Goal: Task Accomplishment & Management: Use online tool/utility

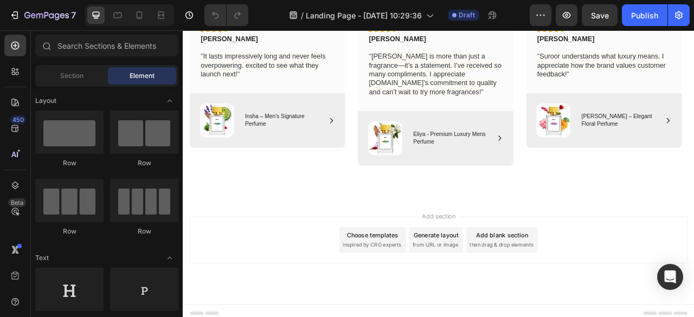
scroll to position [788, 0]
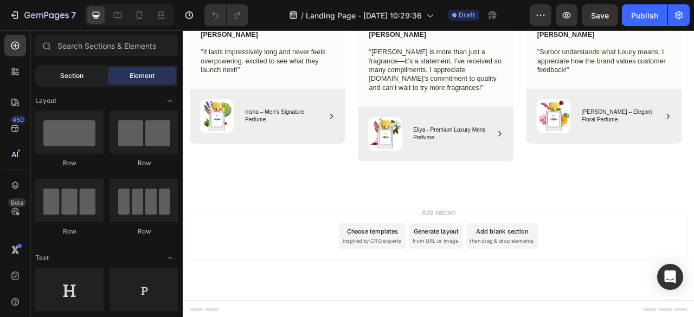
click at [60, 74] on span "Section" at bounding box center [71, 76] width 23 height 10
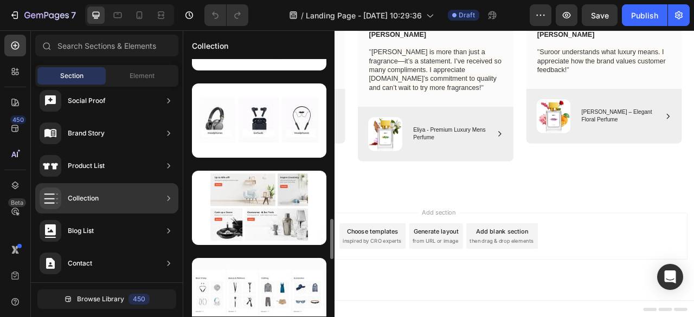
scroll to position [1027, 0]
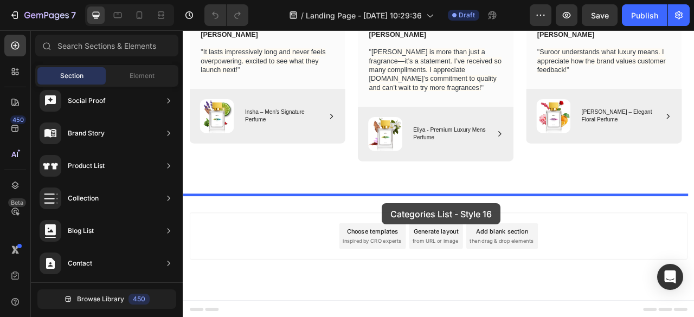
drag, startPoint x: 399, startPoint y: 235, endPoint x: 436, endPoint y: 251, distance: 40.6
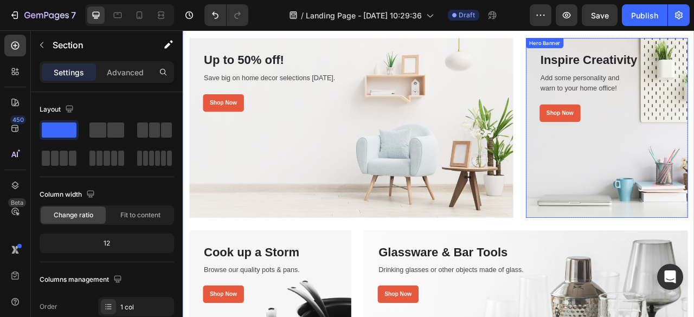
scroll to position [981, 0]
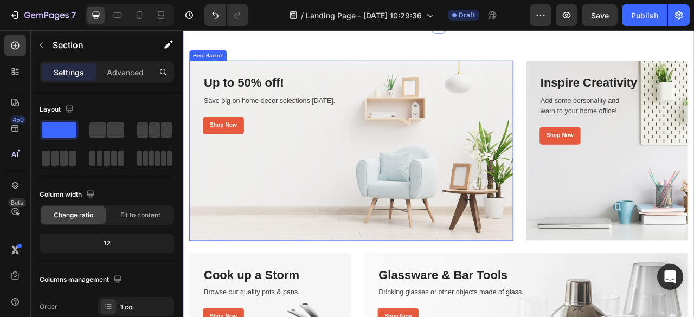
click at [583, 183] on div "Overlay" at bounding box center [397, 183] width 412 height 229
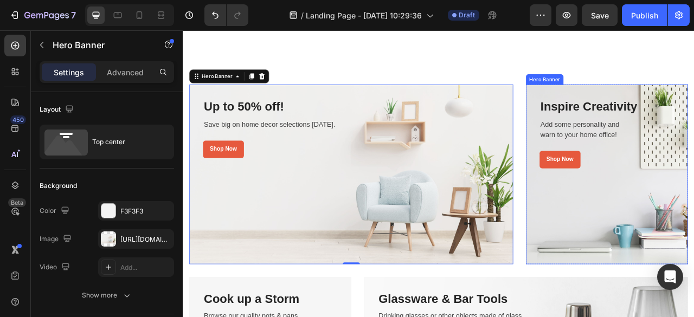
scroll to position [942, 0]
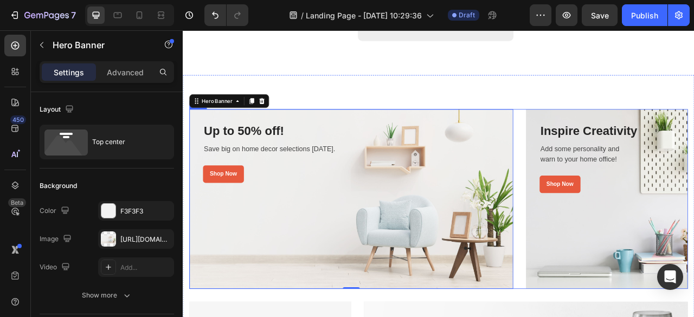
click at [606, 200] on div "Up to 50% off! Heading Save big on home decor selections today. Text block Shop…" at bounding box center [508, 245] width 634 height 229
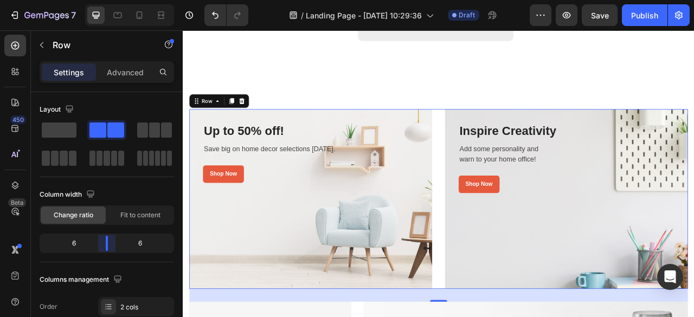
drag, startPoint x: 125, startPoint y: 242, endPoint x: 129, endPoint y: 194, distance: 47.9
click at [105, 0] on body "7 / Landing Page - Aug 26, 10:29:36 Draft Preview Save Publish 450 Beta Section…" at bounding box center [347, 0] width 694 height 0
click at [505, 194] on div "Up to 50% off! Heading Save big on home decor selections today. Text block Shop…" at bounding box center [508, 245] width 634 height 229
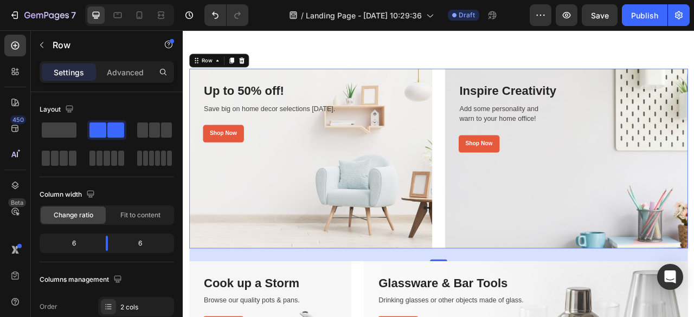
scroll to position [971, 0]
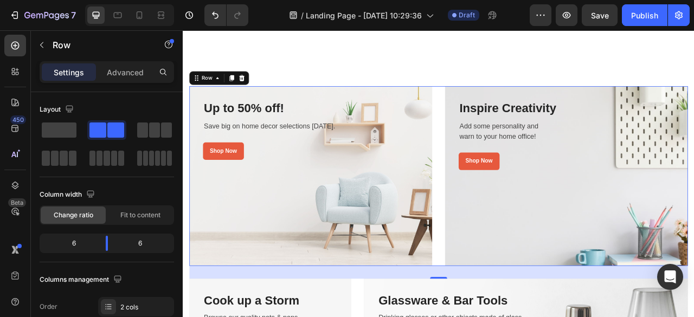
click at [505, 194] on div "Up to 50% off! Heading Save big on home decor selections today. Text block Shop…" at bounding box center [508, 215] width 634 height 229
click at [349, 216] on div "Overlay" at bounding box center [345, 215] width 309 height 229
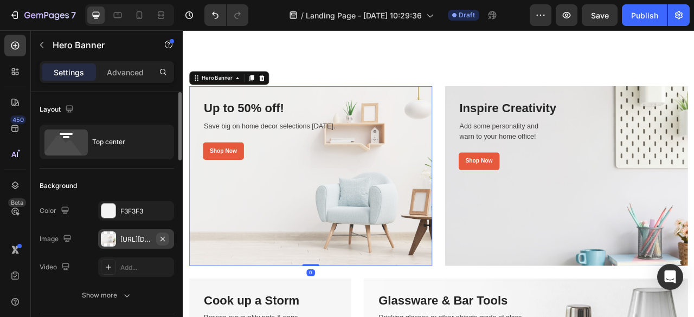
click at [164, 240] on icon "button" at bounding box center [162, 239] width 9 height 9
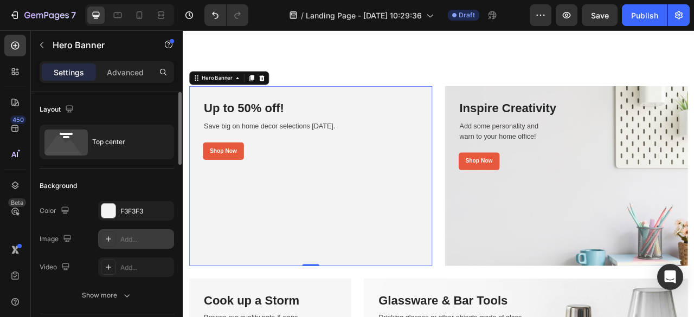
click at [132, 240] on div "Add..." at bounding box center [145, 240] width 51 height 10
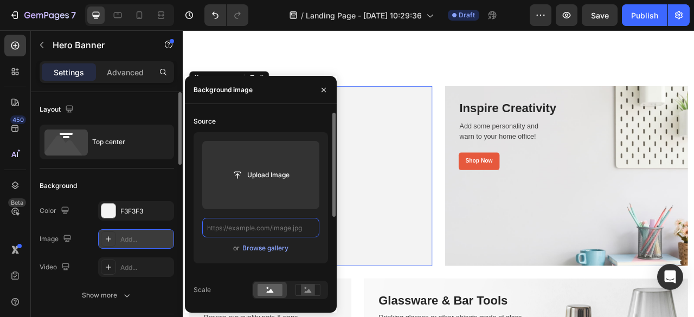
scroll to position [0, 0]
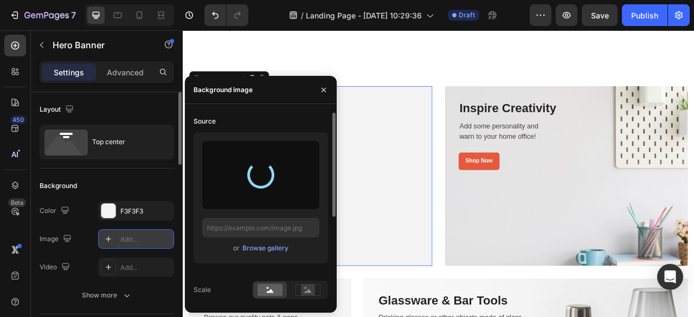
click at [285, 108] on div "Source or Browse gallery Scale Position Repeat Attachment Scroll Optimize LCP P…" at bounding box center [261, 208] width 152 height 209
type input "https://cdn.shopify.com/s/files/1/0640/4453/1798/files/gempages_581593072580690…"
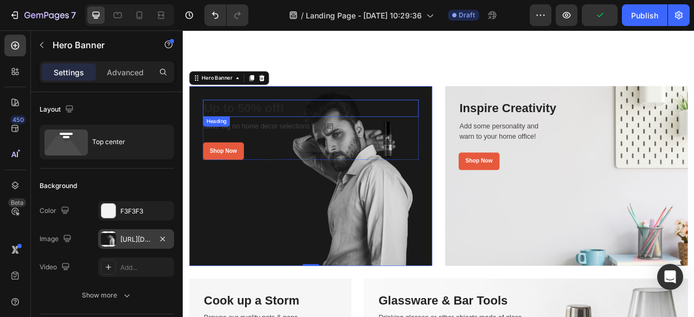
click at [269, 134] on p "Up to 50% off!" at bounding box center [345, 130] width 272 height 20
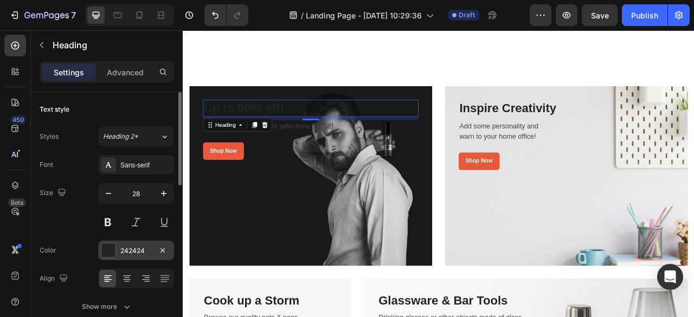
click at [116, 244] on div "242424" at bounding box center [136, 251] width 76 height 20
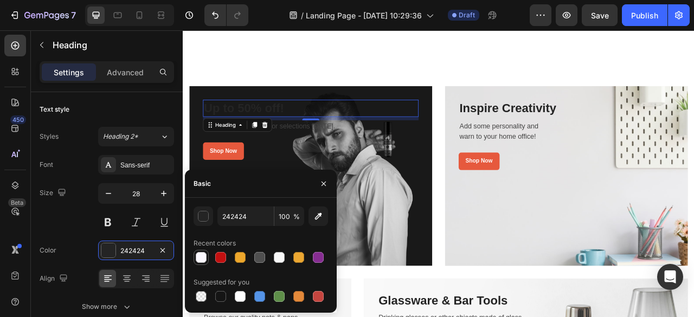
click at [200, 256] on div at bounding box center [201, 257] width 11 height 11
type input "FBF8FE"
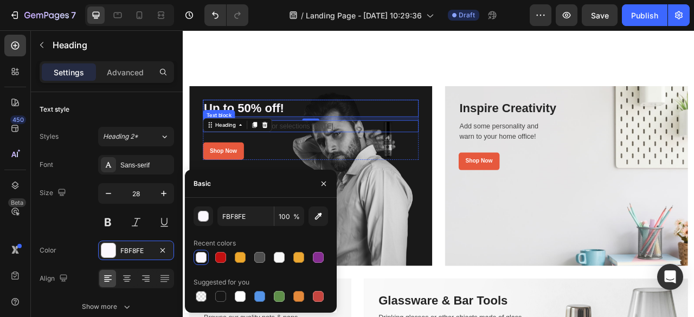
click at [325, 152] on p "Save big on home decor selections today." at bounding box center [345, 152] width 272 height 13
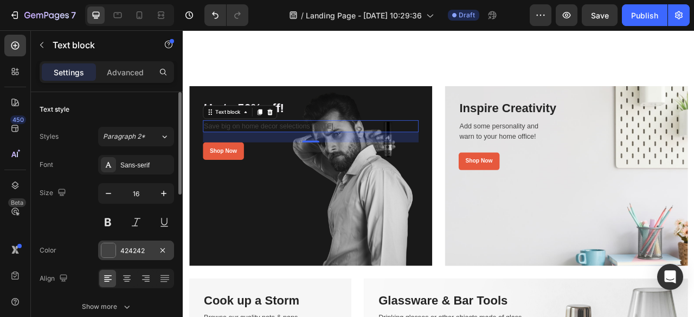
click at [129, 252] on div "424242" at bounding box center [135, 251] width 31 height 10
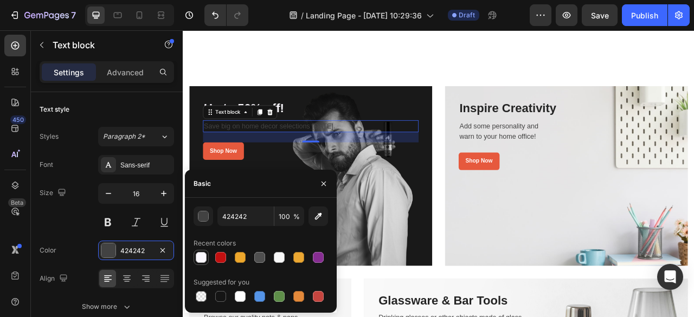
click at [197, 255] on div at bounding box center [201, 257] width 11 height 11
type input "FBF8FE"
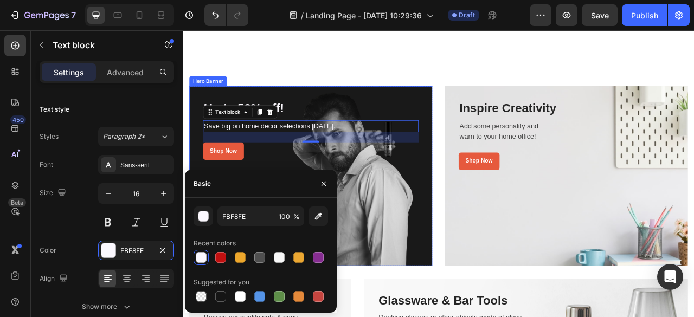
click at [285, 198] on div "Overlay" at bounding box center [345, 215] width 309 height 229
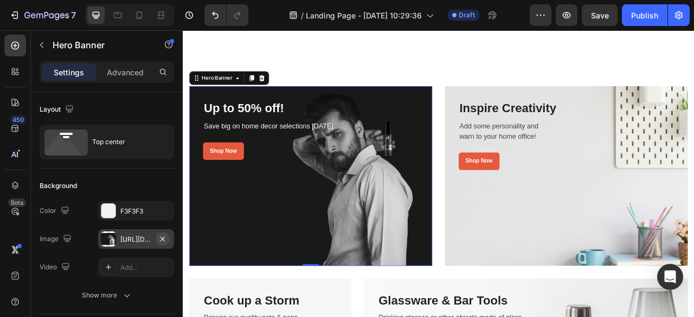
click at [163, 239] on icon "button" at bounding box center [162, 239] width 9 height 9
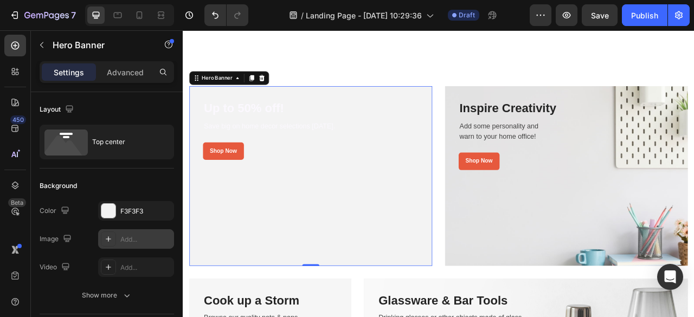
click at [138, 239] on div "Add..." at bounding box center [145, 240] width 51 height 10
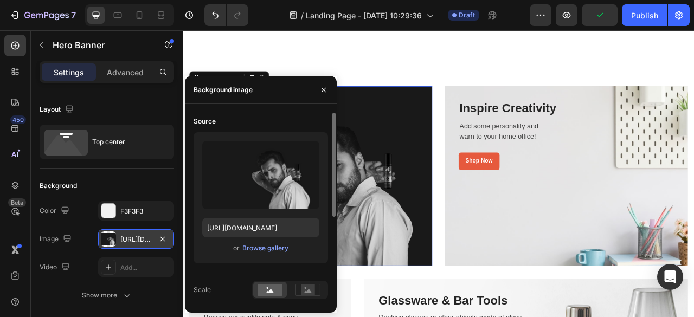
click at [269, 114] on div "Source" at bounding box center [261, 121] width 134 height 17
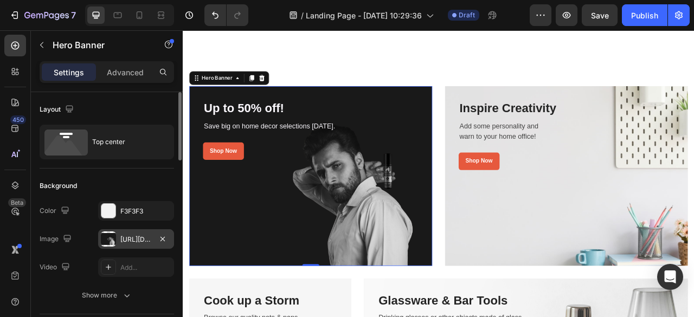
click at [156, 189] on div "Background" at bounding box center [107, 185] width 134 height 17
click at [163, 237] on icon "button" at bounding box center [162, 239] width 9 height 9
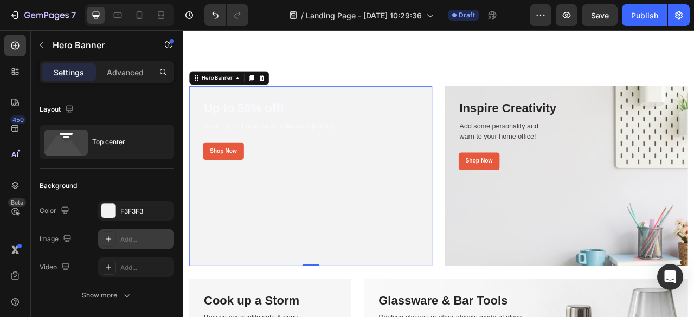
click at [134, 245] on div "Add..." at bounding box center [136, 239] width 76 height 20
type input "https://cdn.shopify.com/s/files/1/2005/9307/files/background_settings.jpg"
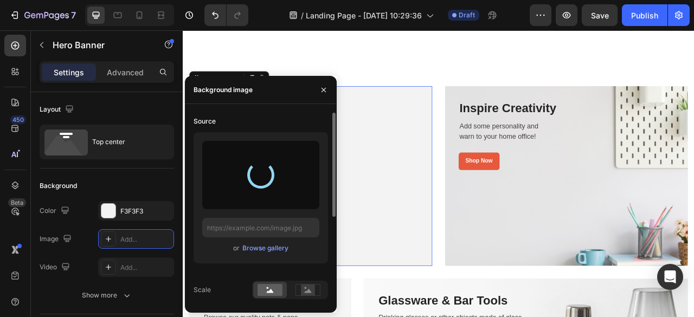
click at [279, 114] on div "Source" at bounding box center [261, 121] width 134 height 17
type input "https://cdn.shopify.com/s/files/1/0640/4453/1798/files/gempages_581593072580690…"
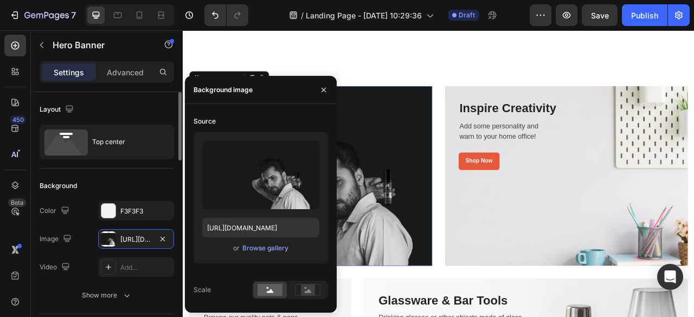
click at [137, 179] on div "Background" at bounding box center [107, 185] width 134 height 17
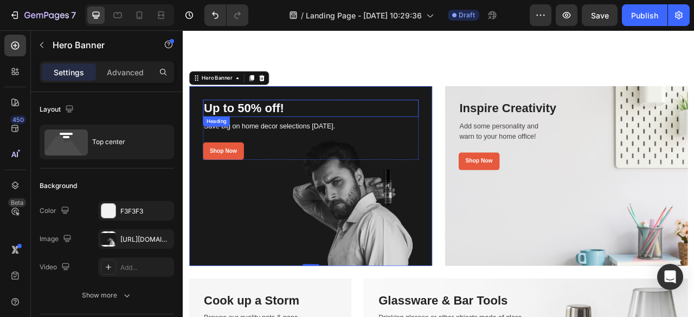
click at [283, 128] on p "Up to 50% off!" at bounding box center [345, 130] width 272 height 20
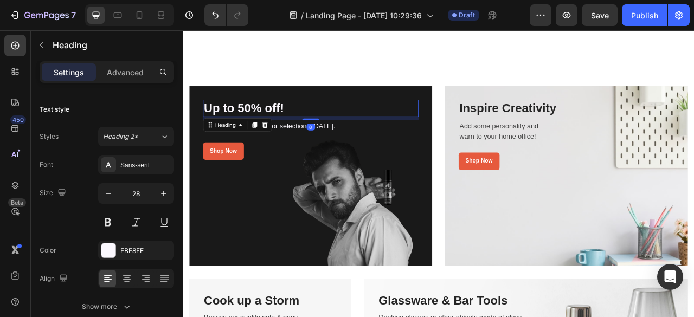
click at [283, 128] on p "Up to 50% off!" at bounding box center [345, 130] width 272 height 20
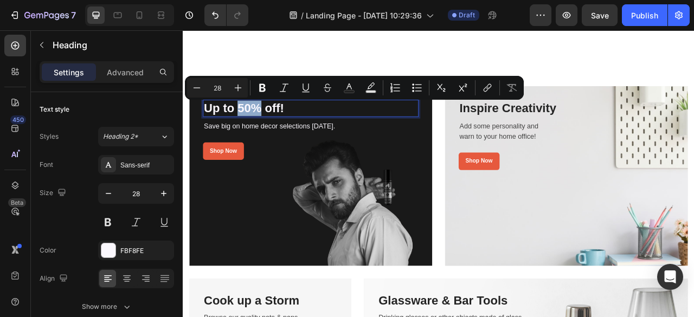
drag, startPoint x: 283, startPoint y: 127, endPoint x: 255, endPoint y: 134, distance: 28.4
click at [255, 134] on p "Up to 50% off!" at bounding box center [345, 130] width 272 height 20
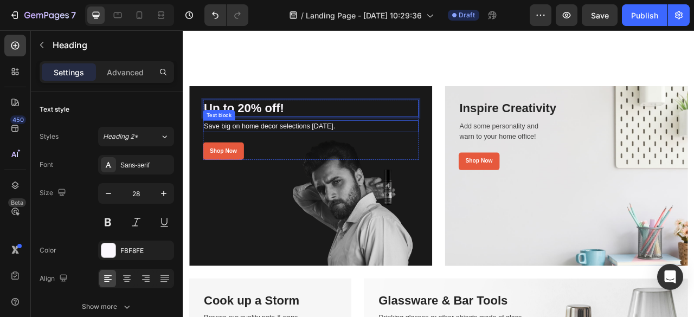
click at [261, 153] on p "Save big on home decor selections today." at bounding box center [345, 152] width 272 height 13
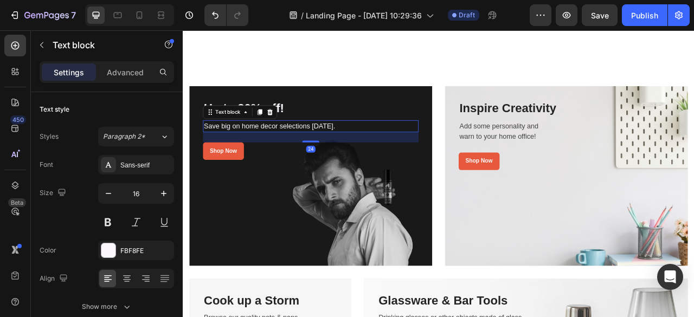
click at [261, 153] on p "Save big on home decor selections today." at bounding box center [345, 152] width 272 height 13
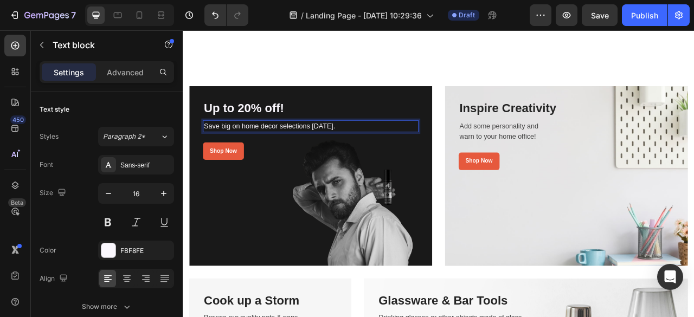
click at [259, 153] on p "Save big on home decor selections today." at bounding box center [345, 152] width 272 height 13
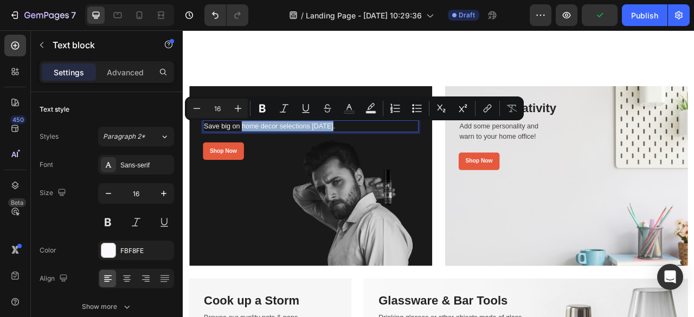
drag, startPoint x: 259, startPoint y: 153, endPoint x: 372, endPoint y: 154, distance: 113.3
click at [372, 154] on p "Save big on home decor selections today." at bounding box center [345, 152] width 272 height 13
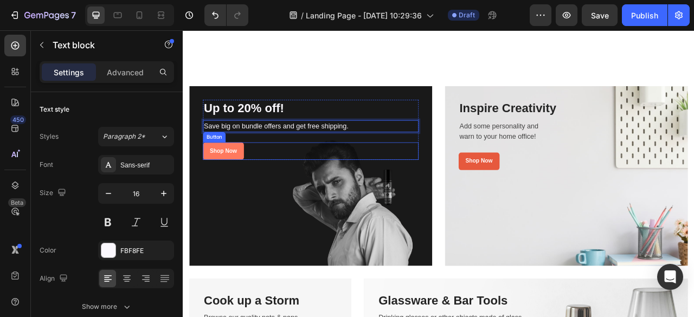
click at [238, 190] on button "Shop Now" at bounding box center [234, 184] width 52 height 22
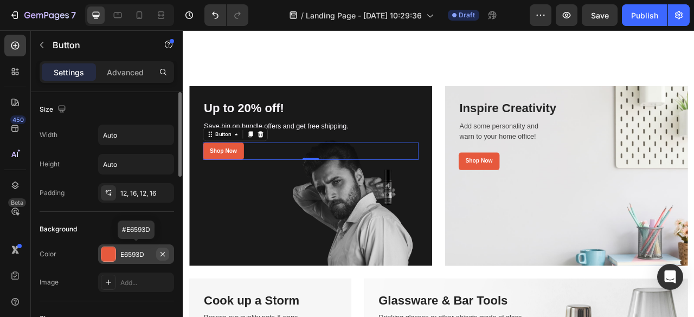
click at [162, 254] on icon "button" at bounding box center [163, 254] width 4 height 4
click at [146, 252] on div "Add..." at bounding box center [145, 255] width 51 height 10
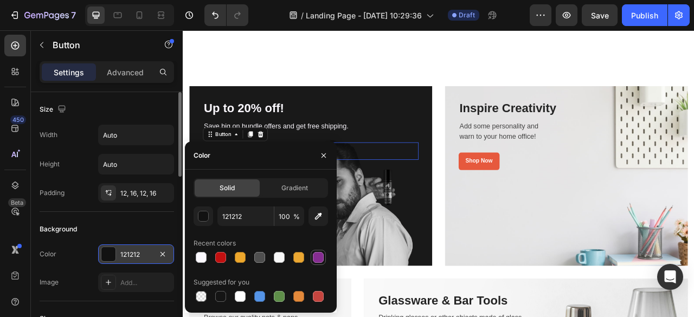
click at [319, 253] on div at bounding box center [318, 257] width 11 height 11
type input "862D91"
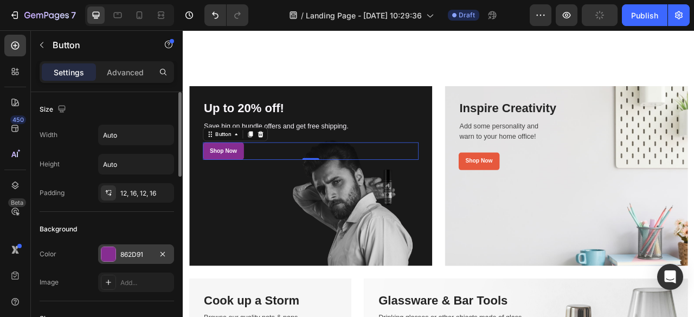
click at [122, 222] on div "Background" at bounding box center [107, 229] width 134 height 17
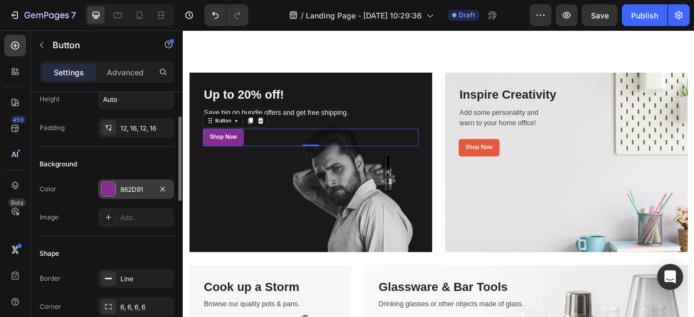
scroll to position [69, 0]
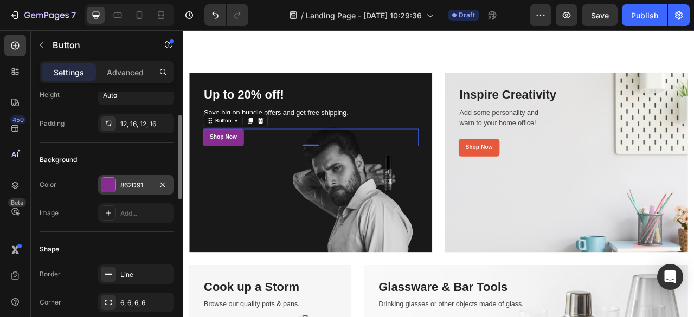
click at [115, 235] on div "Shape Border Line Corner 6, 6, 6, 6 Shadow Add..." at bounding box center [107, 291] width 134 height 118
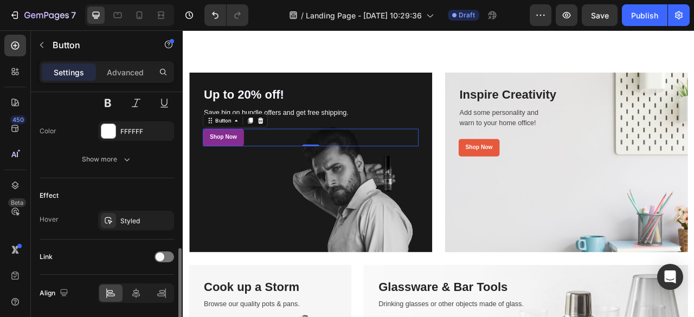
scroll to position [485, 0]
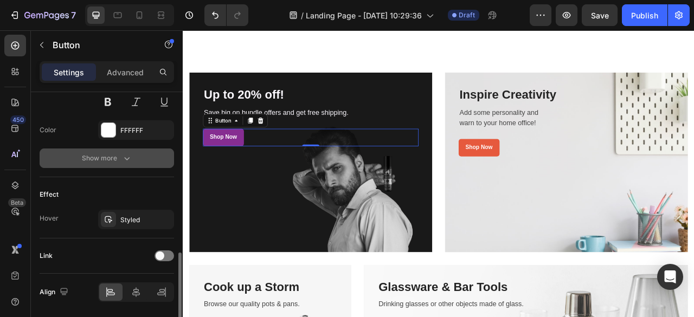
click at [120, 160] on div "Show more" at bounding box center [107, 158] width 50 height 11
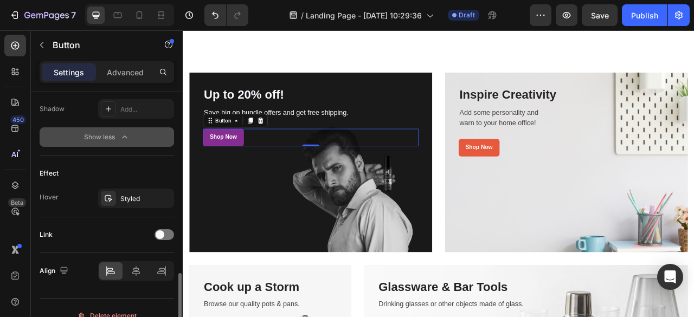
scroll to position [650, 0]
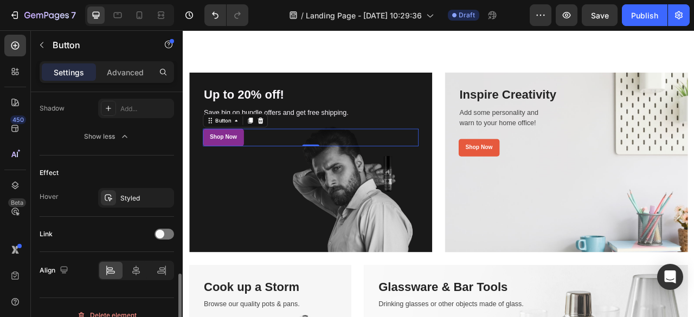
click at [137, 208] on div "Effect Hover Styled" at bounding box center [107, 186] width 134 height 61
click at [134, 199] on div "Styled" at bounding box center [135, 199] width 31 height 10
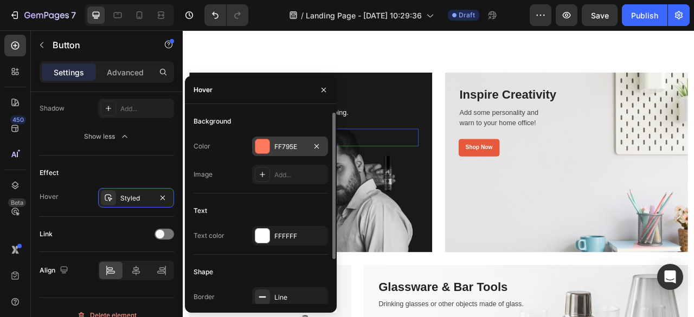
click at [304, 154] on div "FF795E" at bounding box center [290, 147] width 76 height 20
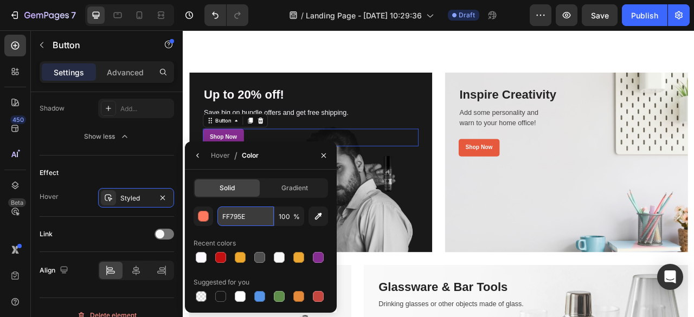
click at [0, 0] on input "FF795E" at bounding box center [0, 0] width 0 height 0
paste input "eca72e"
click at [273, 236] on div "Recent colors" at bounding box center [261, 243] width 134 height 17
type input "ECA72E"
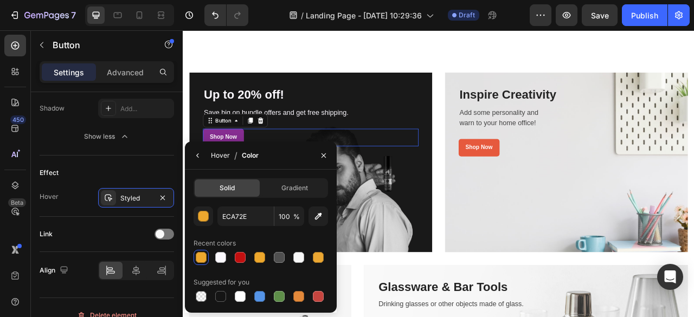
click at [228, 157] on div "Hover" at bounding box center [220, 156] width 19 height 10
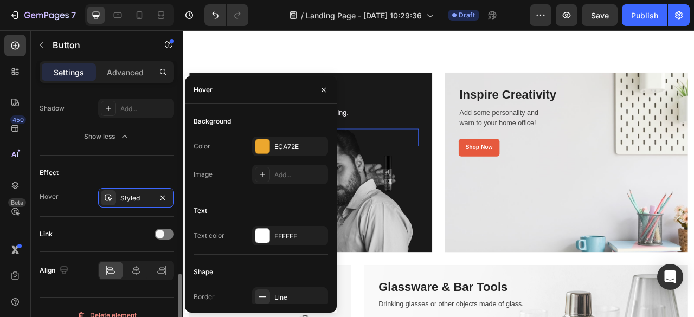
click at [130, 221] on div "Link" at bounding box center [107, 234] width 134 height 35
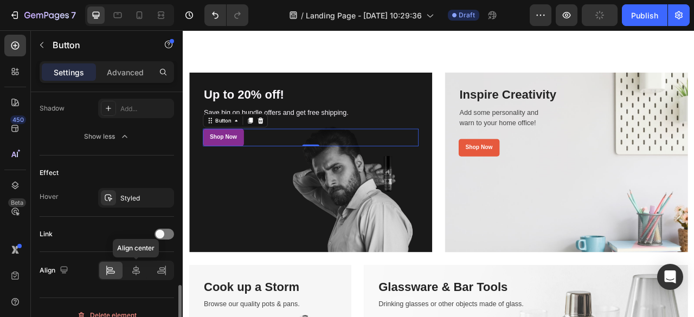
scroll to position [662, 0]
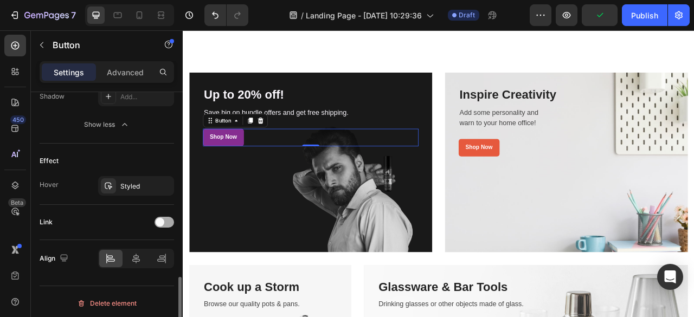
click at [169, 219] on div at bounding box center [165, 222] width 20 height 11
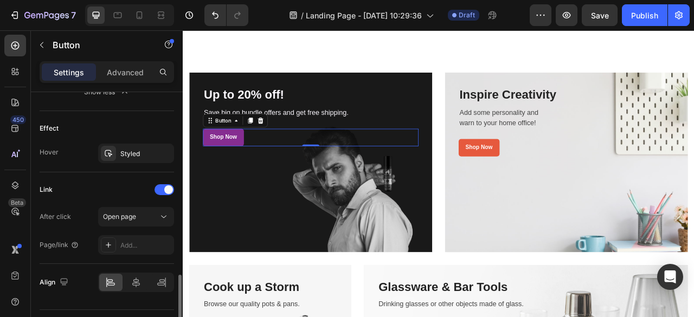
scroll to position [697, 0]
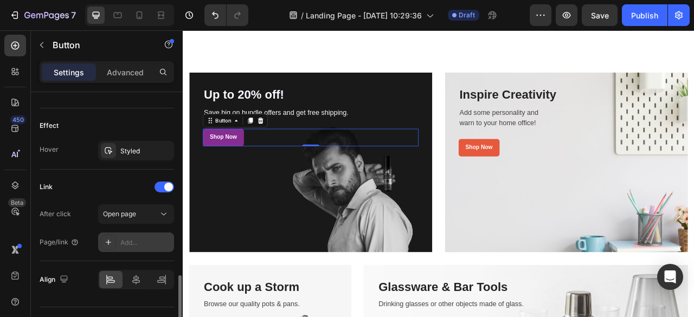
click at [139, 247] on div "Add..." at bounding box center [136, 243] width 76 height 20
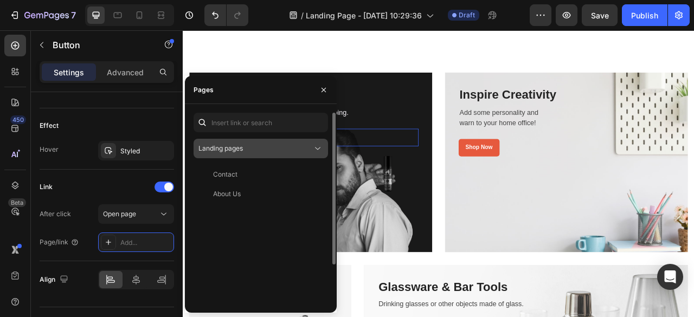
click at [235, 149] on span "Landing pages" at bounding box center [220, 148] width 44 height 8
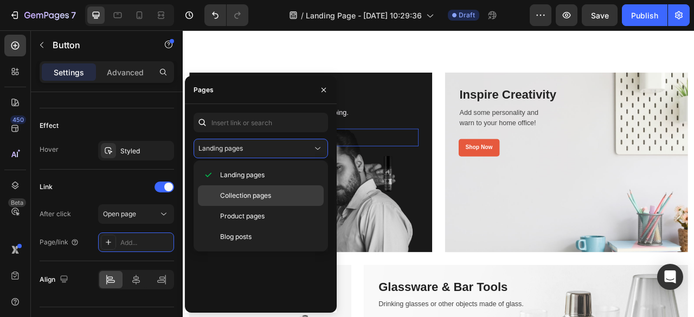
click at [238, 191] on span "Collection pages" at bounding box center [245, 196] width 51 height 10
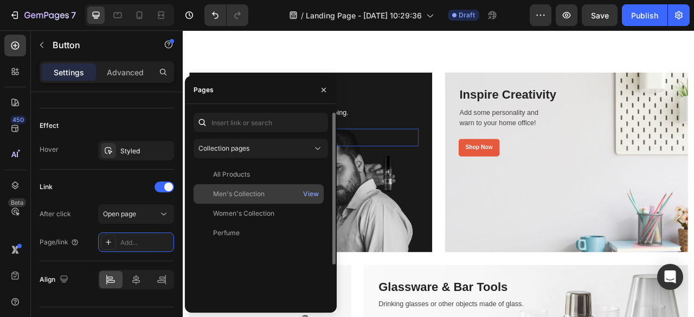
click at [254, 192] on div "Men's Collection" at bounding box center [239, 194] width 52 height 10
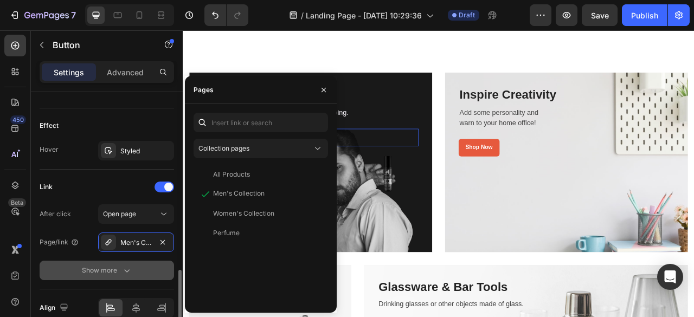
click at [143, 269] on button "Show more" at bounding box center [107, 271] width 134 height 20
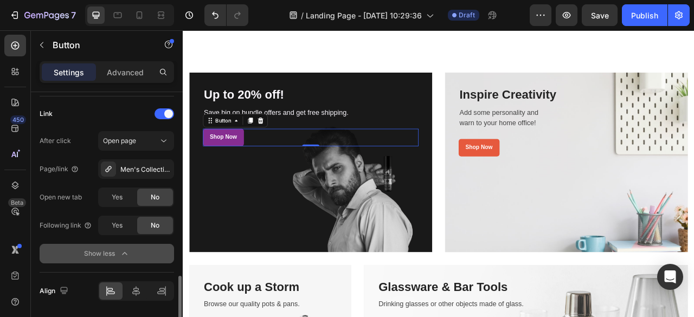
scroll to position [771, 0]
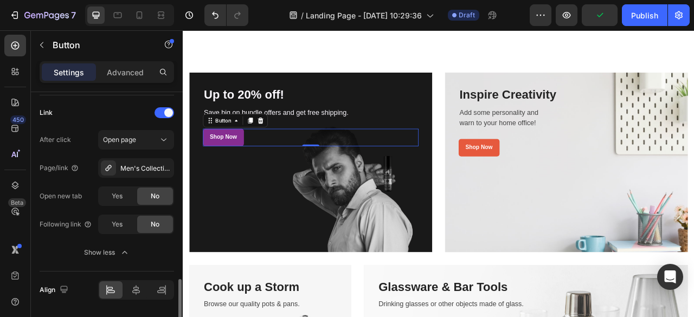
click at [41, 266] on div "Link After click Open page Page/link Men's Collection Open new tab Yes No Follo…" at bounding box center [107, 183] width 134 height 176
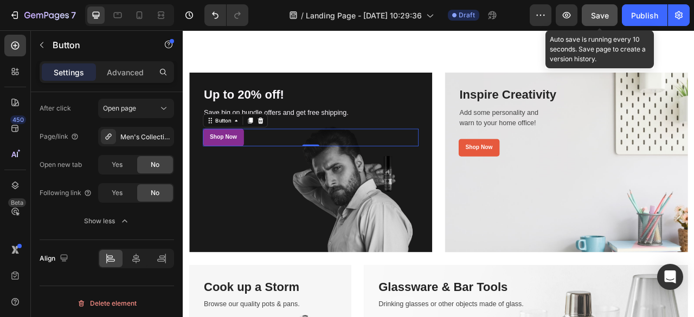
click at [597, 20] on div "Save" at bounding box center [600, 15] width 18 height 11
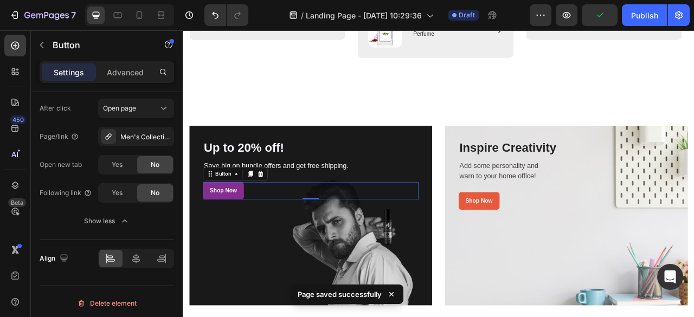
scroll to position [934, 0]
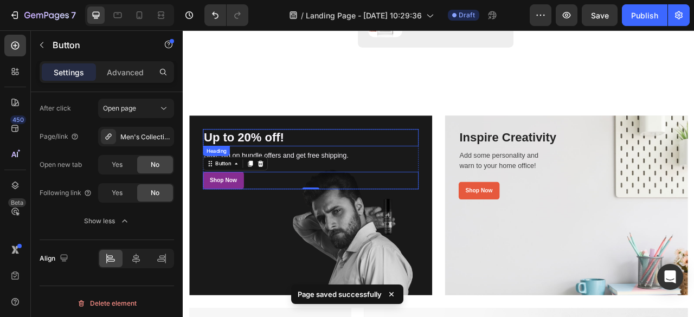
click at [463, 157] on p "Up to 20% off!" at bounding box center [345, 167] width 272 height 20
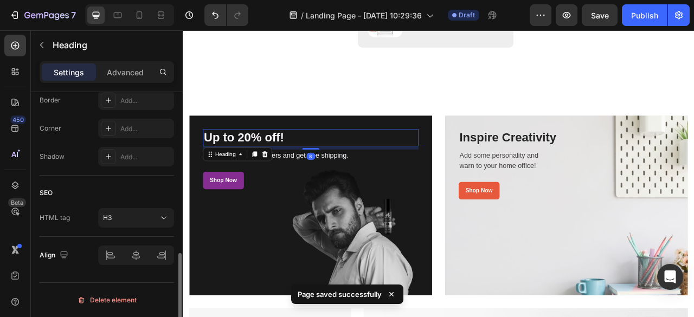
scroll to position [0, 0]
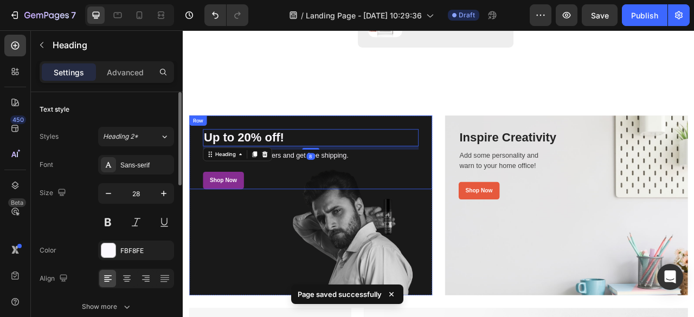
click at [487, 149] on div "Up to 20% off! Heading 8 Save big on bundle offers and get free shipping. Text …" at bounding box center [345, 186] width 309 height 94
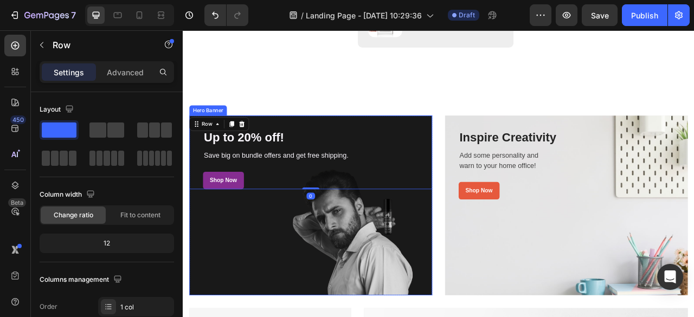
click at [493, 241] on div "Overlay" at bounding box center [345, 253] width 309 height 229
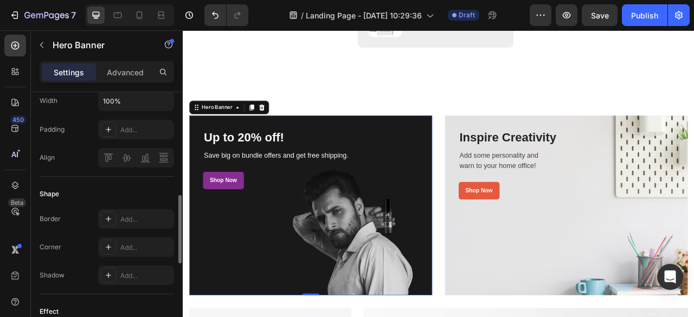
scroll to position [377, 0]
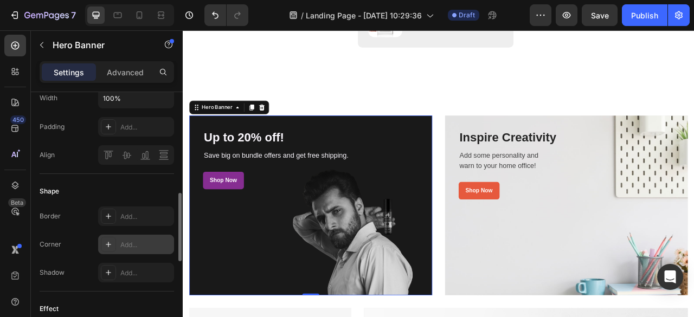
click at [134, 245] on div "Add..." at bounding box center [145, 245] width 51 height 10
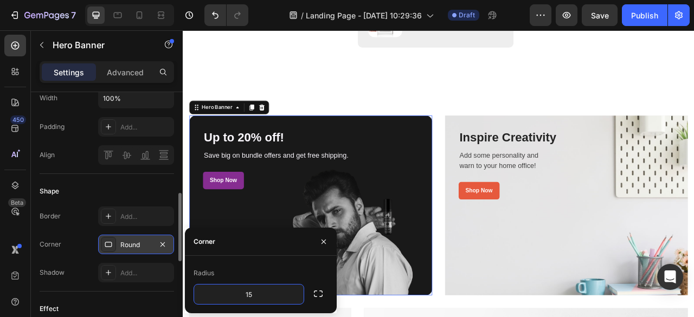
type input "15"
click at [264, 267] on div "Radius" at bounding box center [261, 273] width 134 height 17
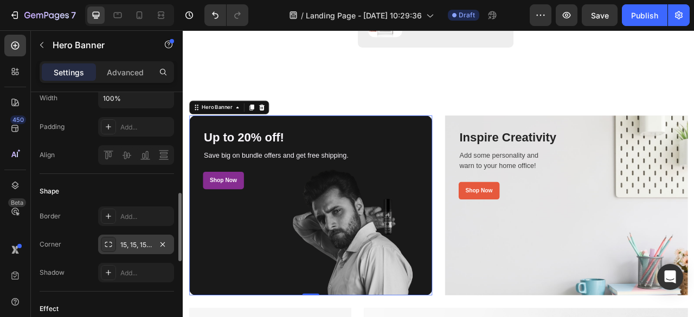
click at [127, 191] on div "Shape" at bounding box center [107, 191] width 134 height 17
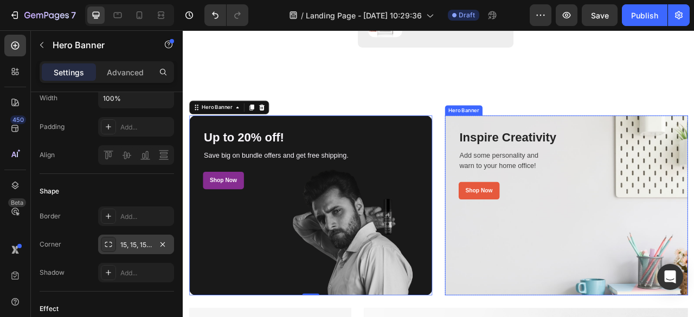
click at [559, 305] on div "Overlay" at bounding box center [670, 253] width 309 height 229
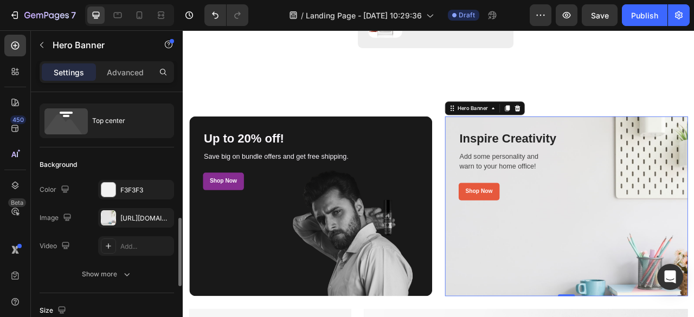
scroll to position [0, 0]
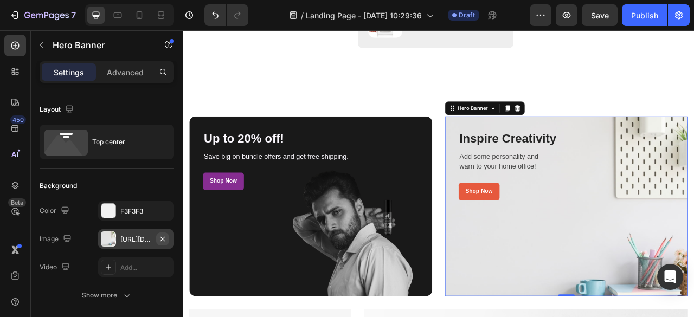
click at [163, 241] on icon "button" at bounding box center [162, 239] width 9 height 9
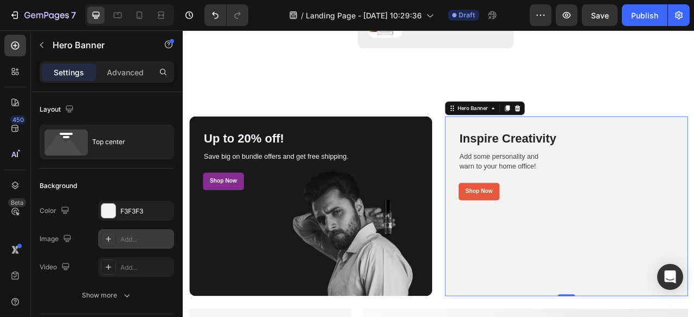
click at [151, 239] on div "Add..." at bounding box center [145, 240] width 51 height 10
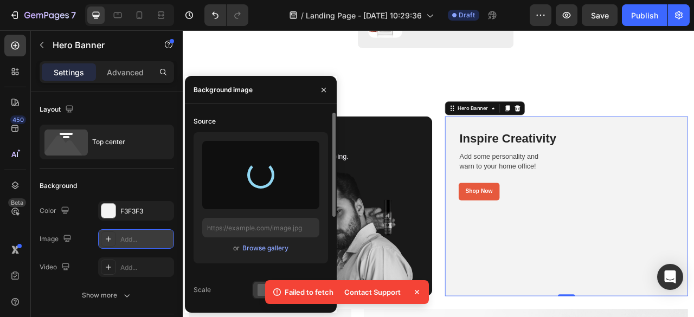
type input "https://cdn.shopify.com/s/files/1/0640/4453/1798/files/gempages_581593072580690…"
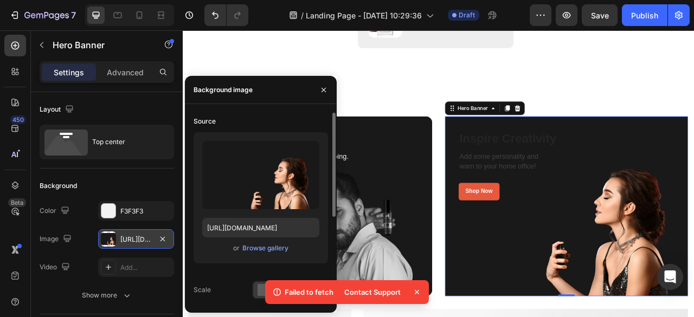
click at [299, 118] on div "Source" at bounding box center [261, 121] width 134 height 17
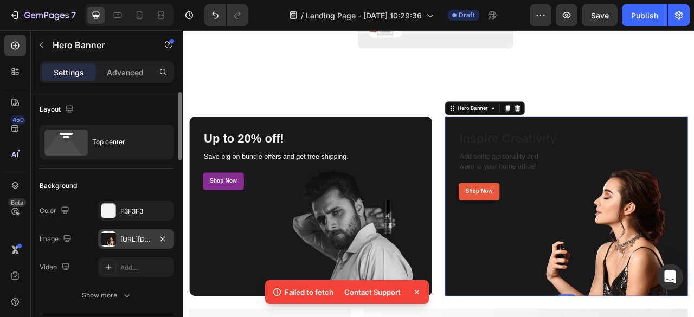
click at [144, 111] on div "Layout" at bounding box center [107, 109] width 134 height 17
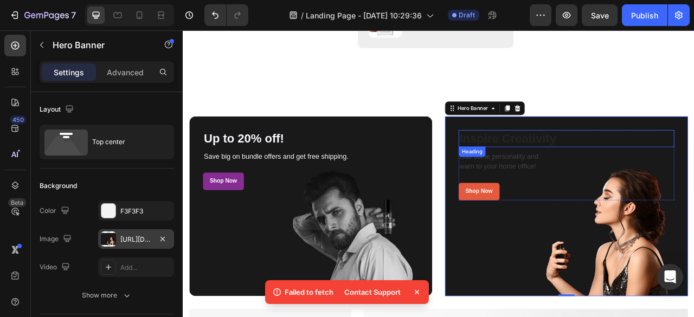
click at [563, 168] on p "Inspire Creativity" at bounding box center [671, 168] width 272 height 20
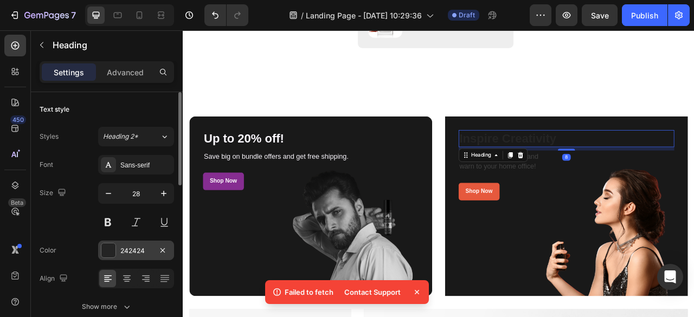
click at [120, 245] on div "242424" at bounding box center [136, 251] width 76 height 20
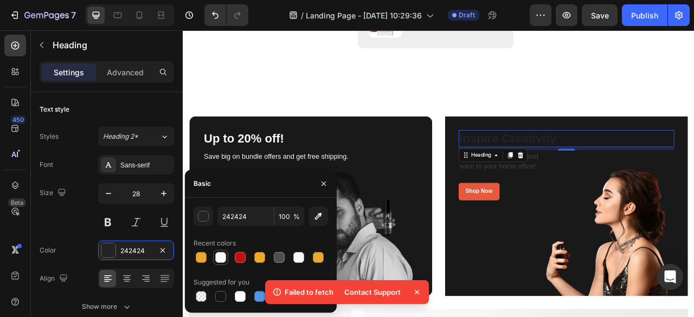
click at [220, 258] on div at bounding box center [220, 257] width 11 height 11
type input "FBF8FE"
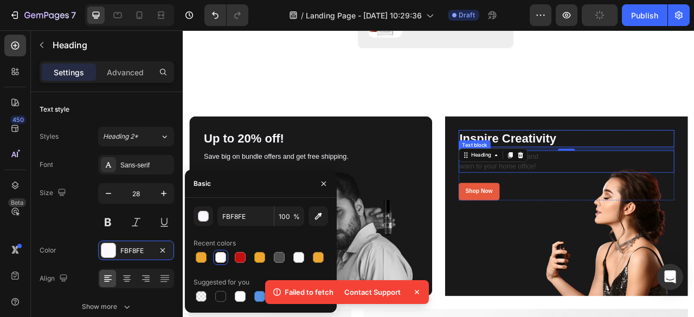
click at [645, 200] on p "warn to your home office!" at bounding box center [671, 203] width 272 height 13
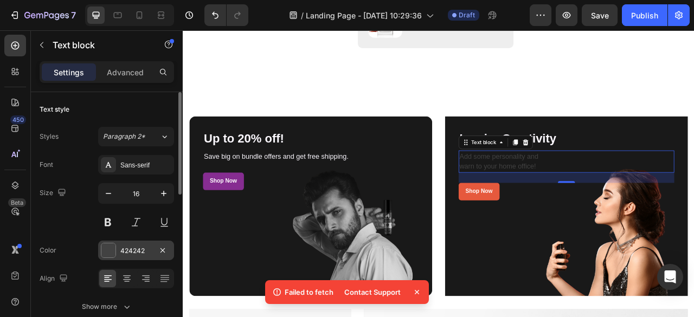
click at [140, 253] on div "424242" at bounding box center [135, 251] width 31 height 10
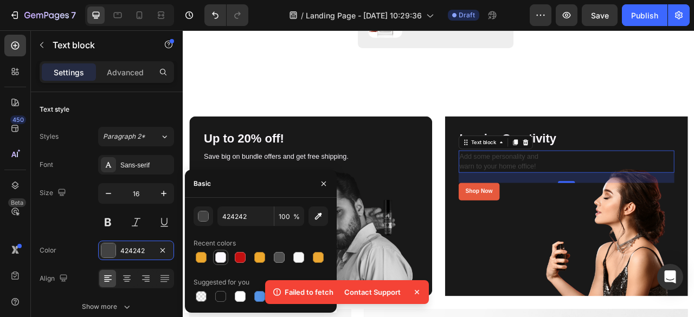
click at [219, 262] on div at bounding box center [220, 257] width 11 height 11
type input "FBF8FE"
click at [535, 203] on p "warn to your home office!" at bounding box center [671, 203] width 272 height 13
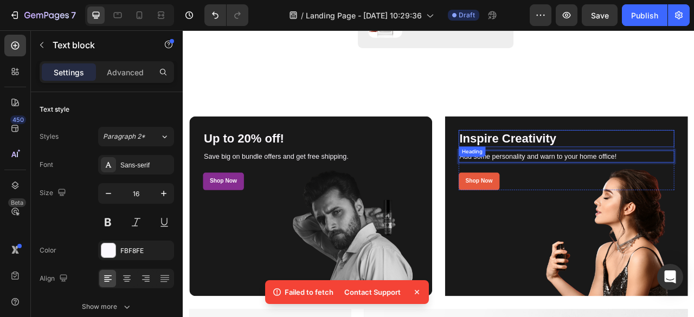
click at [675, 166] on p "Inspire Creativity" at bounding box center [671, 168] width 272 height 20
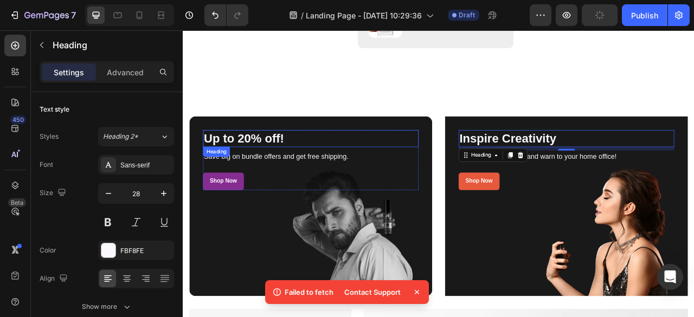
click at [353, 162] on p "Up to 20% off!" at bounding box center [345, 168] width 272 height 20
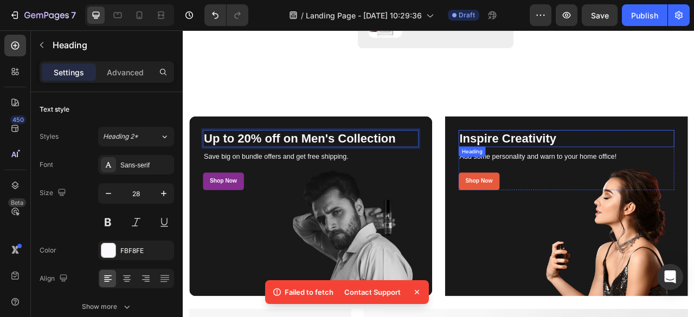
click at [672, 162] on p "Inspire Creativity" at bounding box center [671, 168] width 272 height 20
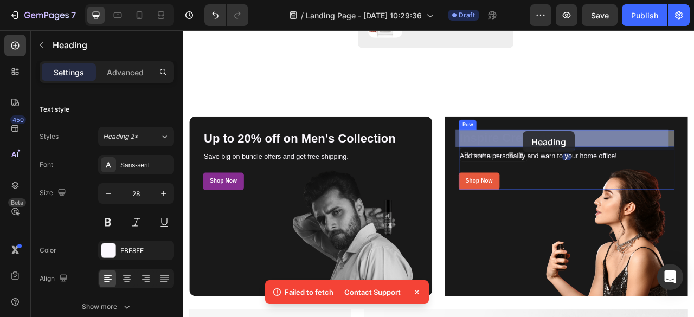
drag, startPoint x: 672, startPoint y: 162, endPoint x: 615, endPoint y: 159, distance: 56.5
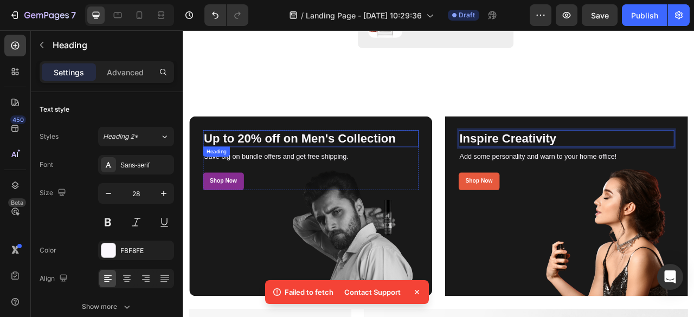
click at [455, 159] on p "Up to 20% off on Men's Collection" at bounding box center [345, 168] width 272 height 20
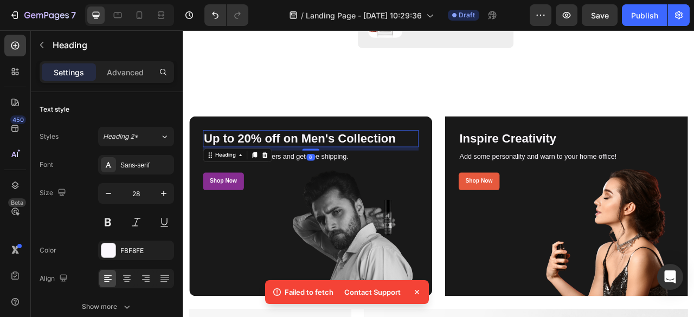
click at [458, 167] on p "Up to 20% off on Men's Collection" at bounding box center [345, 168] width 272 height 20
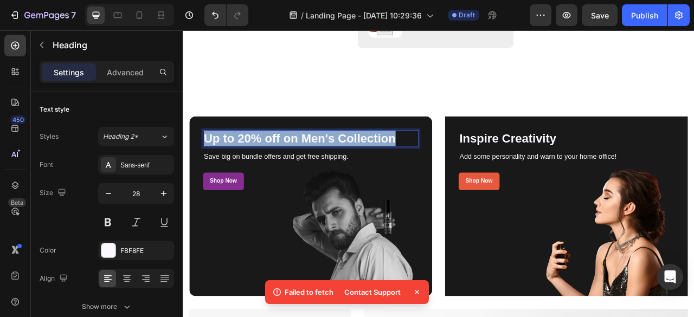
click at [458, 167] on p "Up to 20% off on Men's Collection" at bounding box center [345, 168] width 272 height 20
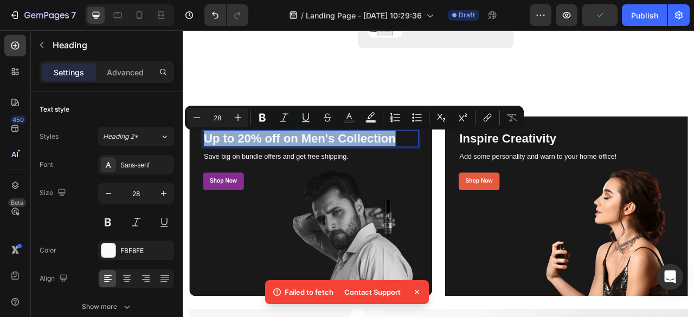
copy p "Up to 20% off on Men's Collection"
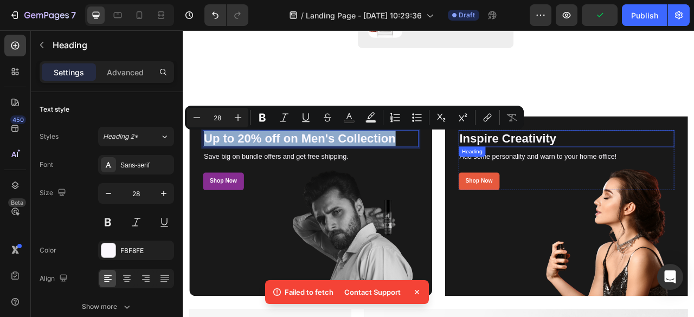
click at [675, 162] on p "Inspire Creativity" at bounding box center [671, 168] width 272 height 20
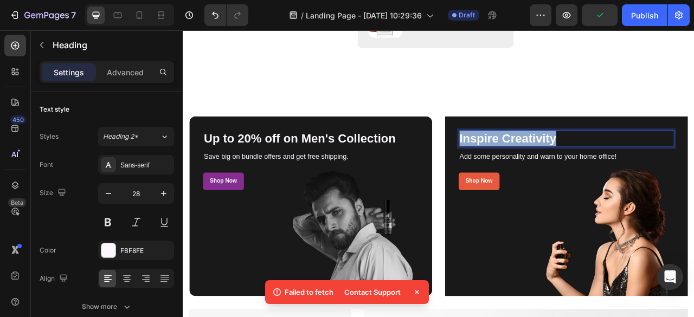
click at [675, 162] on p "Inspire Creativity" at bounding box center [671, 168] width 272 height 20
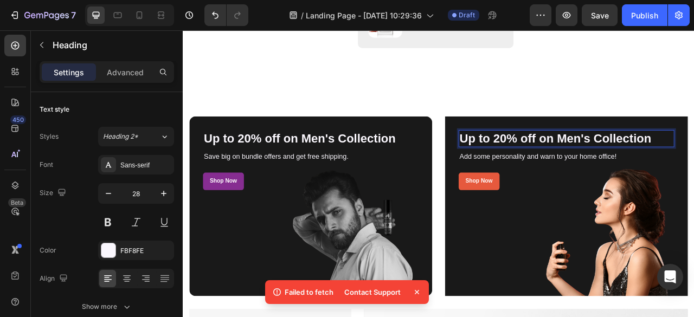
click at [659, 166] on p "Up to 20% off on Men's Collection" at bounding box center [671, 168] width 272 height 20
click at [567, 317] on div "Overlay" at bounding box center [670, 254] width 309 height 229
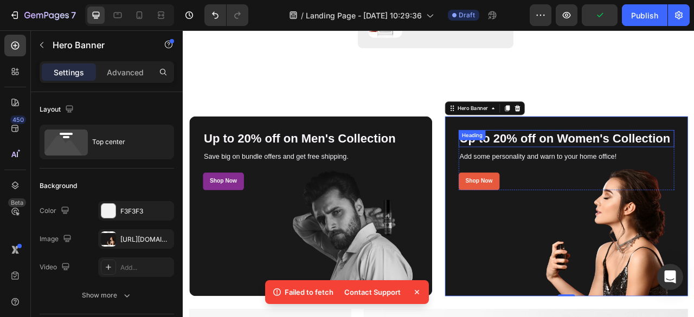
click at [625, 178] on p "Up to 20% off on Women's Collection" at bounding box center [671, 168] width 272 height 20
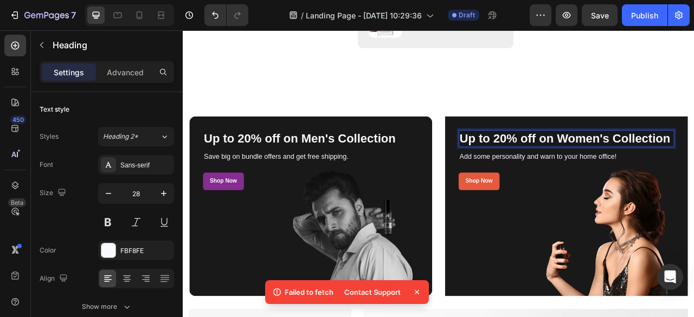
click at [625, 178] on p "Up to 20% off on Women's Collection" at bounding box center [671, 168] width 272 height 20
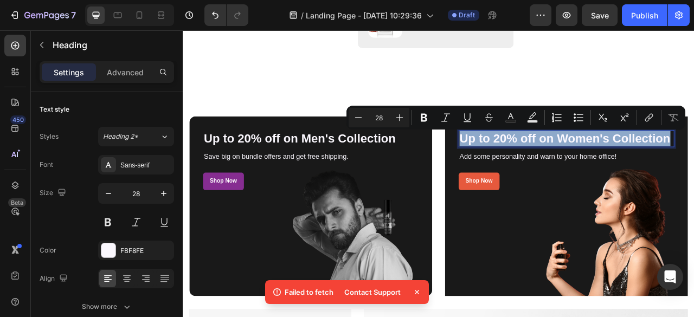
click at [625, 178] on p "Up to 20% off on Women's Collection" at bounding box center [671, 168] width 272 height 20
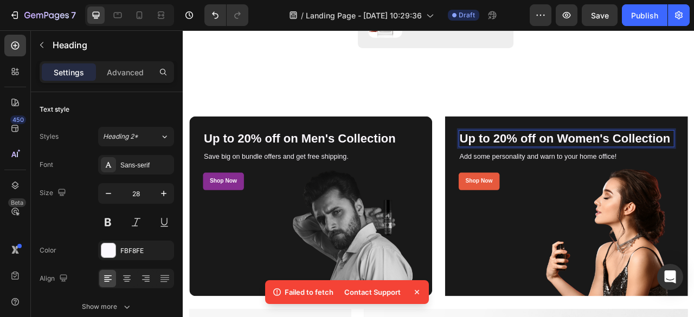
click at [625, 178] on p "Up to 20% off on Women's Collection" at bounding box center [671, 168] width 272 height 20
click at [577, 275] on div "Overlay" at bounding box center [670, 254] width 309 height 229
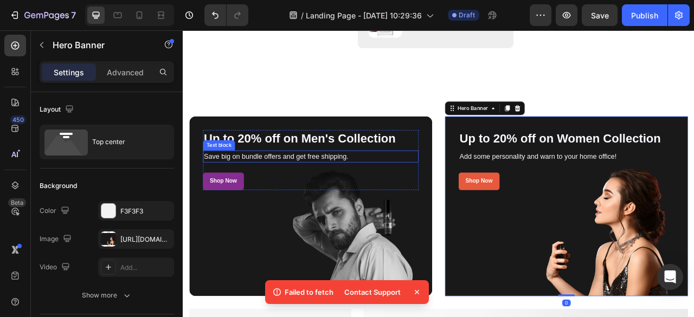
click at [394, 190] on p "Save big on bundle offers and get free shipping." at bounding box center [345, 190] width 272 height 13
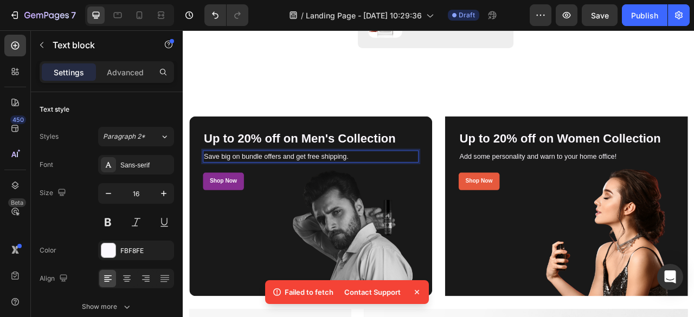
click at [403, 190] on p "Save big on bundle offers and get free shipping." at bounding box center [345, 190] width 272 height 13
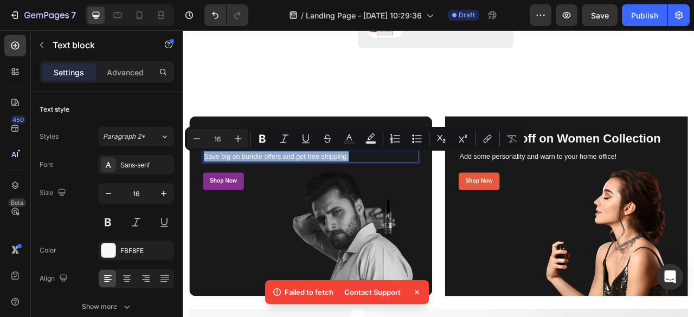
copy p "Save big on bundle offers and get free shipping."
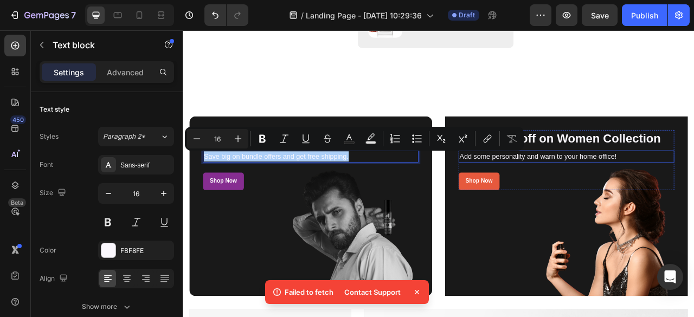
click at [694, 192] on p "Add some personality and warn to your home office!" at bounding box center [671, 190] width 272 height 13
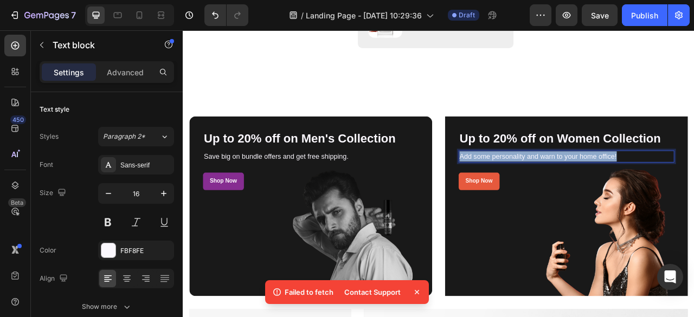
click at [694, 192] on p "Add some personality and warn to your home office!" at bounding box center [671, 190] width 272 height 13
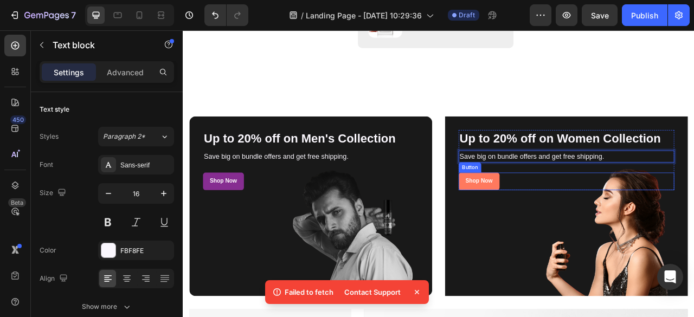
click at [560, 229] on button "Shop Now" at bounding box center [560, 222] width 52 height 22
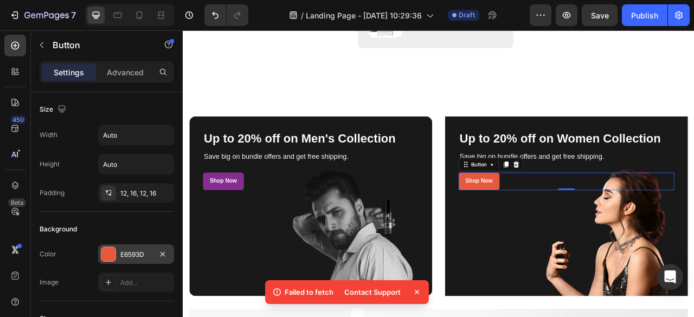
click at [131, 250] on div "E6593D" at bounding box center [135, 255] width 31 height 10
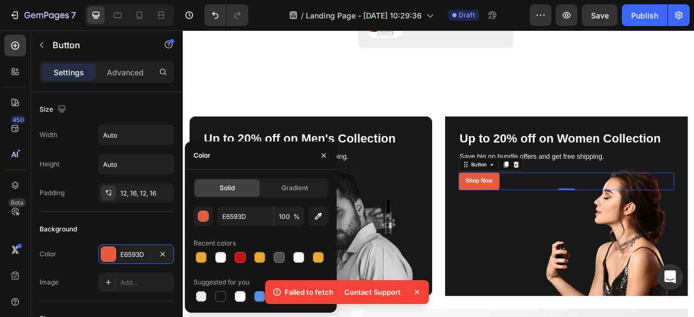
click at [255, 240] on div "Recent colors" at bounding box center [261, 243] width 134 height 17
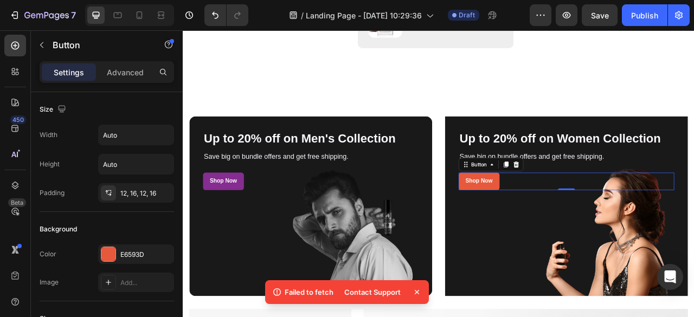
click at [419, 290] on icon at bounding box center [417, 292] width 11 height 11
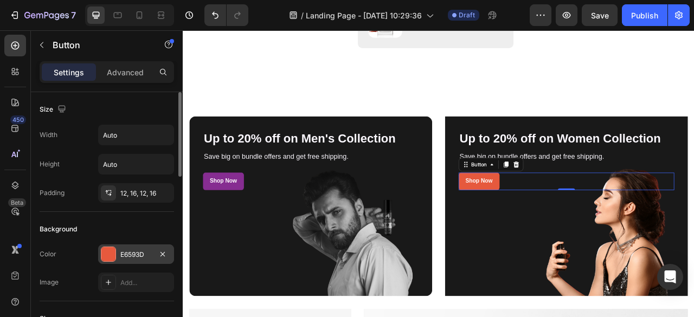
click at [134, 252] on div "E6593D" at bounding box center [135, 255] width 31 height 10
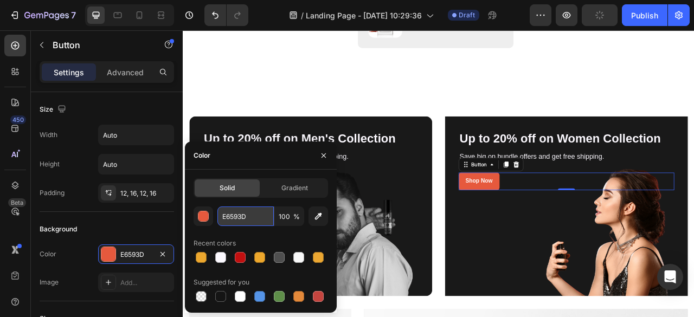
click at [253, 211] on input "E6593D" at bounding box center [245, 217] width 56 height 20
paste input "Save big on bundle offers and get free shipping."
type input "S"
click at [260, 235] on div "Recent colors" at bounding box center [261, 243] width 134 height 17
type input "E6593D"
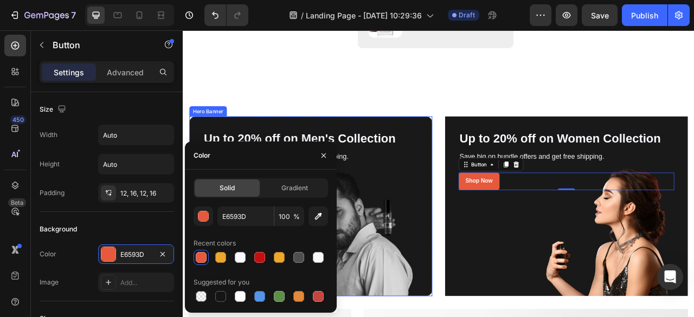
click at [441, 241] on div "Overlay" at bounding box center [345, 254] width 309 height 229
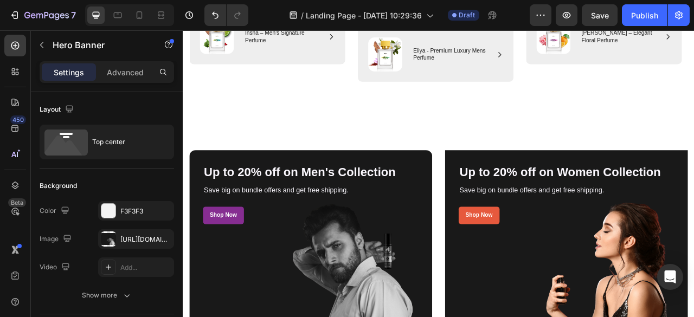
scroll to position [1050, 0]
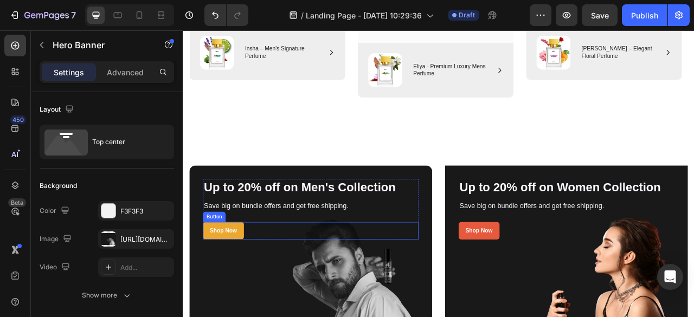
click at [253, 292] on link "Shop Now" at bounding box center [234, 285] width 52 height 22
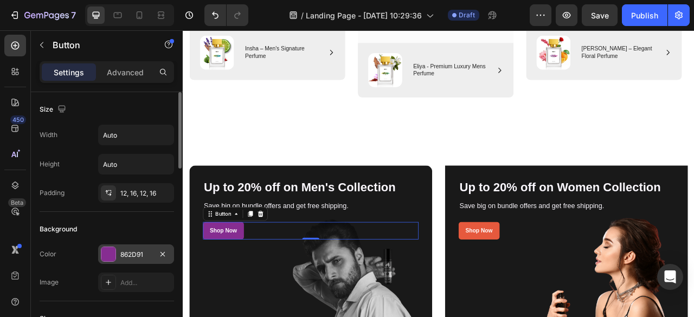
click at [144, 259] on div "862D91" at bounding box center [136, 255] width 76 height 20
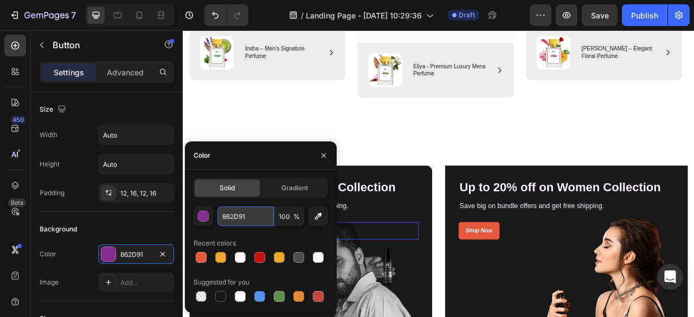
click at [254, 212] on input "862D91" at bounding box center [245, 217] width 56 height 20
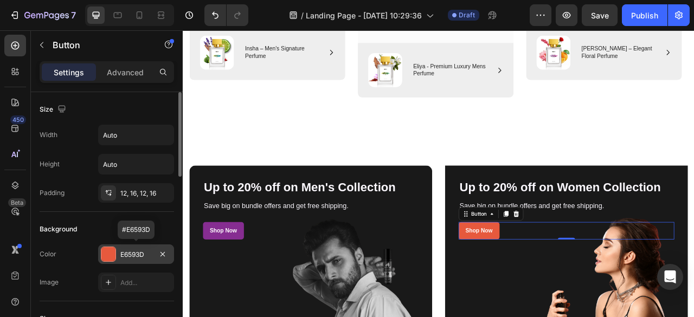
click at [137, 260] on div "E6593D" at bounding box center [136, 255] width 76 height 20
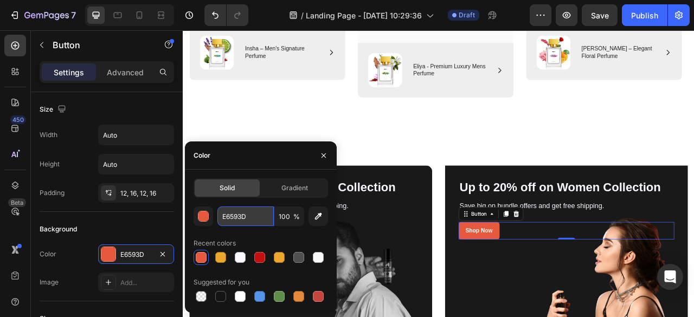
click at [259, 213] on input "E6593D" at bounding box center [245, 217] width 56 height 20
paste input "862D91"
type input "862D91"
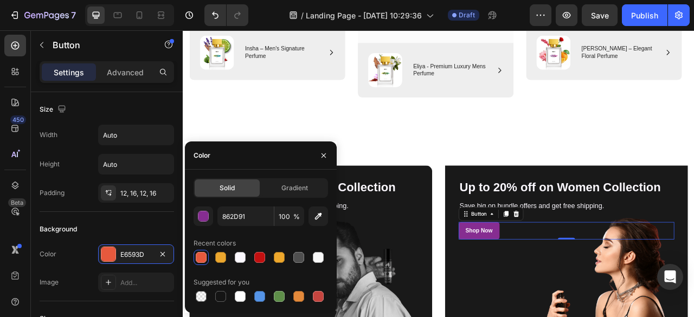
click at [260, 233] on div "862D91 100 % Recent colors Suggested for you" at bounding box center [261, 256] width 134 height 98
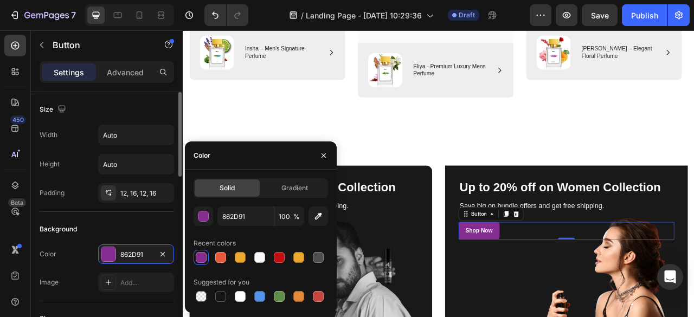
click at [154, 228] on div "Background" at bounding box center [107, 229] width 134 height 17
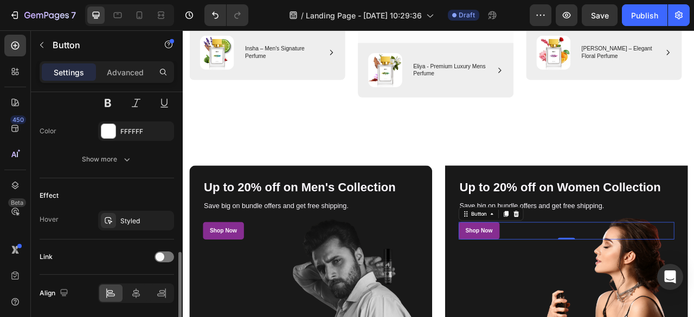
scroll to position [519, 0]
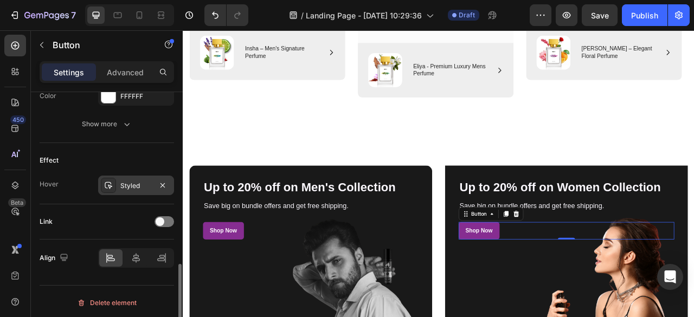
click at [132, 184] on div "Styled" at bounding box center [135, 186] width 31 height 10
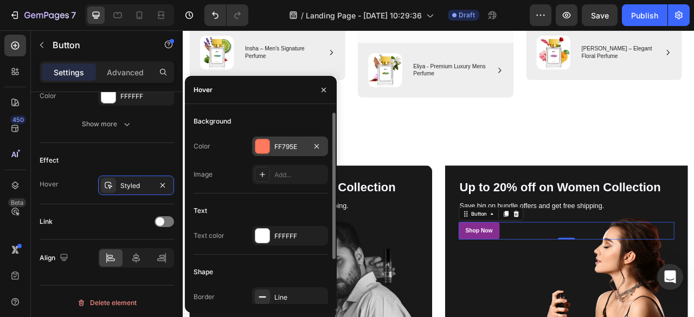
click at [292, 148] on div "FF795E" at bounding box center [289, 147] width 31 height 10
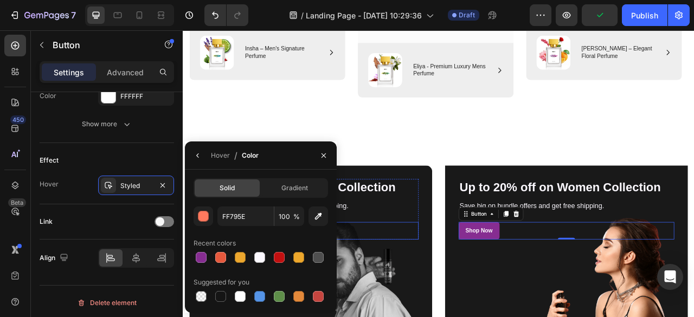
click at [445, 285] on div "Shop Now Button" at bounding box center [345, 285] width 274 height 22
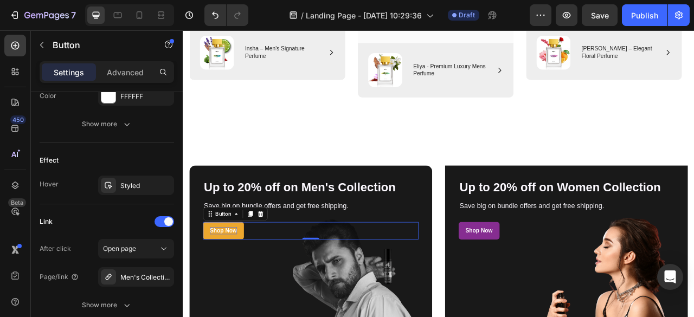
click at [233, 286] on div "Shop Now" at bounding box center [234, 285] width 35 height 9
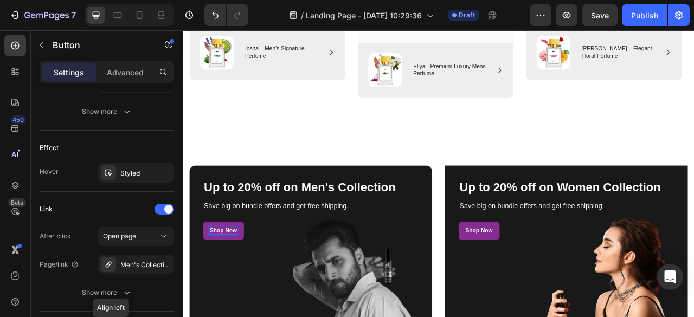
scroll to position [604, 0]
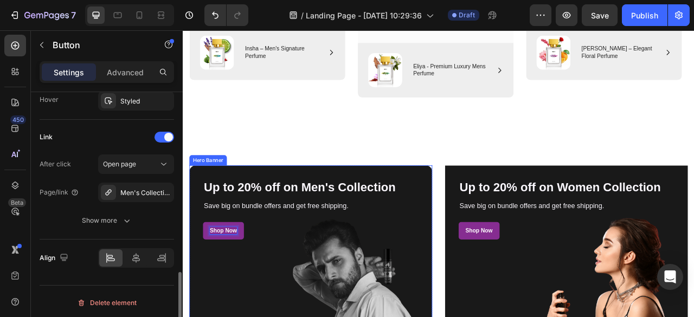
click at [264, 317] on div "Overlay" at bounding box center [345, 316] width 309 height 229
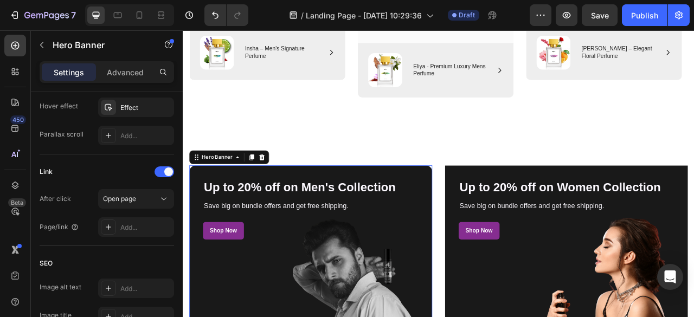
scroll to position [0, 0]
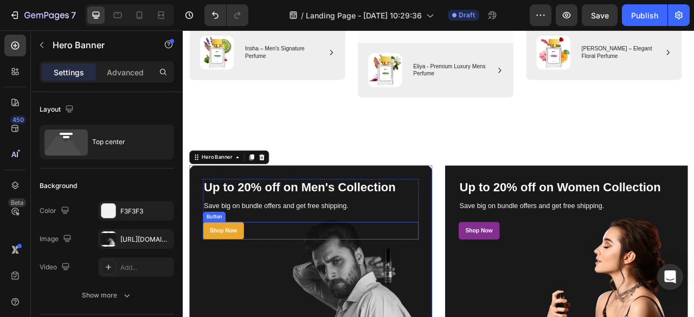
click at [244, 293] on link "Shop Now" at bounding box center [234, 285] width 52 height 22
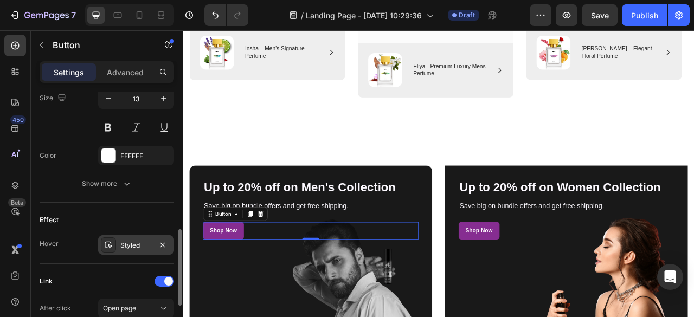
scroll to position [460, 0]
click at [143, 241] on div "Styled" at bounding box center [135, 245] width 31 height 10
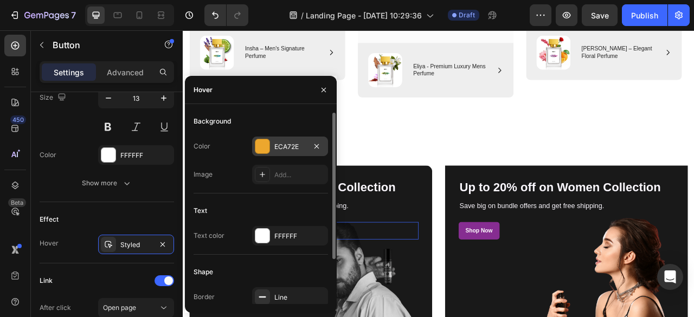
click at [301, 149] on div "ECA72E" at bounding box center [289, 147] width 31 height 10
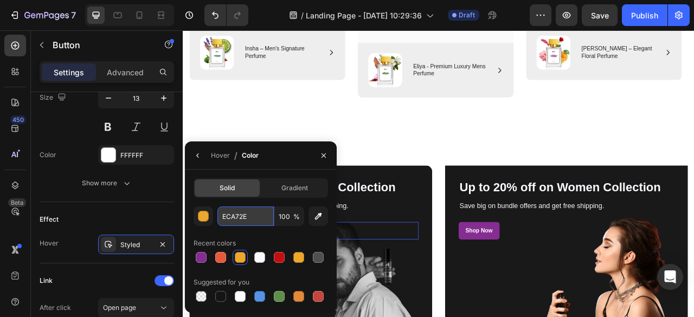
click at [252, 223] on input "ECA72E" at bounding box center [245, 217] width 56 height 20
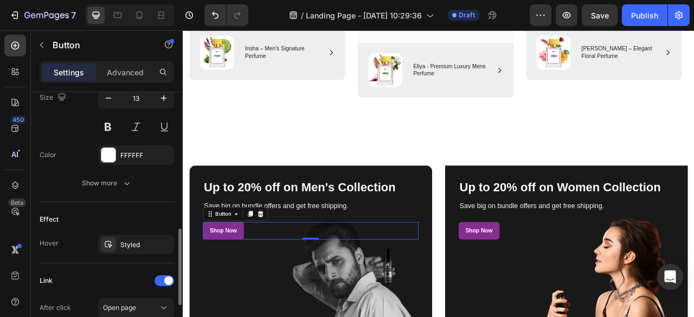
click at [158, 217] on div "Effect" at bounding box center [107, 219] width 134 height 17
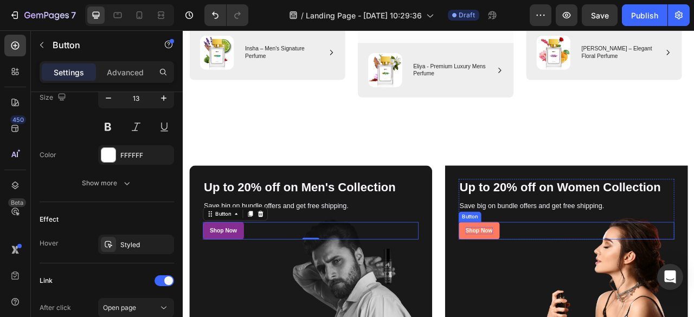
click at [566, 283] on div "Shop Now" at bounding box center [559, 285] width 35 height 9
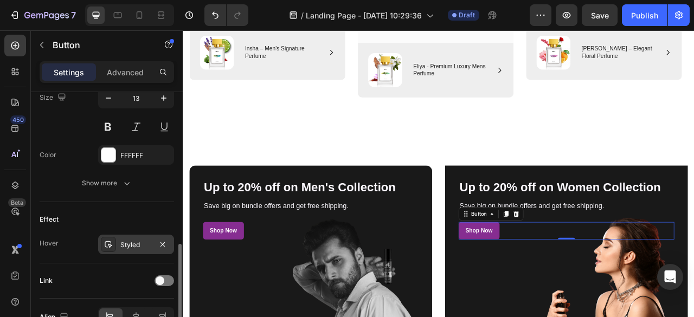
click at [131, 245] on div "Styled" at bounding box center [135, 245] width 31 height 10
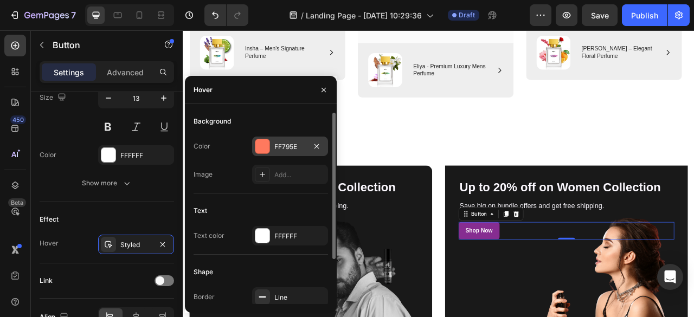
click at [286, 139] on div "FF795E" at bounding box center [290, 147] width 76 height 20
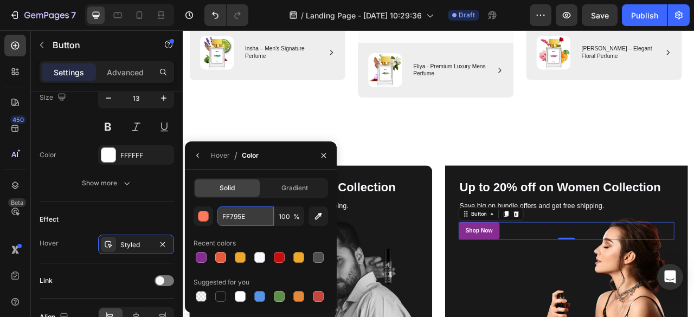
click at [267, 215] on input "FF795E" at bounding box center [245, 217] width 56 height 20
paste input "ECA72"
type input "ECA72E"
click at [262, 239] on div "Recent colors" at bounding box center [261, 243] width 134 height 17
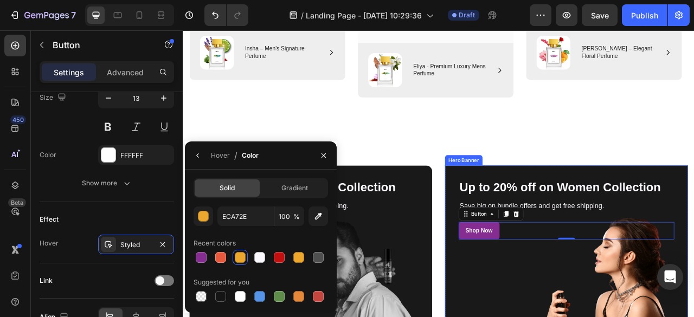
click at [540, 315] on div "Overlay" at bounding box center [670, 316] width 309 height 229
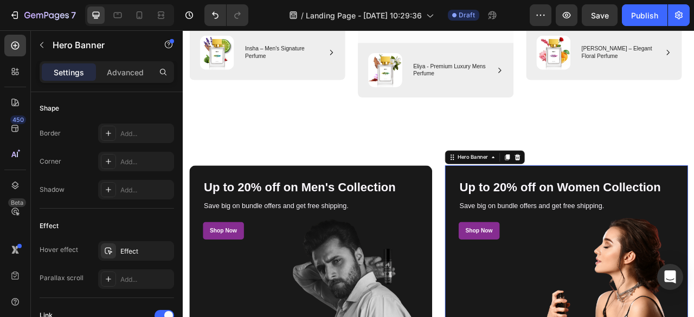
scroll to position [0, 0]
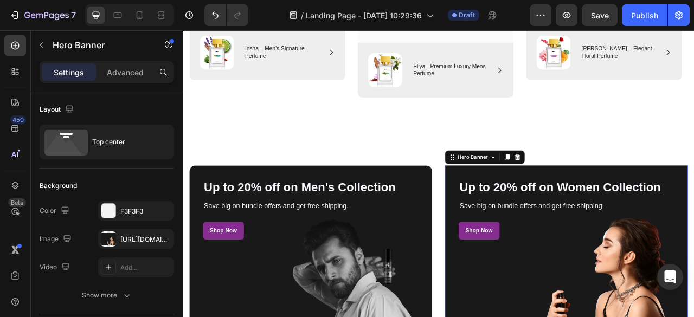
click at [530, 317] on div "Overlay" at bounding box center [670, 316] width 309 height 229
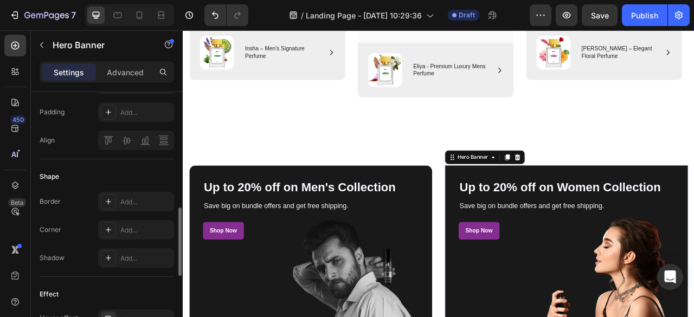
scroll to position [406, 0]
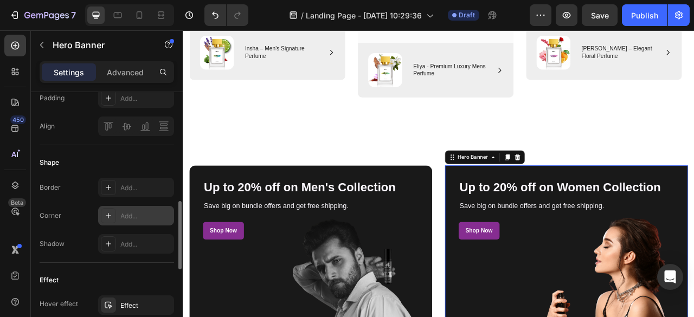
click at [123, 217] on div "Add..." at bounding box center [145, 216] width 51 height 10
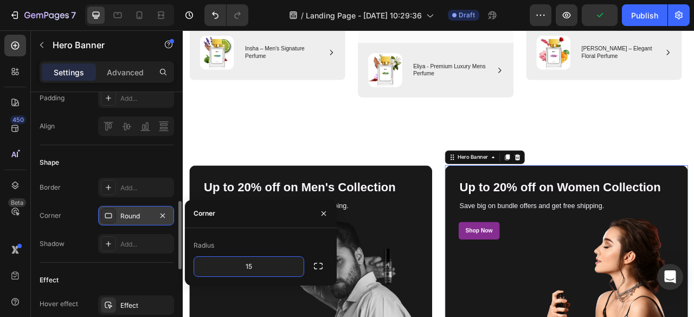
type input "15"
click at [258, 233] on div "Radius 15" at bounding box center [261, 256] width 152 height 57
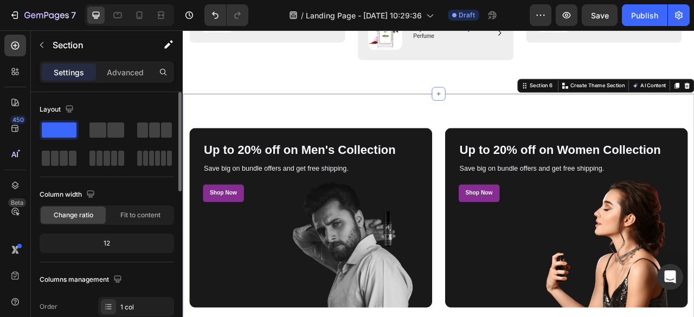
scroll to position [1108, 0]
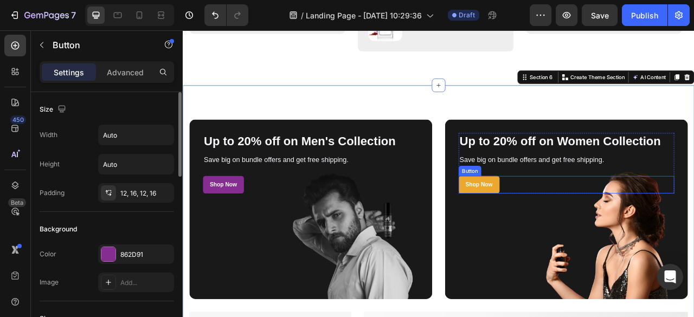
click at [563, 233] on button "Shop Now" at bounding box center [560, 227] width 52 height 22
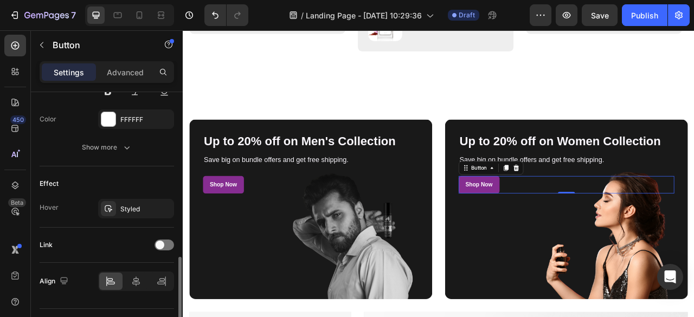
scroll to position [496, 0]
click at [166, 239] on div at bounding box center [165, 244] width 20 height 11
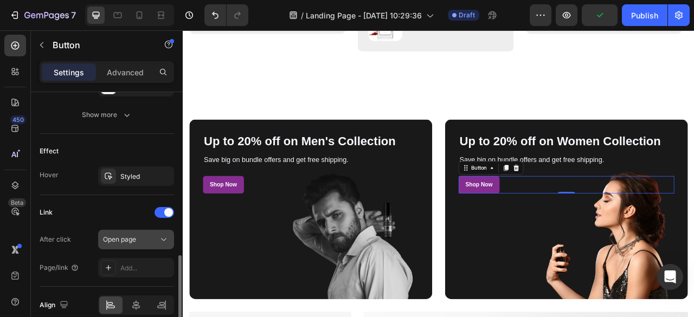
scroll to position [532, 0]
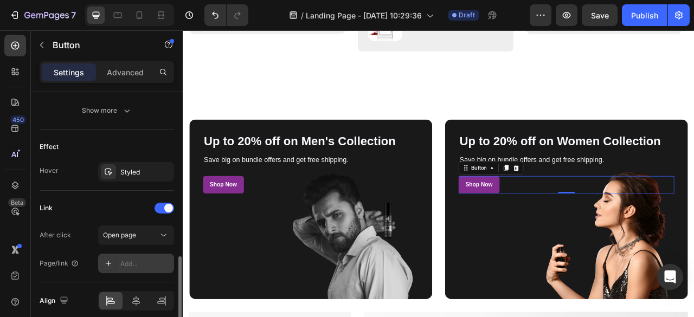
click at [138, 259] on div "Add..." at bounding box center [145, 264] width 51 height 10
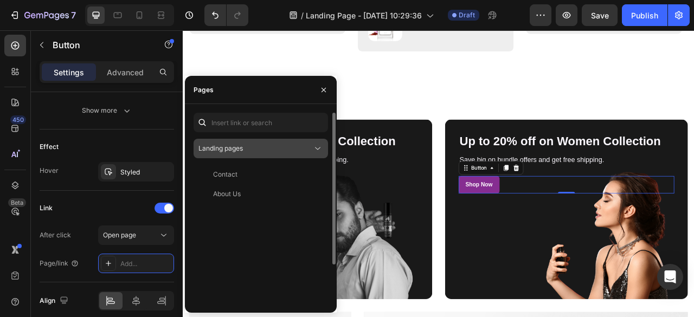
click at [248, 149] on div "Landing pages" at bounding box center [255, 149] width 114 height 10
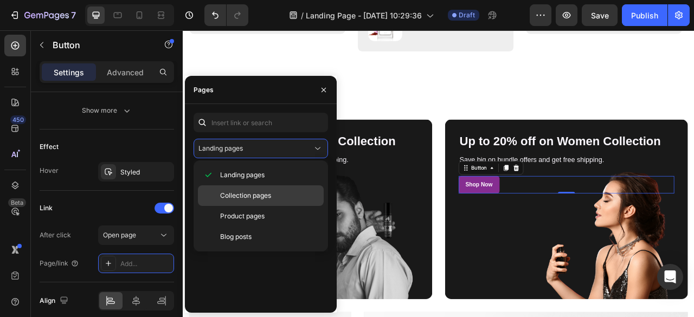
click at [253, 206] on div "Collection pages" at bounding box center [261, 216] width 126 height 21
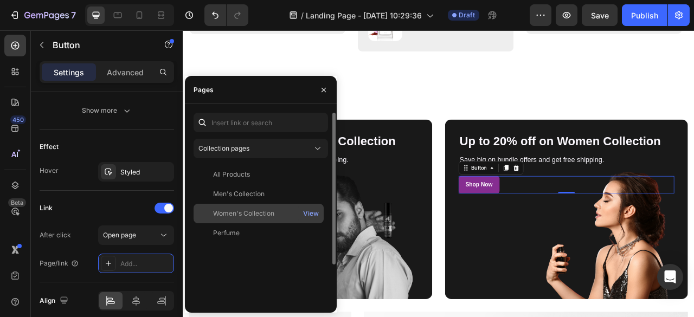
click at [253, 214] on div "Women's Collection" at bounding box center [243, 214] width 61 height 10
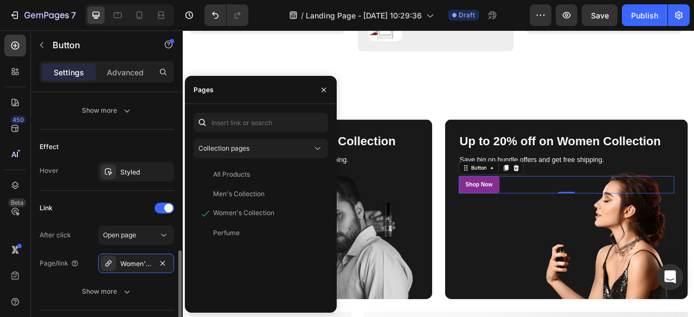
click at [91, 191] on div "Link After click Open page Page/link Women's Collection Show more" at bounding box center [107, 251] width 134 height 120
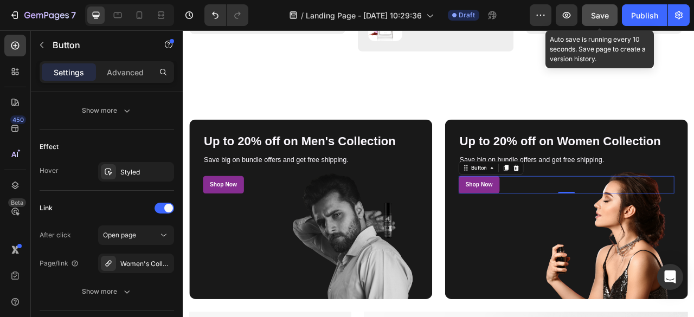
click at [596, 5] on button "Save" at bounding box center [600, 15] width 36 height 22
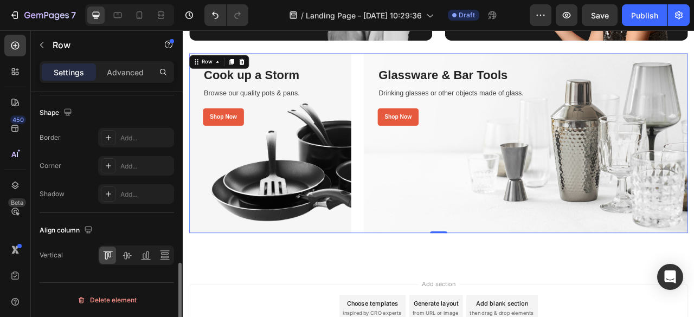
scroll to position [0, 0]
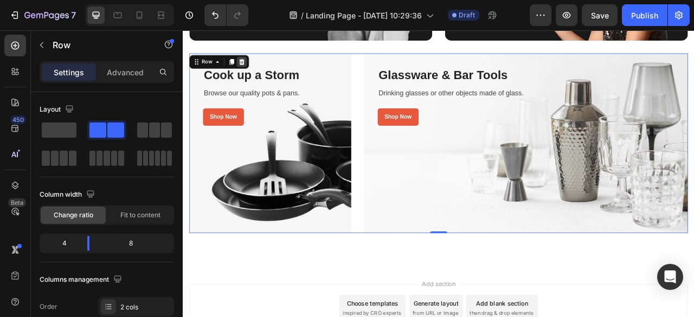
click at [256, 68] on icon at bounding box center [257, 71] width 7 height 8
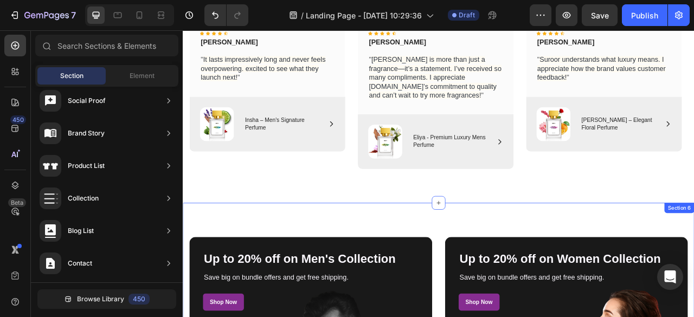
scroll to position [1129, 0]
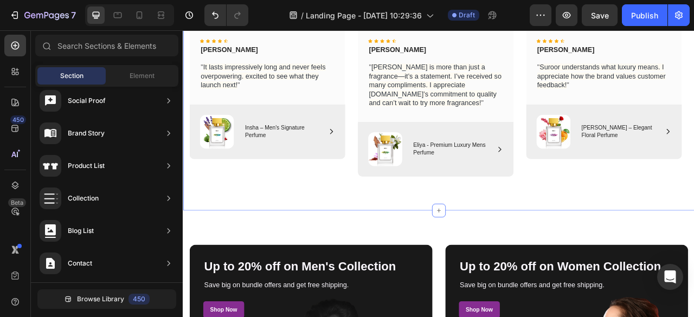
click at [512, 223] on div "Icon Icon Icon Icon Icon Icon List Rayan Ali Text Block " It lasts impressively…" at bounding box center [508, 124] width 634 height 201
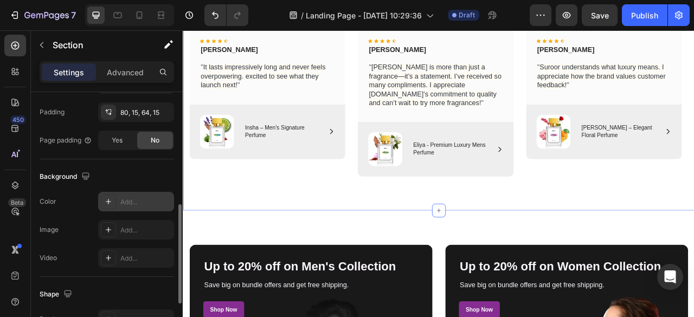
scroll to position [286, 0]
click at [133, 194] on div "Add..." at bounding box center [136, 201] width 76 height 20
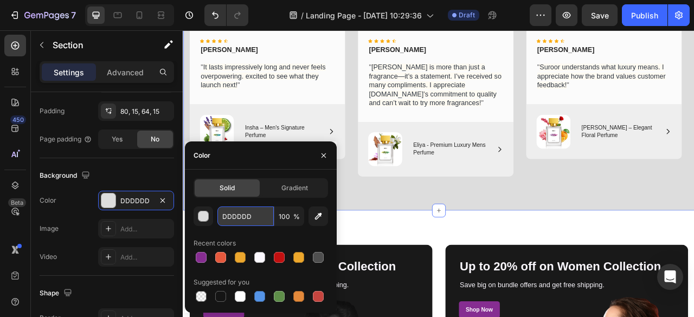
click at [256, 220] on input "DDDDDD" at bounding box center [245, 217] width 56 height 20
paste input "fcf9fe"
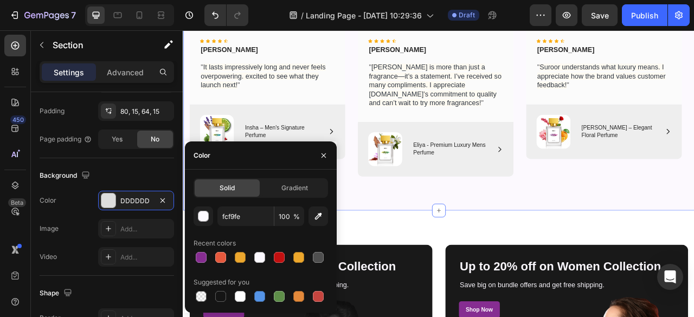
click at [275, 242] on div "Recent colors" at bounding box center [261, 243] width 134 height 17
type input "FCF9FE"
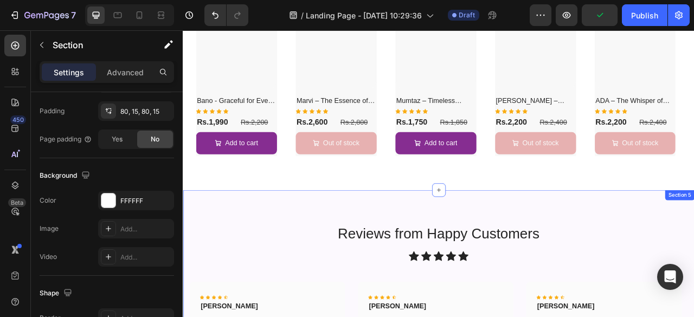
scroll to position [714, 0]
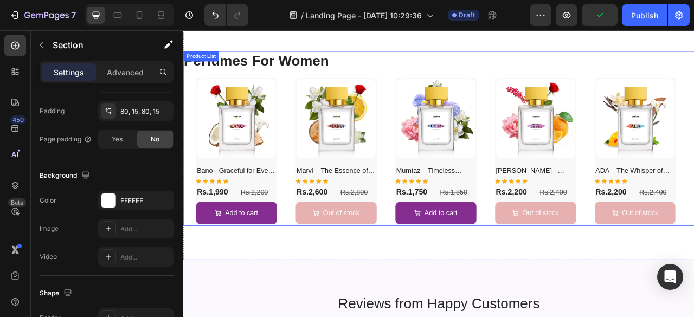
click at [579, 127] on div "(P) Images Bano - Graceful for Every Occasion (P) Title Icon Icon Icon Icon Ico…" at bounding box center [508, 185] width 618 height 189
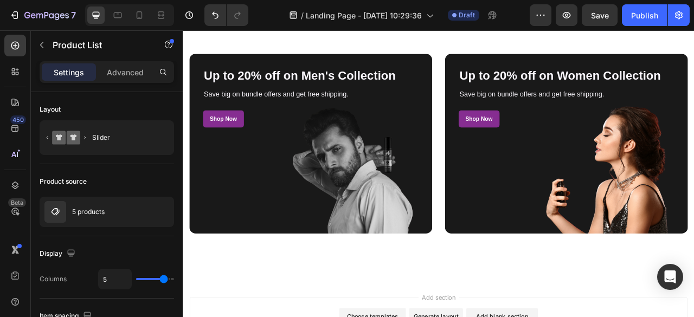
scroll to position [1375, 0]
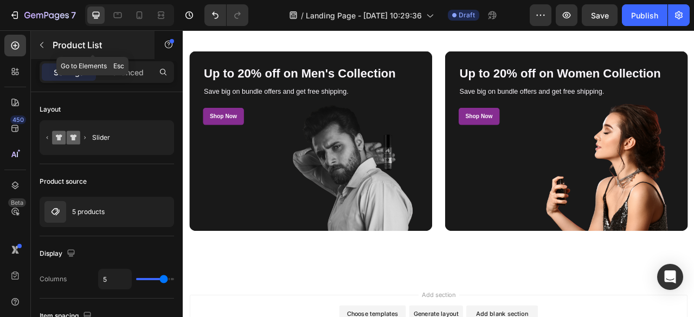
click at [41, 46] on icon "button" at bounding box center [41, 45] width 9 height 9
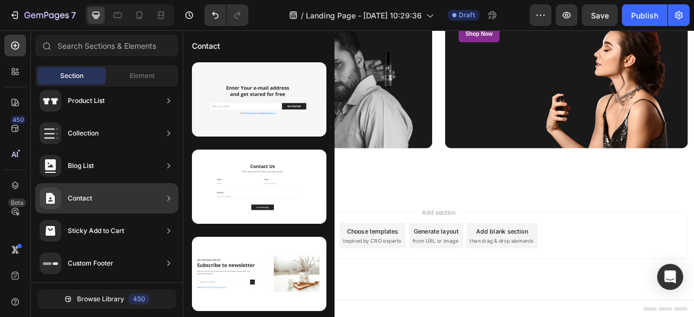
scroll to position [0, 0]
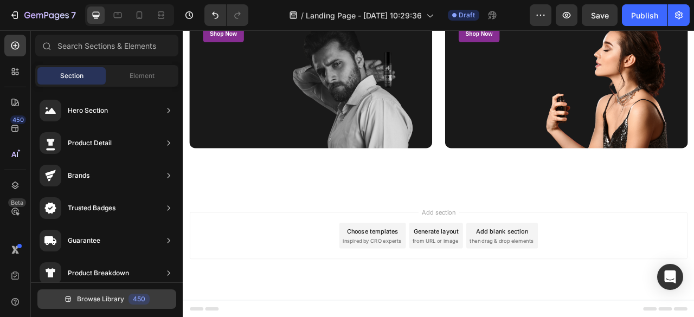
click at [100, 303] on span "Browse Library" at bounding box center [100, 299] width 47 height 10
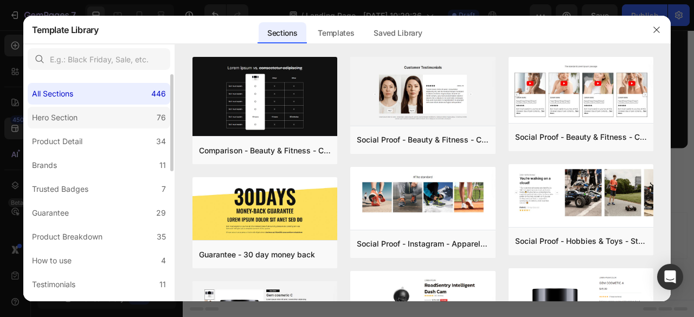
click at [93, 119] on label "Hero Section 76" at bounding box center [99, 118] width 143 height 22
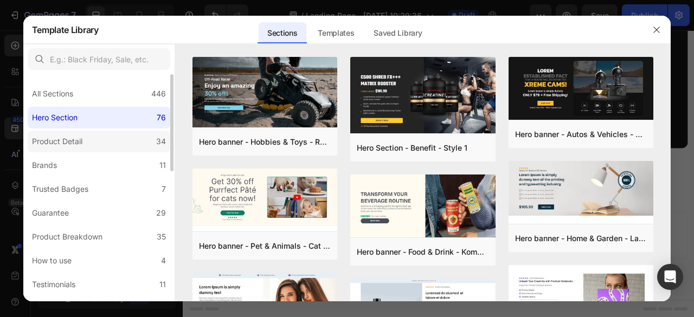
click at [97, 140] on label "Product Detail 34" at bounding box center [99, 142] width 143 height 22
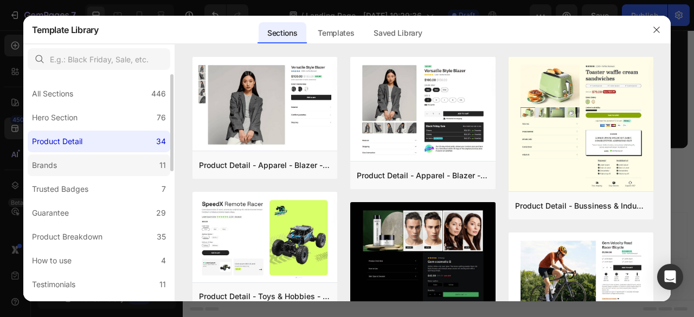
click at [98, 158] on label "Brands 11" at bounding box center [99, 166] width 143 height 22
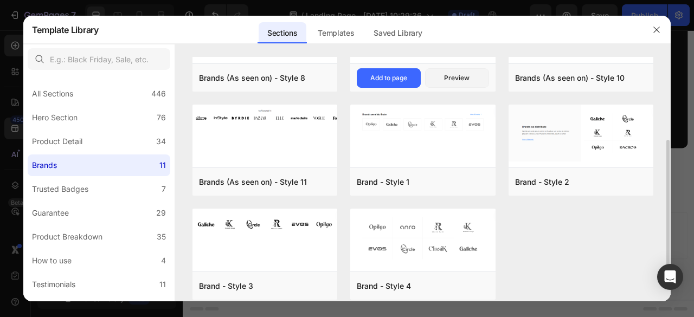
scroll to position [172, 0]
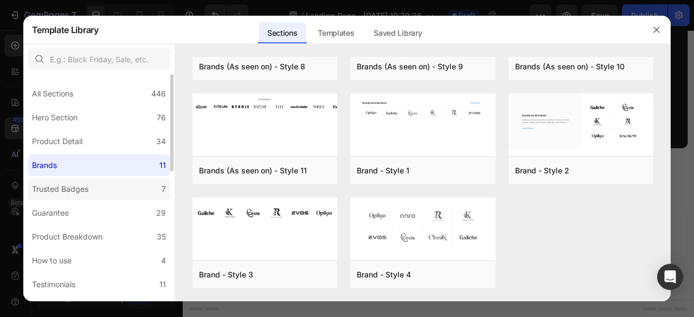
click at [102, 195] on label "Trusted Badges 7" at bounding box center [99, 189] width 143 height 22
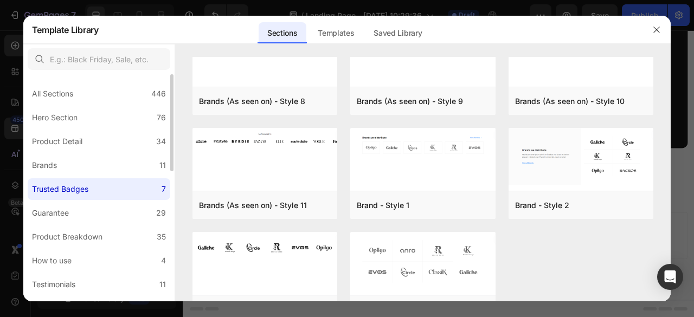
scroll to position [0, 0]
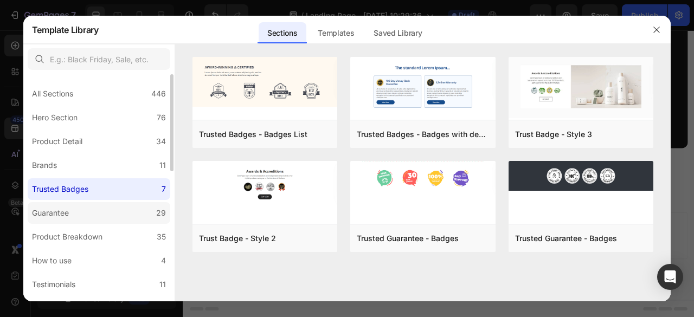
click at [98, 211] on label "Guarantee 29" at bounding box center [99, 213] width 143 height 22
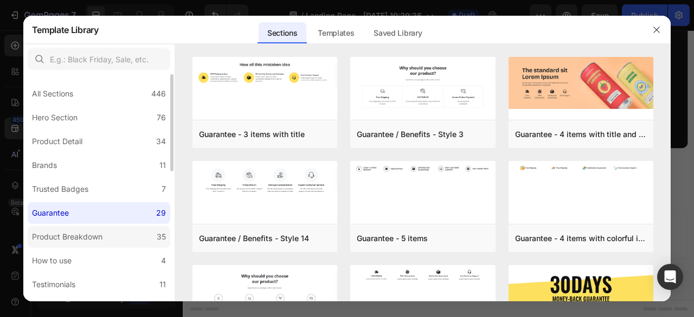
click at [93, 234] on div "Product Breakdown" at bounding box center [67, 236] width 70 height 13
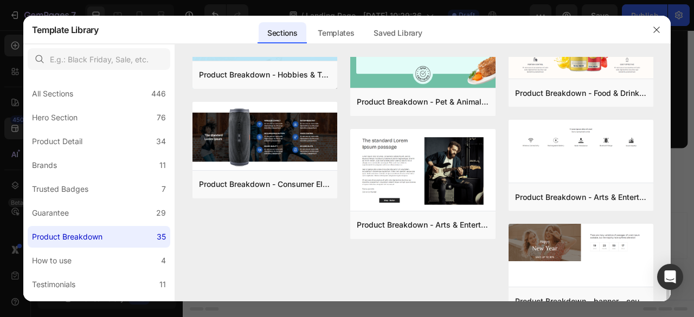
scroll to position [1231, 0]
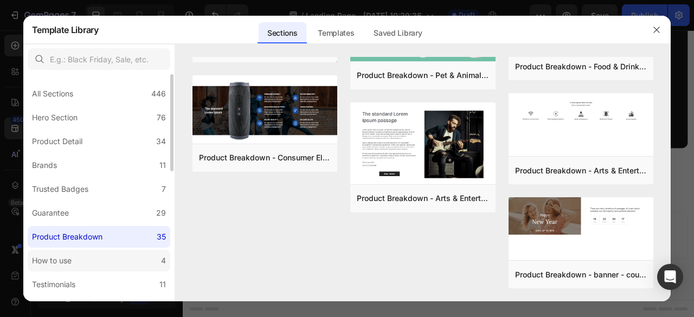
click at [142, 261] on label "How to use 4" at bounding box center [99, 261] width 143 height 22
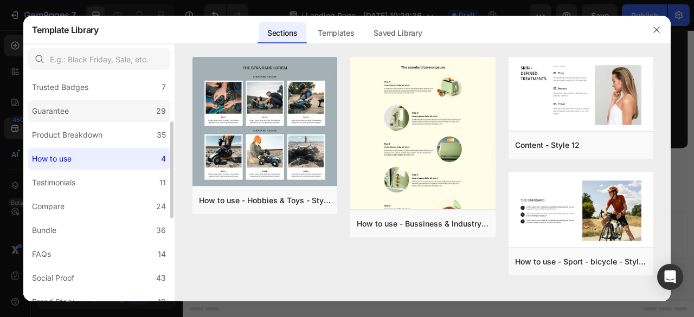
scroll to position [105, 0]
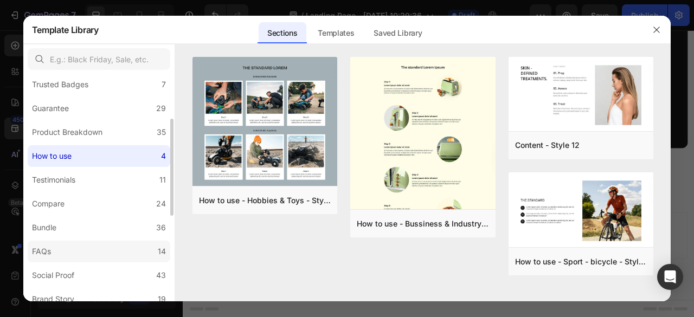
click at [97, 251] on label "FAQs 14" at bounding box center [99, 252] width 143 height 22
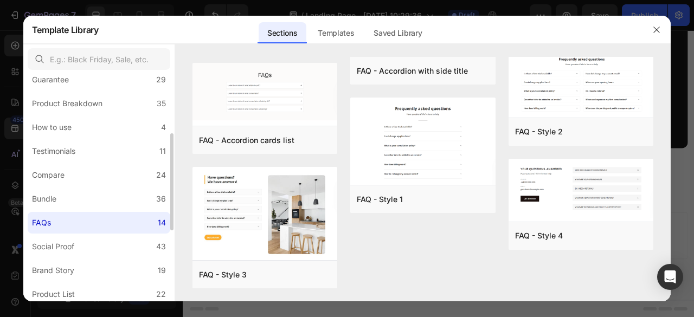
scroll to position [135, 0]
click at [89, 252] on label "Social Proof 43" at bounding box center [99, 245] width 143 height 22
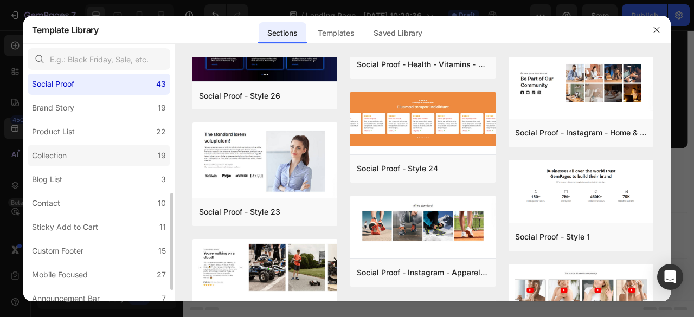
scroll to position [304, 0]
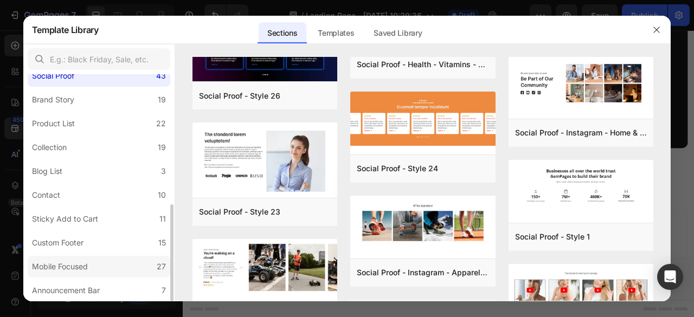
click at [104, 258] on label "Mobile Focused 27" at bounding box center [99, 267] width 143 height 22
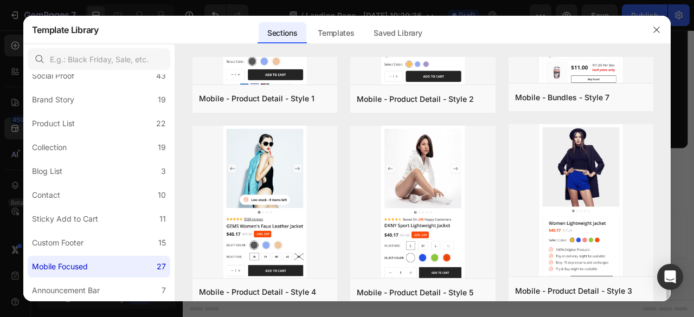
scroll to position [1475, 0]
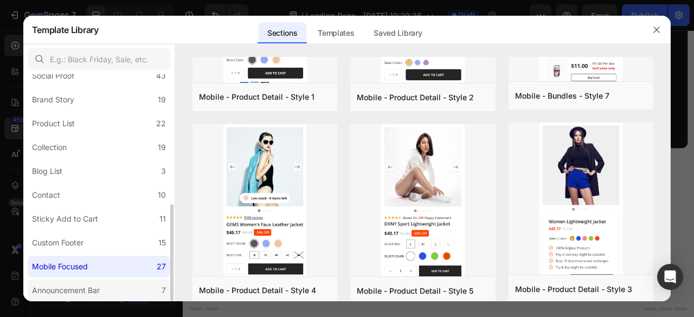
click at [74, 288] on div "Announcement Bar" at bounding box center [66, 290] width 68 height 13
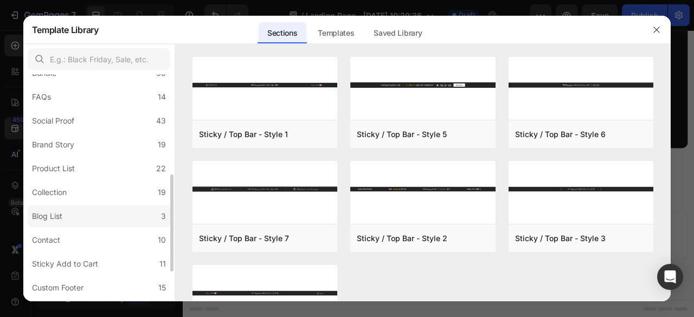
scroll to position [252, 0]
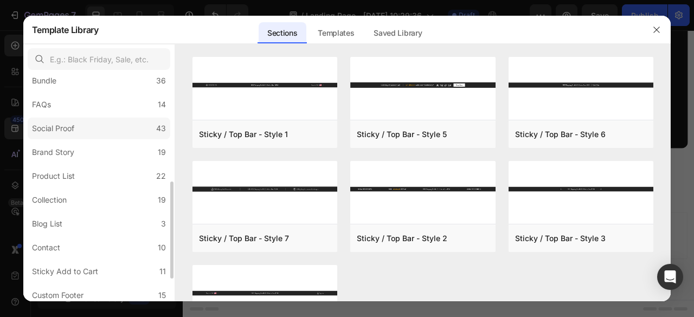
click at [84, 132] on label "Social Proof 43" at bounding box center [99, 129] width 143 height 22
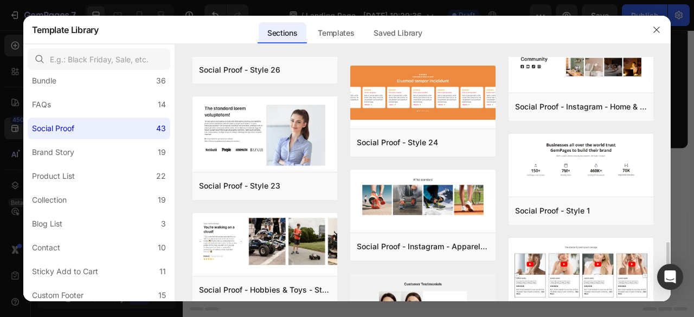
scroll to position [1324, 0]
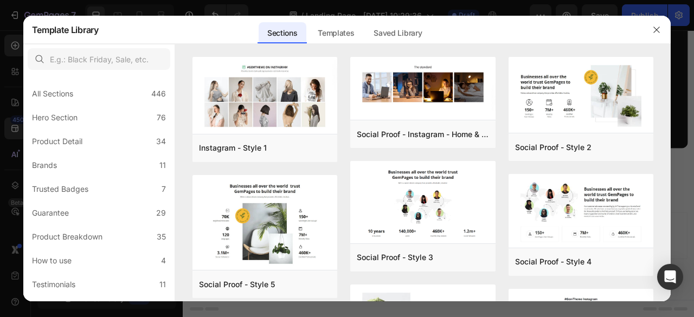
scroll to position [1324, 0]
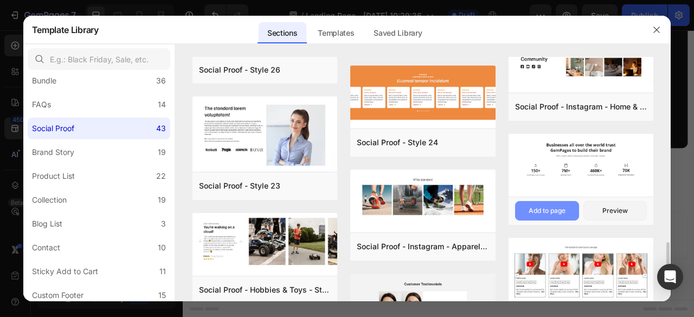
click at [545, 210] on div "Add to page" at bounding box center [547, 211] width 37 height 10
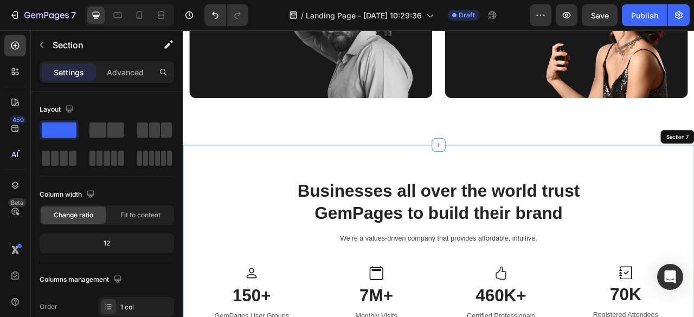
scroll to position [1527, 0]
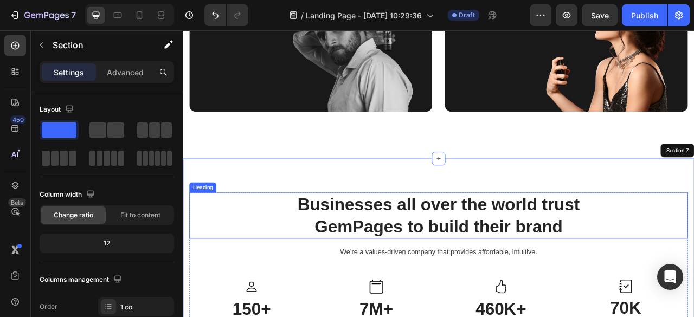
click at [690, 275] on h2 "Businesses all over the world trust GemPages to build their brand" at bounding box center [508, 266] width 634 height 59
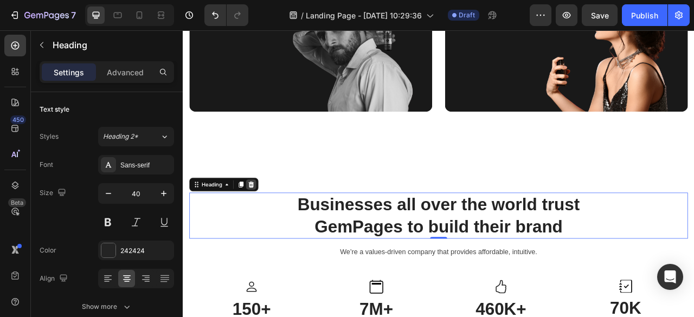
click at [271, 228] on icon at bounding box center [269, 227] width 7 height 8
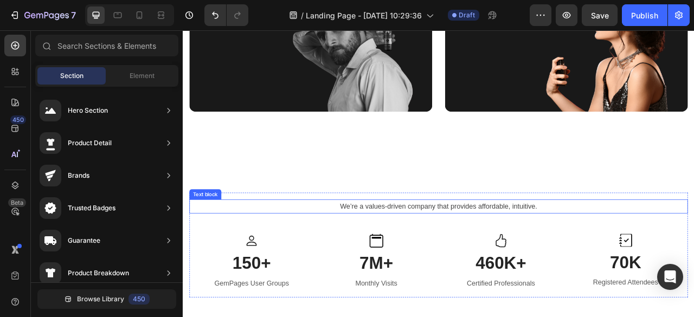
click at [518, 253] on p "We’re a values-driven company that provides affordable, intuitive." at bounding box center [508, 255] width 632 height 16
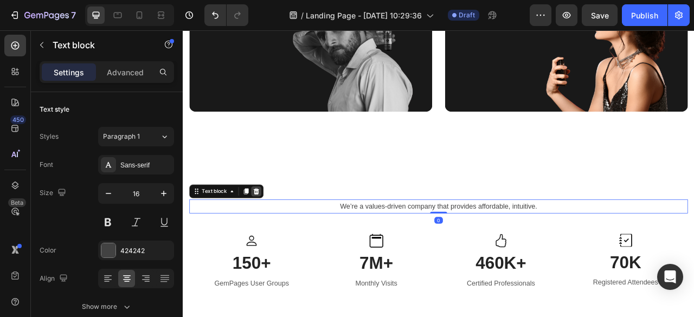
click at [277, 235] on icon at bounding box center [276, 235] width 9 height 9
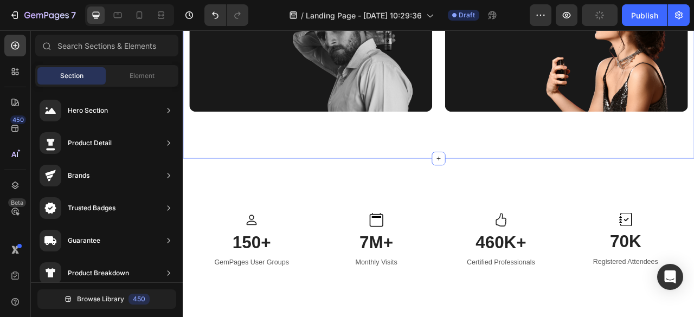
click at [565, 165] on div "Up to 20% off on Men's Collection Heading Save big on bundle offers and get fre…" at bounding box center [508, 28] width 651 height 332
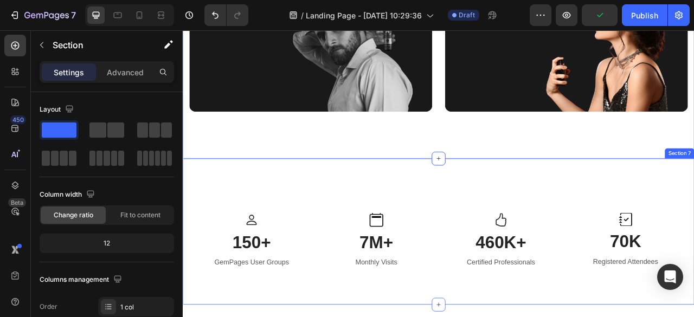
click at [561, 217] on div "Icon 150+ Heading GemPages User Groups Text block Image 7M+ Heading Monthly Vis…" at bounding box center [508, 287] width 651 height 186
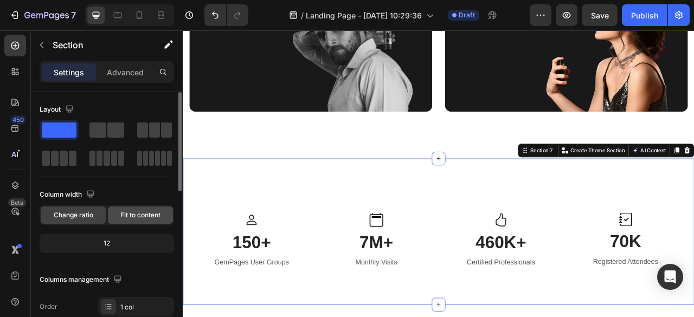
click at [147, 219] on span "Fit to content" at bounding box center [140, 215] width 40 height 10
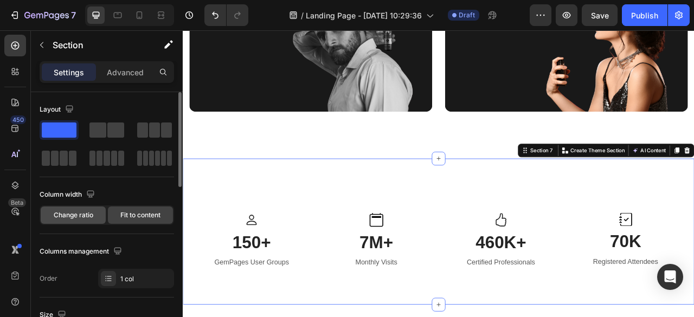
click at [80, 215] on span "Change ratio" at bounding box center [74, 215] width 40 height 10
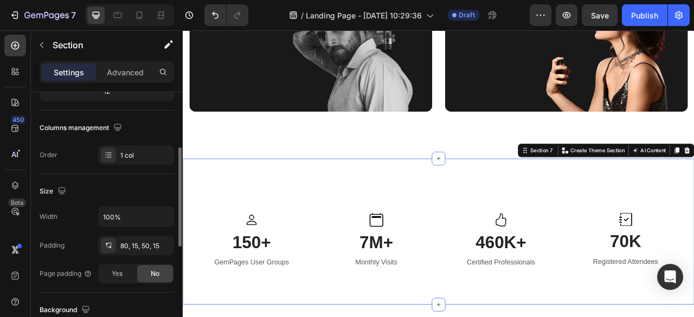
scroll to position [154, 0]
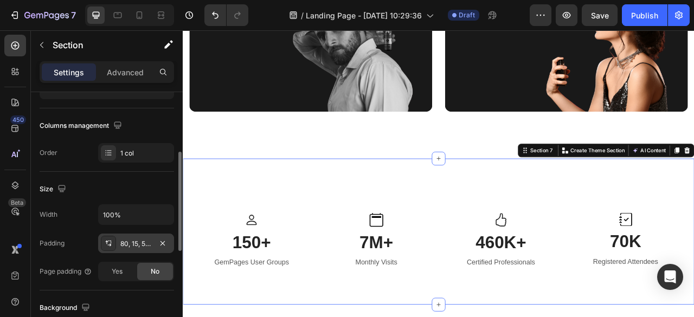
click at [141, 240] on div "80, 15, 50, 15" at bounding box center [135, 244] width 31 height 10
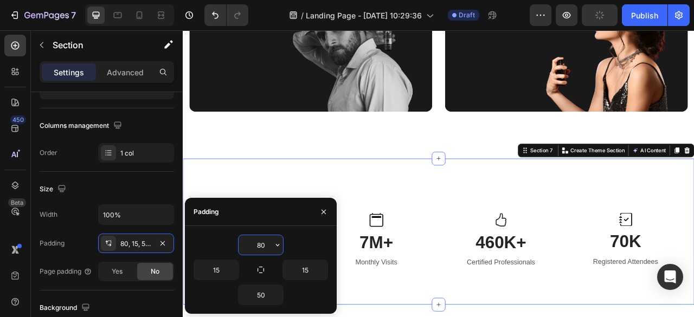
click at [265, 242] on input "80" at bounding box center [261, 245] width 44 height 20
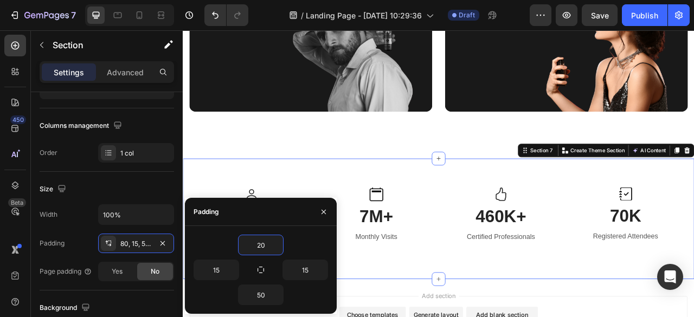
type input "20"
click at [309, 246] on div "20" at bounding box center [261, 245] width 134 height 21
click at [269, 291] on input "50" at bounding box center [261, 295] width 44 height 20
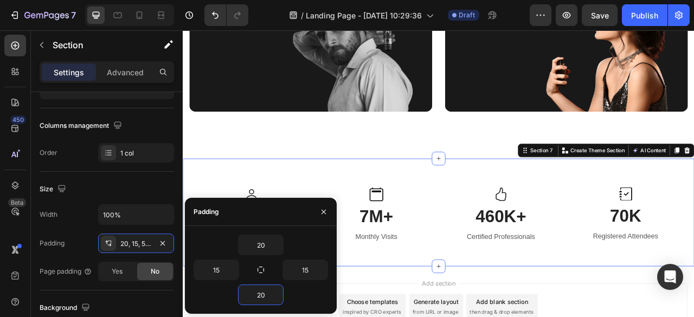
type input "20"
click at [320, 246] on div "20" at bounding box center [261, 245] width 134 height 21
click at [265, 215] on div "Padding" at bounding box center [261, 212] width 152 height 28
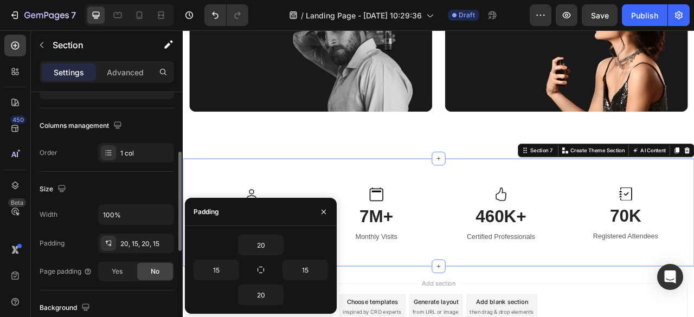
click at [156, 181] on div "Size" at bounding box center [107, 189] width 134 height 17
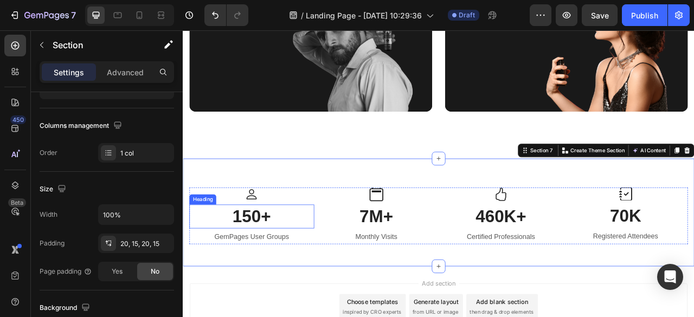
click at [280, 272] on p "150+" at bounding box center [270, 267] width 157 height 28
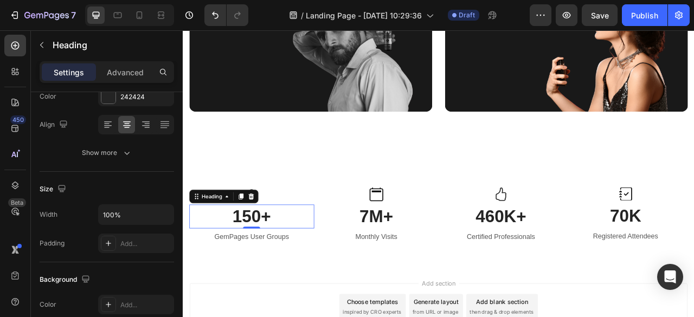
scroll to position [0, 0]
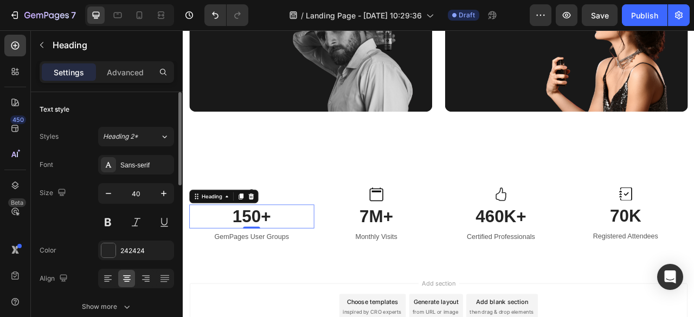
click at [280, 272] on p "150+" at bounding box center [270, 267] width 157 height 28
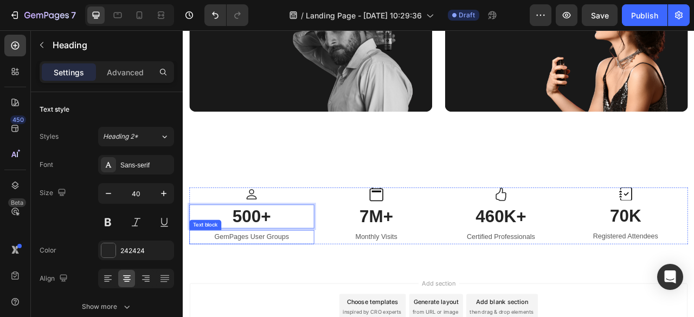
click at [328, 299] on p "GemPages User Groups" at bounding box center [270, 294] width 157 height 16
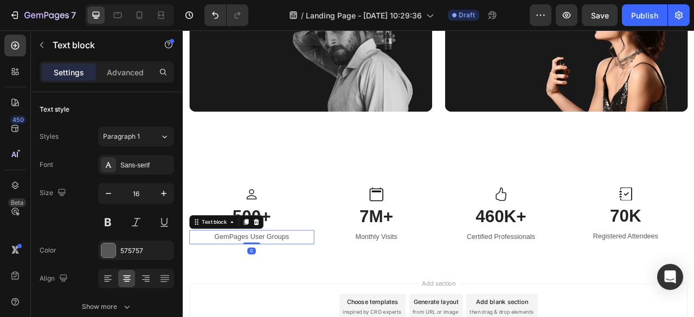
click at [328, 299] on p "GemPages User Groups" at bounding box center [270, 294] width 157 height 16
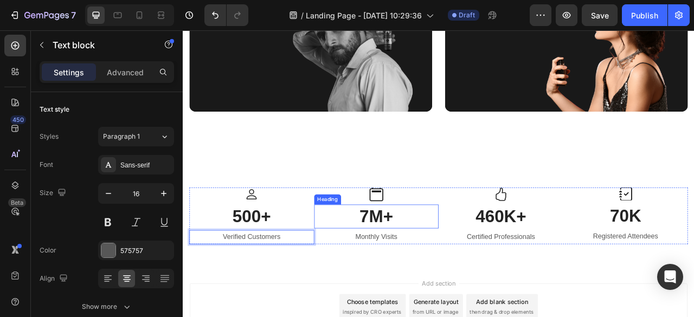
click at [433, 270] on p "7M+" at bounding box center [429, 267] width 157 height 28
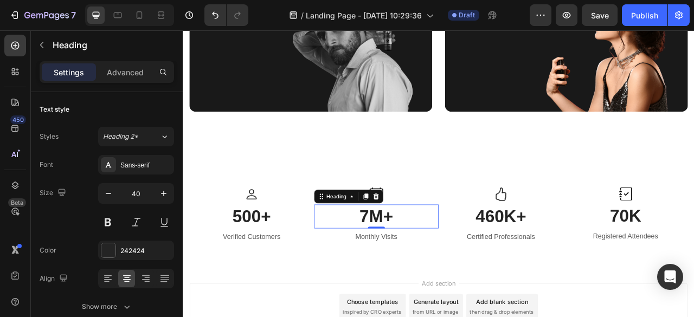
click at [433, 270] on p "7M+" at bounding box center [429, 267] width 157 height 28
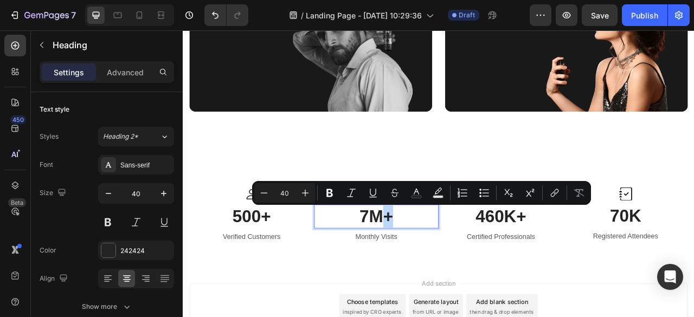
click at [433, 270] on p "7M+" at bounding box center [429, 267] width 157 height 28
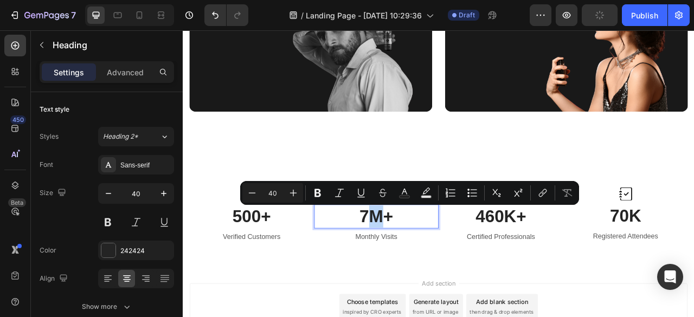
drag, startPoint x: 433, startPoint y: 270, endPoint x: 418, endPoint y: 270, distance: 14.6
click at [418, 270] on p "7M+" at bounding box center [429, 267] width 157 height 28
click at [419, 270] on p "7M+" at bounding box center [429, 267] width 157 height 28
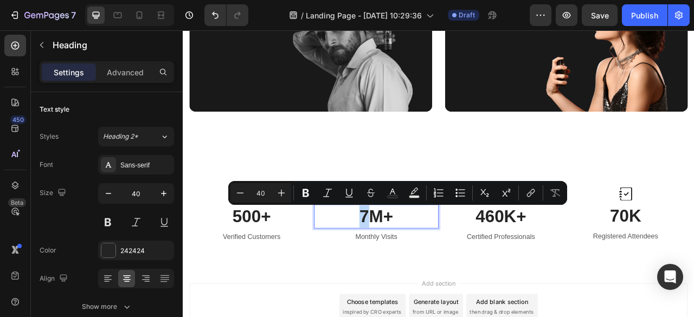
drag, startPoint x: 419, startPoint y: 270, endPoint x: 408, endPoint y: 270, distance: 10.8
click at [408, 270] on p "7M+" at bounding box center [429, 267] width 157 height 28
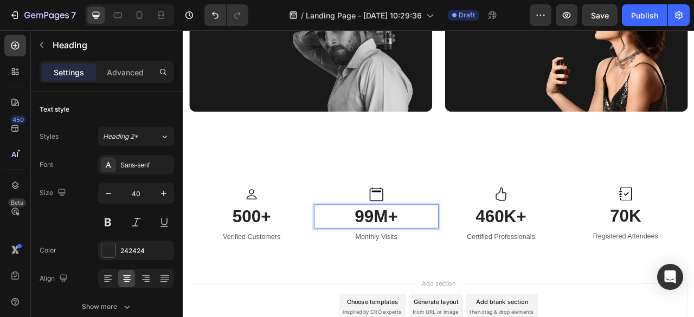
click at [442, 269] on p "99M+" at bounding box center [429, 267] width 157 height 28
click at [591, 264] on p "460K+" at bounding box center [587, 267] width 157 height 28
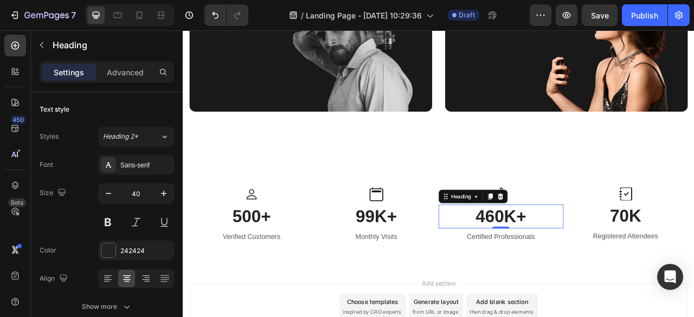
click at [557, 264] on p "460K+" at bounding box center [587, 267] width 157 height 28
click at [556, 269] on p "460K+" at bounding box center [587, 267] width 157 height 28
click at [600, 267] on p "460K+" at bounding box center [587, 267] width 157 height 28
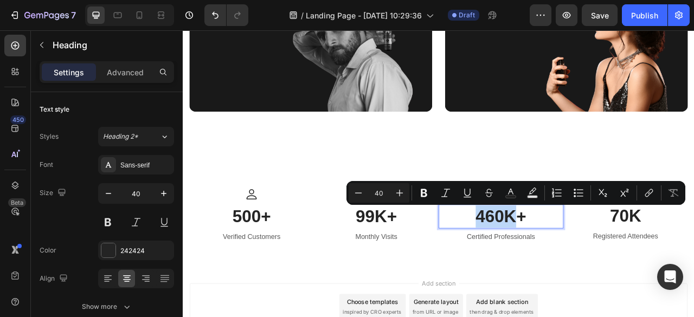
drag, startPoint x: 600, startPoint y: 267, endPoint x: 550, endPoint y: 271, distance: 50.0
click at [550, 271] on p "460K+" at bounding box center [587, 267] width 157 height 28
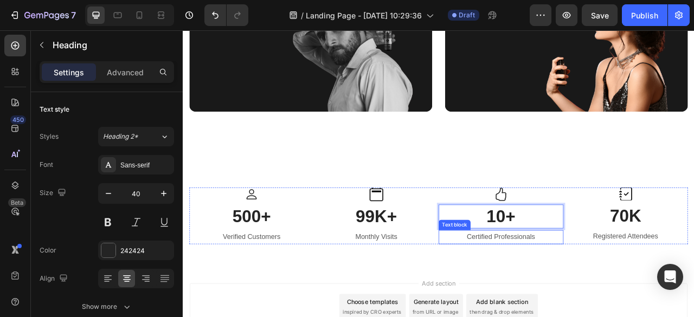
click at [641, 286] on p "Certified Professionals" at bounding box center [587, 294] width 157 height 16
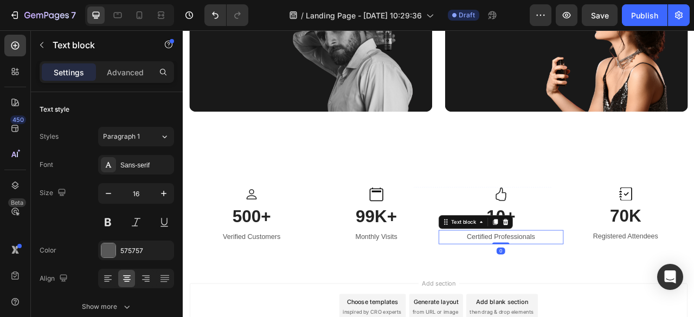
click at [641, 286] on p "Certified Professionals" at bounding box center [587, 294] width 157 height 16
click at [638, 291] on p "Certified Professionals" at bounding box center [587, 294] width 157 height 16
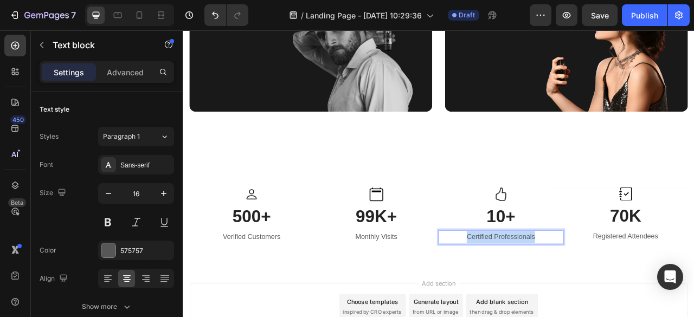
click at [638, 291] on p "Certified Professionals" at bounding box center [587, 294] width 157 height 16
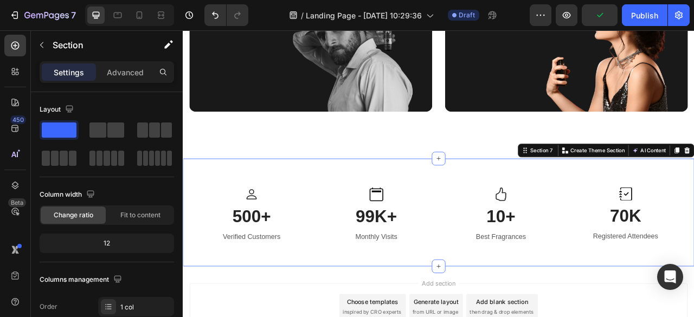
click at [694, 311] on div "Icon 500+ Heading Verified Customers Text block Image 99K+ Heading Monthly Visi…" at bounding box center [508, 261] width 634 height 115
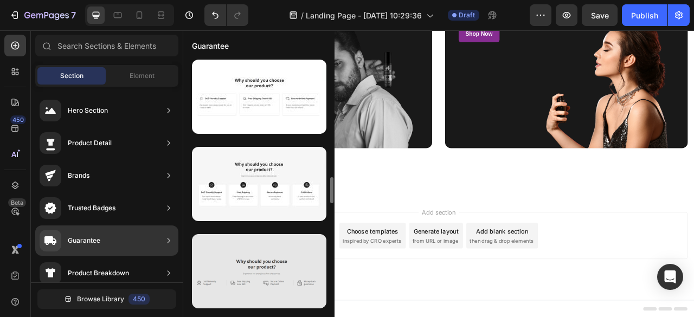
scroll to position [874, 0]
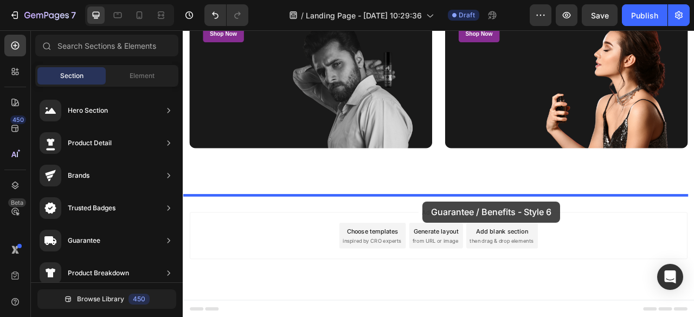
drag, startPoint x: 435, startPoint y: 226, endPoint x: 487, endPoint y: 248, distance: 56.8
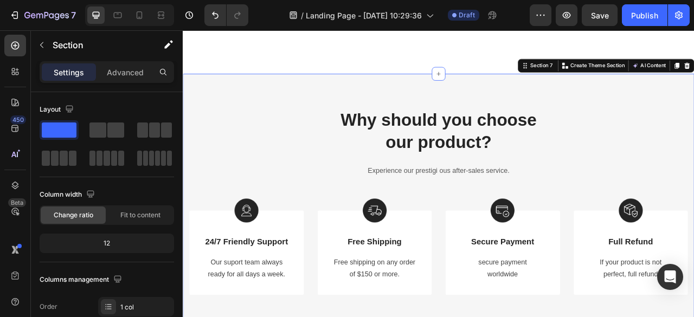
scroll to position [1652, 0]
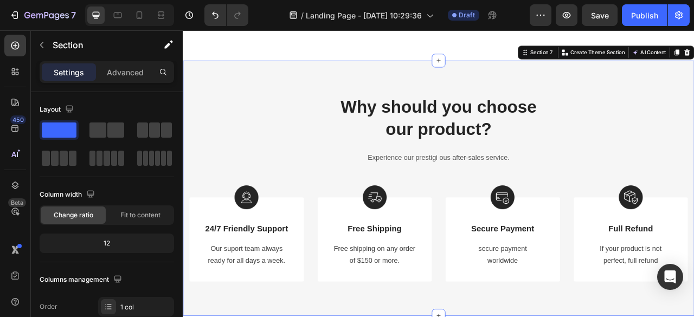
click at [322, 92] on div "Why should you choose our product? Heading Experience our prestigi ous after-sa…" at bounding box center [508, 231] width 651 height 325
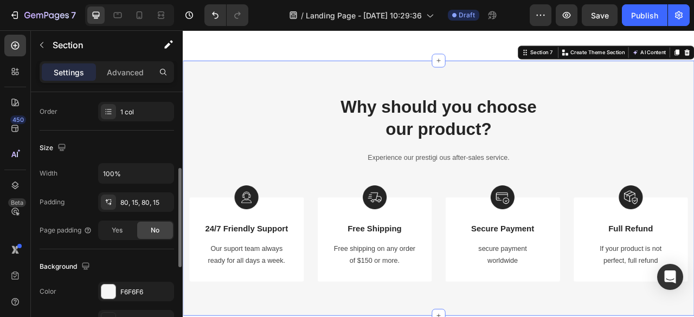
scroll to position [197, 0]
click at [132, 285] on div "F6F6F6" at bounding box center [135, 290] width 31 height 10
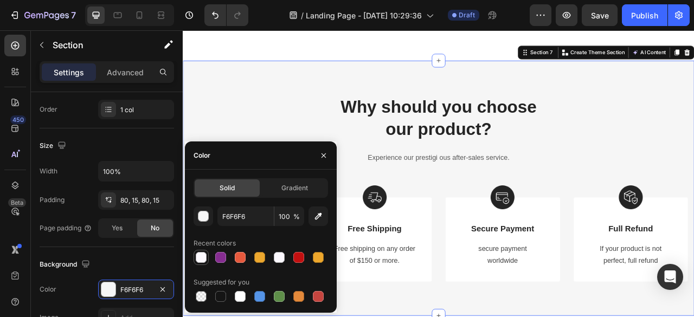
click at [204, 261] on div at bounding box center [201, 257] width 11 height 11
type input "FCF9FE"
click at [689, 139] on p "Why should you choose our product?" at bounding box center [508, 141] width 632 height 56
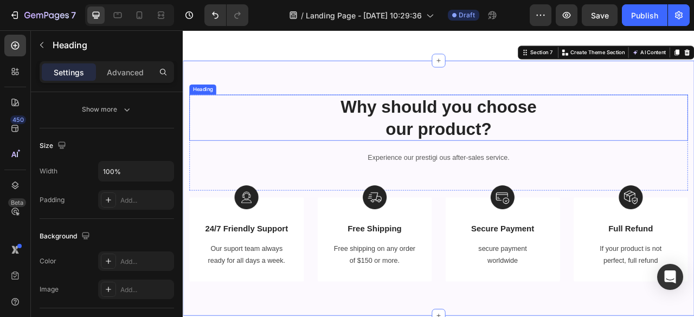
scroll to position [0, 0]
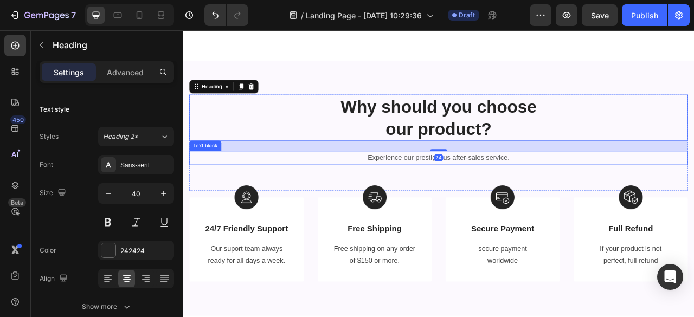
click at [600, 195] on p "Experience our prestigi ous after-sales service." at bounding box center [508, 193] width 632 height 16
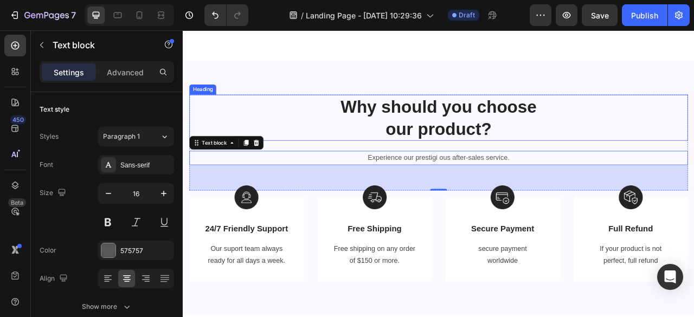
click at [600, 164] on p "Why should you choose our product?" at bounding box center [508, 141] width 632 height 56
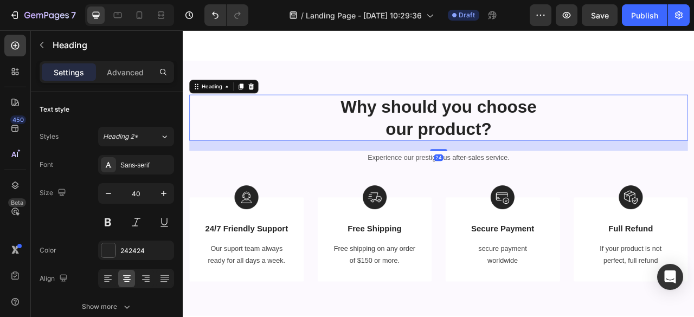
click at [439, 156] on p "Why should you choose our product?" at bounding box center [508, 141] width 632 height 56
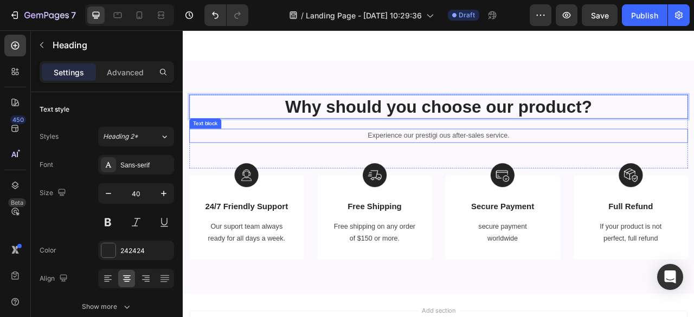
click at [487, 165] on p "Experience our prestigi ous after-sales service." at bounding box center [508, 165] width 632 height 16
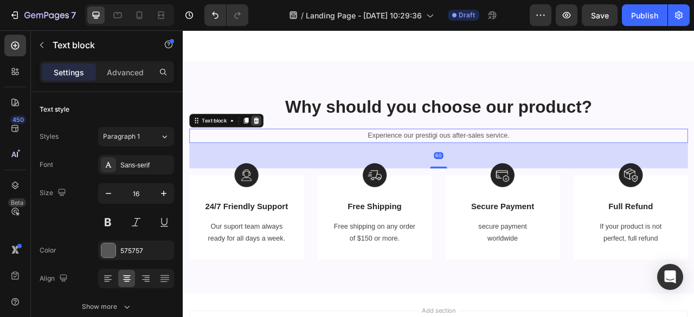
click at [281, 147] on div at bounding box center [275, 145] width 13 height 13
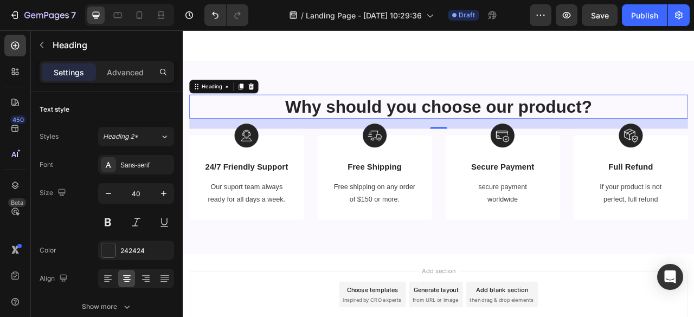
click at [524, 138] on p "Why should you choose our product?" at bounding box center [508, 127] width 632 height 28
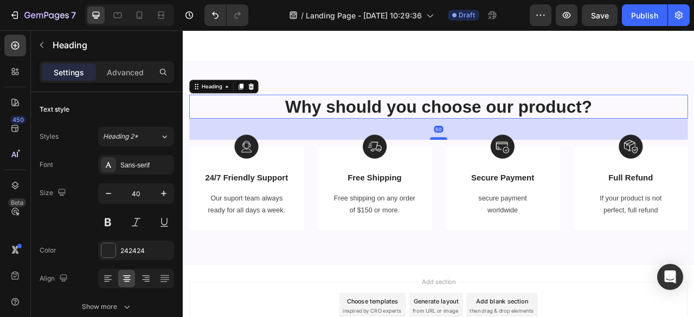
drag, startPoint x: 504, startPoint y: 153, endPoint x: 505, endPoint y: 168, distance: 14.7
click at [505, 168] on div at bounding box center [508, 167] width 22 height 3
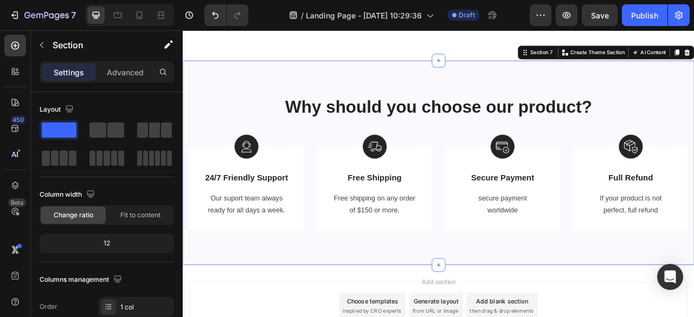
click at [694, 95] on div "Why should you choose our product? Heading Row Image 24/7 Friendly Support Text…" at bounding box center [508, 199] width 651 height 260
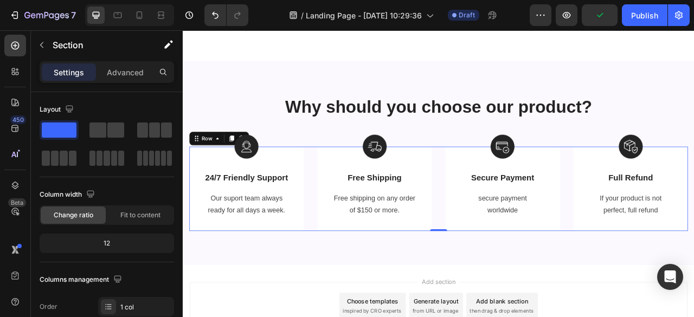
click at [500, 187] on div "Image 24/7 Friendly Support Text Block Our suport team always ready for all day…" at bounding box center [508, 231] width 634 height 107
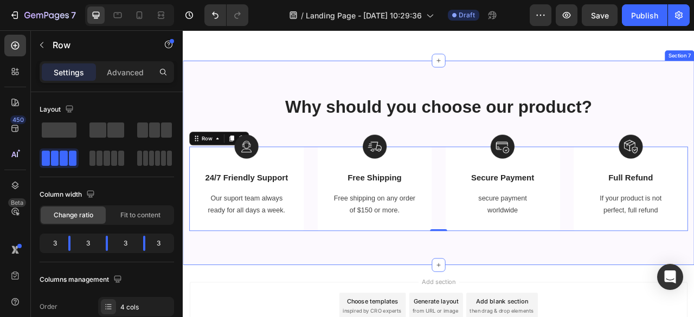
click at [694, 86] on div "Why should you choose our product? Heading Row Image 24/7 Friendly Support Text…" at bounding box center [508, 199] width 651 height 260
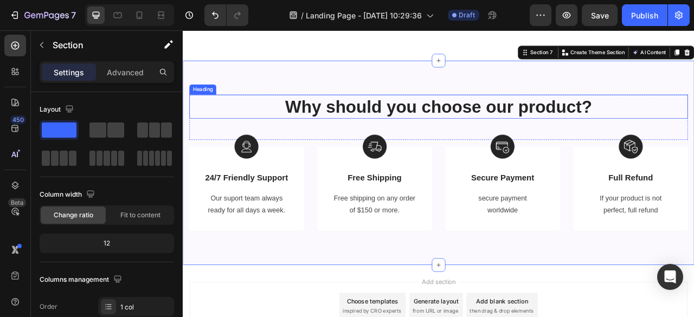
click at [600, 133] on p "Why should you choose our product?" at bounding box center [508, 127] width 632 height 28
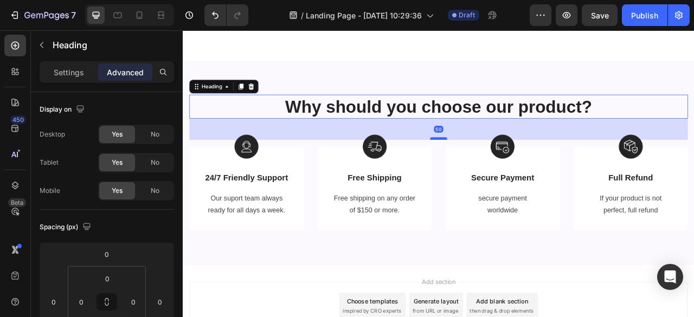
click at [503, 166] on div at bounding box center [508, 167] width 22 height 3
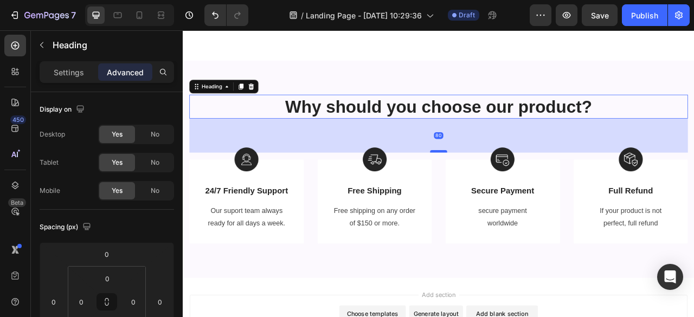
drag, startPoint x: 503, startPoint y: 166, endPoint x: 505, endPoint y: 183, distance: 16.5
click at [505, 183] on div at bounding box center [508, 184] width 22 height 3
type input "80"
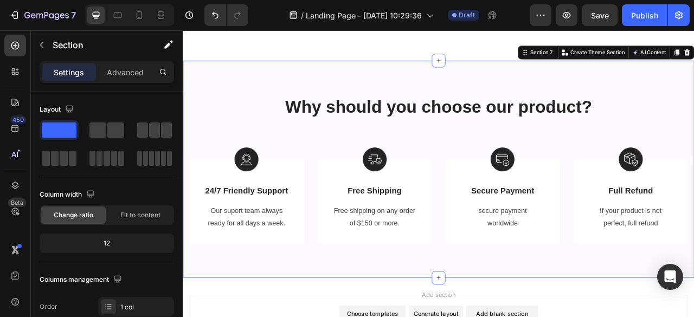
click at [651, 93] on div "Why should you choose our product? Heading Row Image 24/7 Friendly Support Text…" at bounding box center [508, 207] width 651 height 277
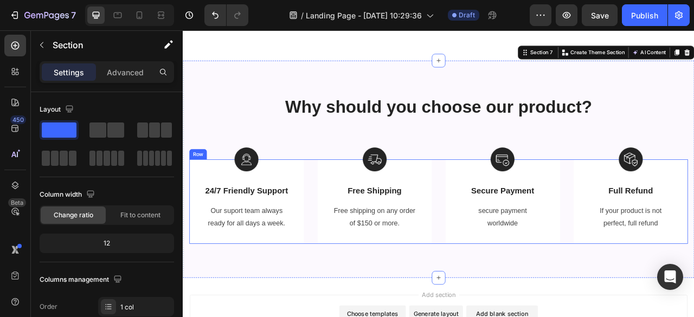
click at [345, 228] on div "Image 24/7 Friendly Support Text Block Our suport team always ready for all day…" at bounding box center [508, 248] width 634 height 107
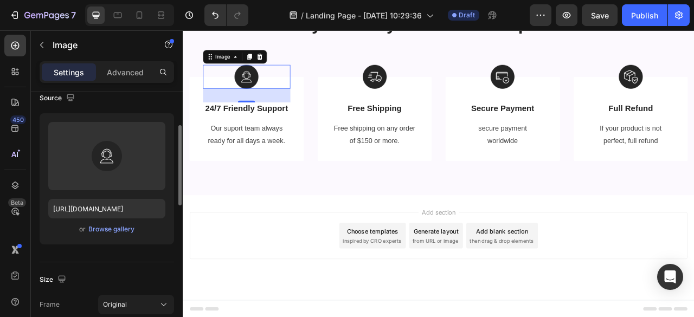
scroll to position [93, 0]
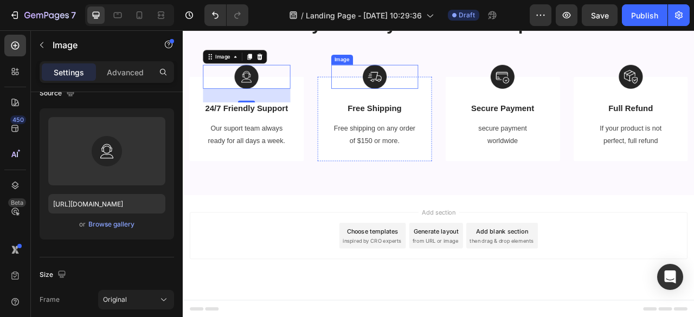
click at [431, 94] on img at bounding box center [427, 89] width 30 height 30
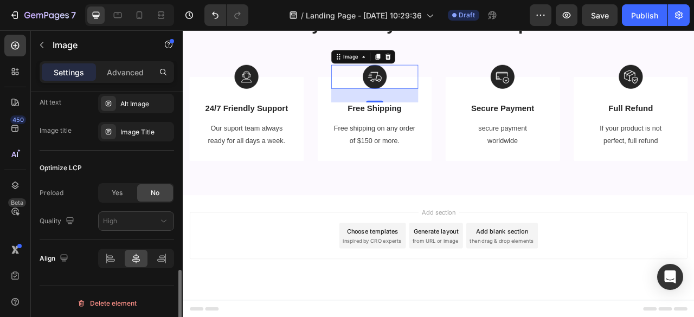
scroll to position [561, 0]
click at [110, 185] on div "Yes" at bounding box center [117, 191] width 36 height 17
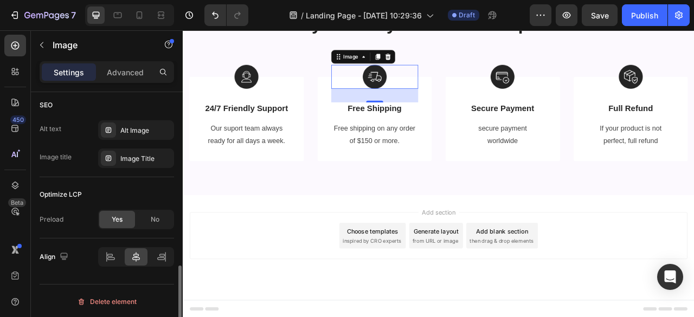
click at [110, 186] on div "Optimize LCP" at bounding box center [107, 194] width 134 height 17
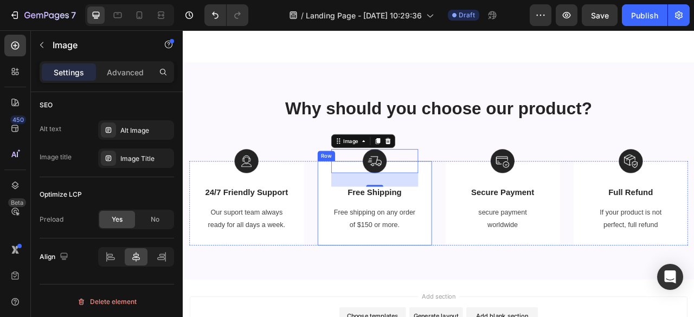
scroll to position [1650, 0]
click at [448, 239] on p "Free Shipping" at bounding box center [427, 237] width 109 height 14
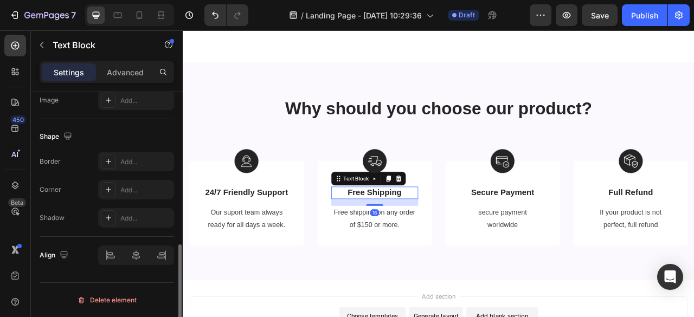
scroll to position [0, 0]
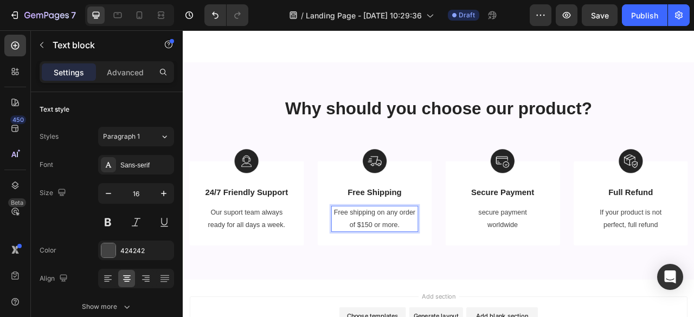
click at [460, 279] on p "of $150 or more." at bounding box center [427, 279] width 109 height 16
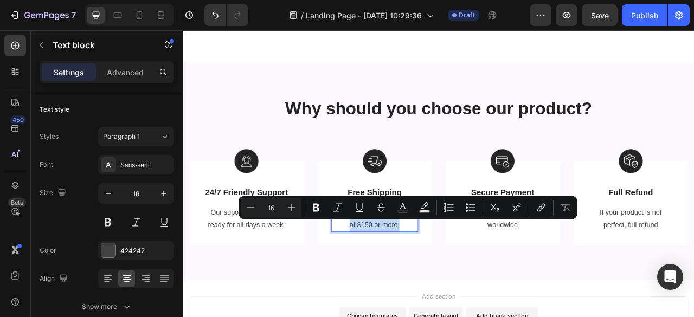
click at [460, 279] on p "of $150 or more." at bounding box center [427, 279] width 109 height 16
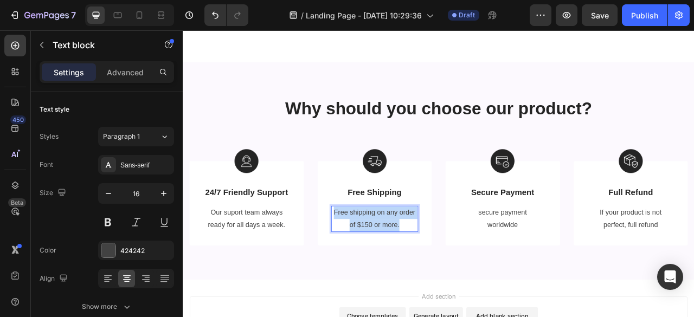
drag, startPoint x: 460, startPoint y: 279, endPoint x: 370, endPoint y: 262, distance: 91.1
click at [371, 262] on div "Free shipping on any order of $150 or more." at bounding box center [426, 271] width 111 height 34
click at [429, 281] on p "Free Shipping on Orders Above 2000" at bounding box center [427, 270] width 109 height 31
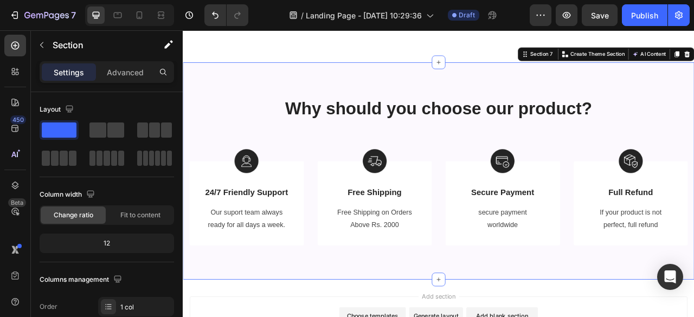
click at [464, 304] on div "Why should you choose our product? Heading Row Image 24/7 Friendly Support Text…" at bounding box center [508, 209] width 651 height 277
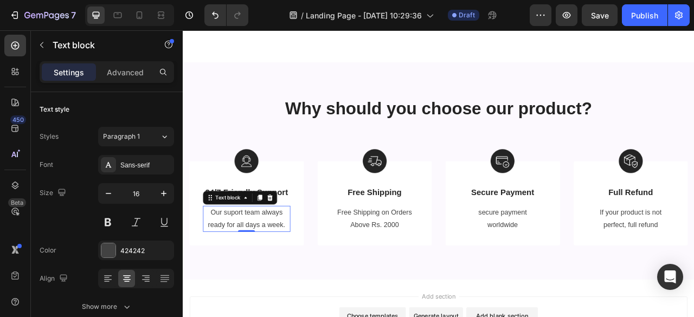
click at [313, 279] on p "ready for all days a week." at bounding box center [263, 279] width 109 height 16
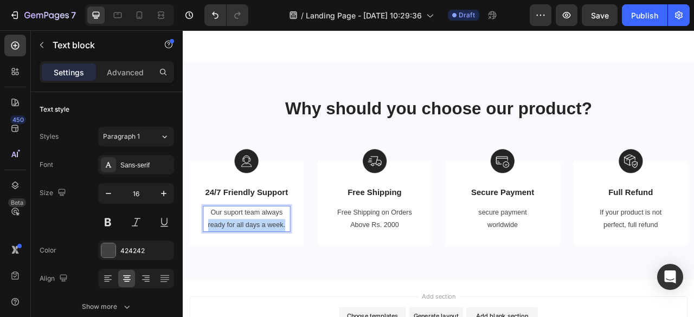
click at [313, 279] on p "ready for all days a week." at bounding box center [263, 279] width 109 height 16
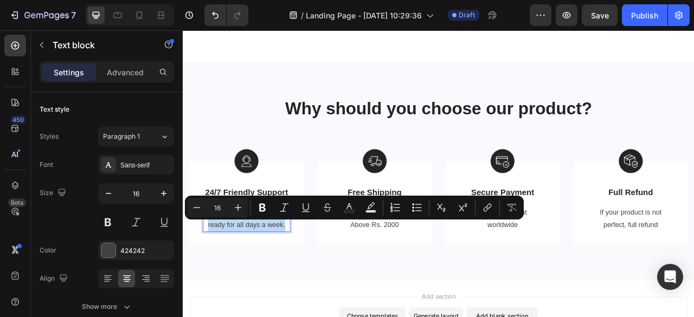
click at [313, 279] on p "ready for all days a week." at bounding box center [263, 279] width 109 height 16
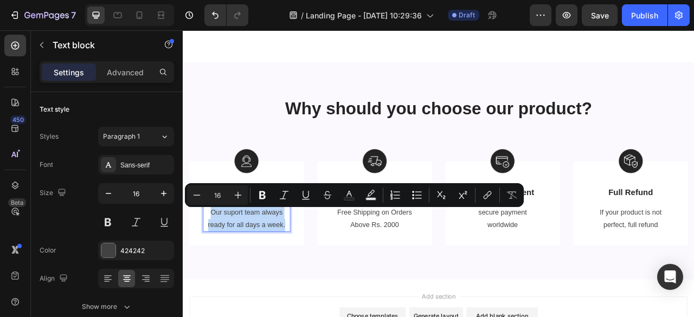
drag, startPoint x: 313, startPoint y: 279, endPoint x: 211, endPoint y: 258, distance: 103.7
click at [211, 258] on div "Our suport team always ready for all days a week." at bounding box center [263, 271] width 111 height 34
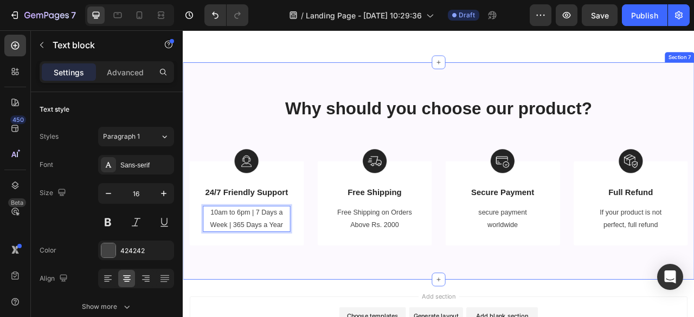
click at [335, 317] on div "Why should you choose our product? Heading Row Image 24/7 Friendly Support Text…" at bounding box center [508, 209] width 651 height 277
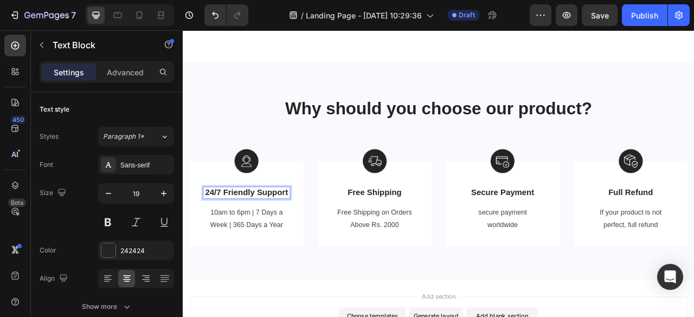
click at [316, 236] on p "24/7 Friendly Support" at bounding box center [263, 237] width 109 height 14
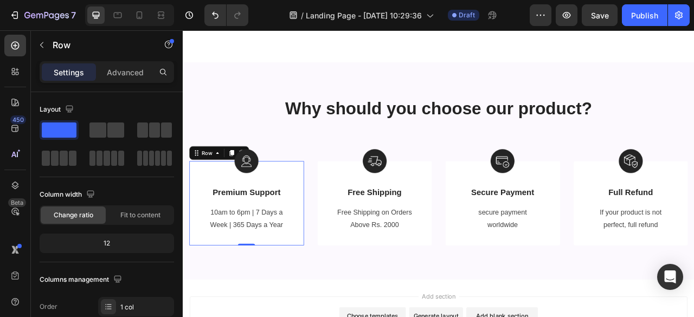
click at [328, 269] on div "Image Premium Support Text Block 10am to 6pm | 7 Days a Week | 365 Days a Year …" at bounding box center [264, 250] width 146 height 107
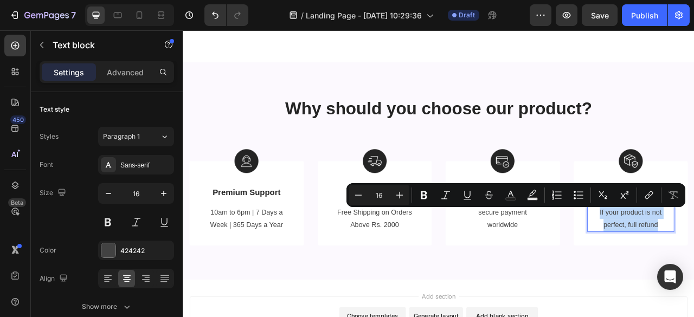
drag, startPoint x: 786, startPoint y: 280, endPoint x: 699, endPoint y: 265, distance: 88.1
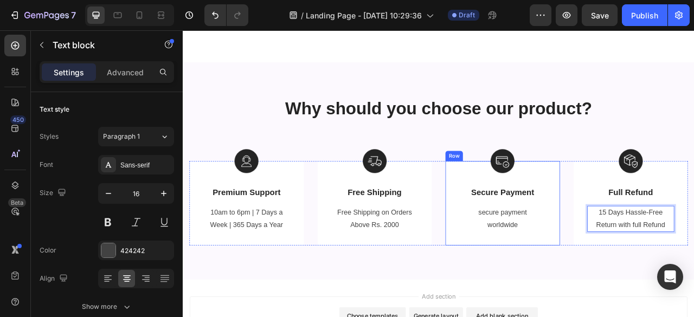
click at [624, 303] on div "Image Secure Payment Text Block secure payment worldwide Text block Row" at bounding box center [590, 250] width 146 height 107
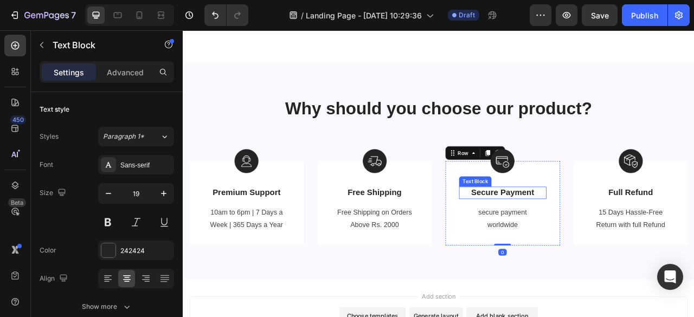
click at [625, 240] on p "Secure Payment" at bounding box center [589, 237] width 109 height 14
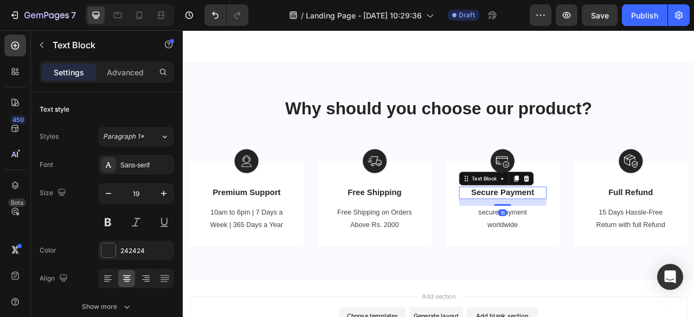
click at [625, 240] on p "Secure Payment" at bounding box center [589, 237] width 109 height 14
click at [636, 237] on p "Secure Payment" at bounding box center [589, 237] width 109 height 14
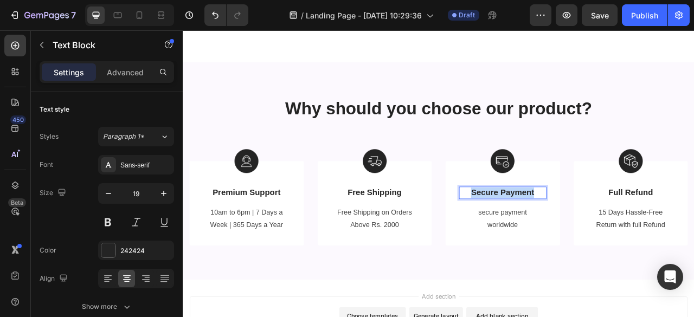
click at [636, 237] on p "Secure Payment" at bounding box center [589, 237] width 109 height 14
click at [620, 280] on p "worldwide" at bounding box center [589, 279] width 109 height 16
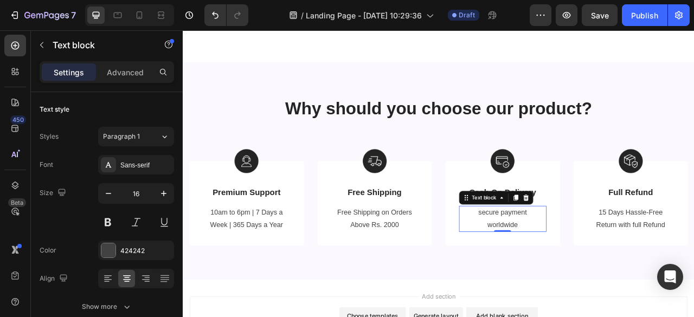
click at [620, 280] on p "worldwide" at bounding box center [589, 279] width 109 height 16
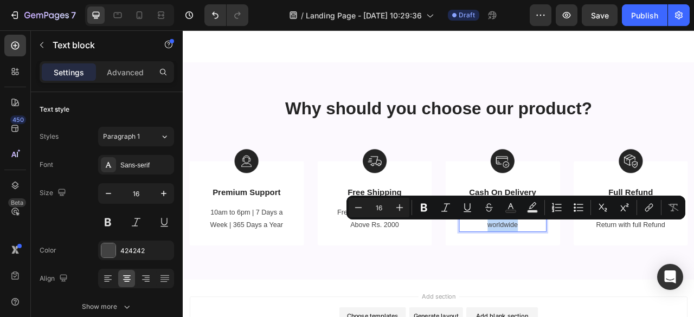
click at [620, 280] on p "worldwide" at bounding box center [589, 279] width 109 height 16
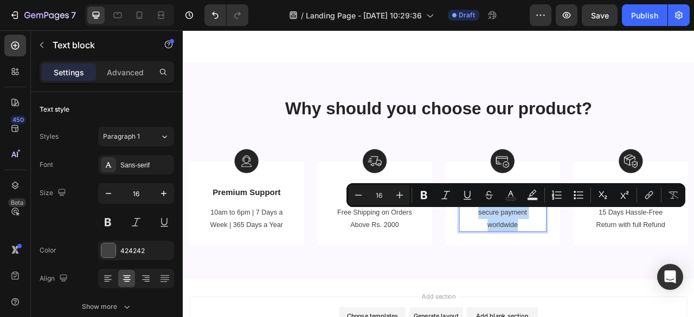
drag, startPoint x: 620, startPoint y: 281, endPoint x: 552, endPoint y: 265, distance: 70.2
click at [552, 265] on div "secure payment worldwide" at bounding box center [589, 271] width 111 height 34
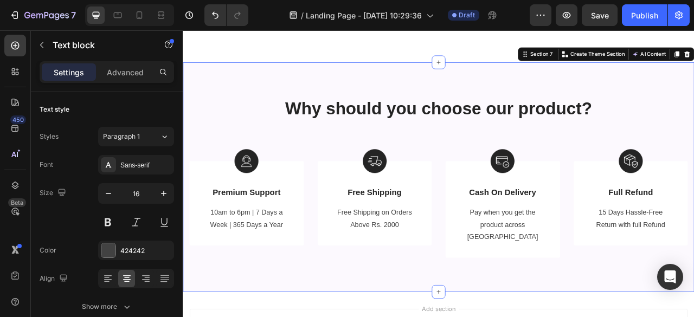
click at [599, 317] on div "Why should you choose our product? Heading Row Image Premium Support Text Block…" at bounding box center [508, 217] width 651 height 292
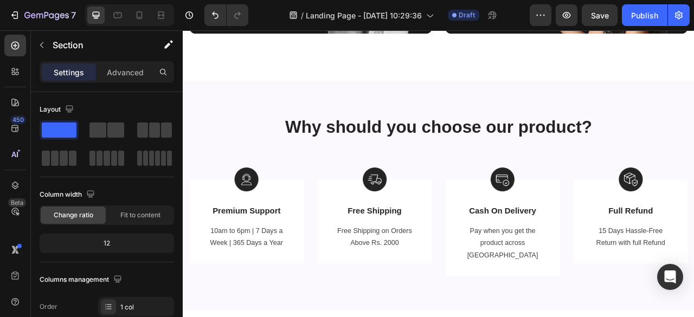
scroll to position [1802, 0]
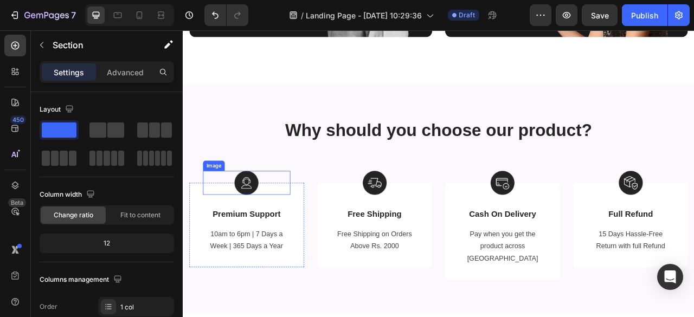
click at [271, 228] on img at bounding box center [263, 224] width 30 height 30
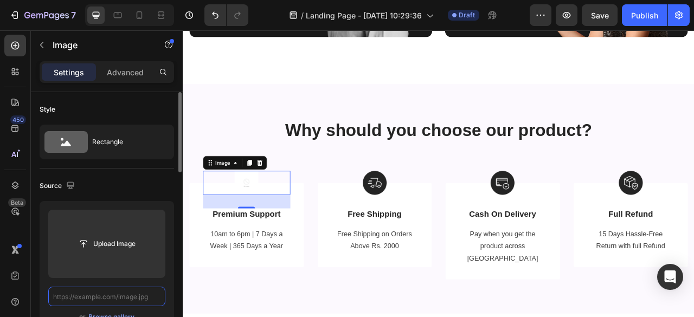
scroll to position [0, 0]
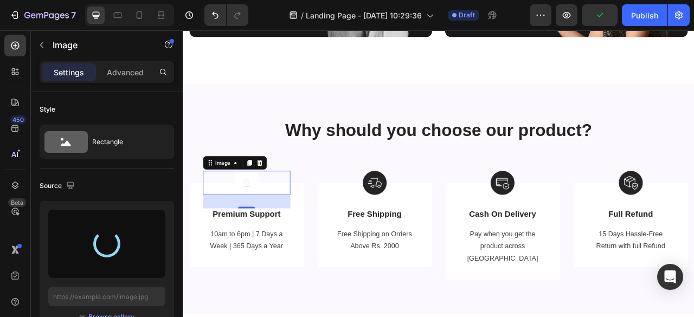
type input "[URL][DOMAIN_NAME]"
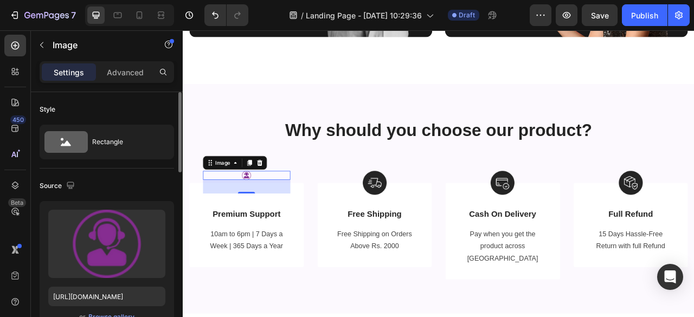
click at [136, 181] on div "Source" at bounding box center [107, 185] width 134 height 17
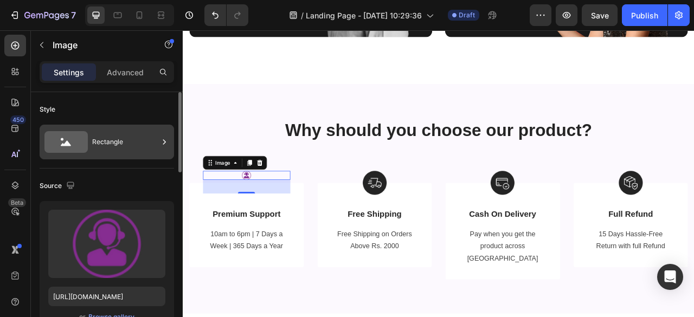
click at [132, 146] on div "Rectangle" at bounding box center [125, 142] width 66 height 25
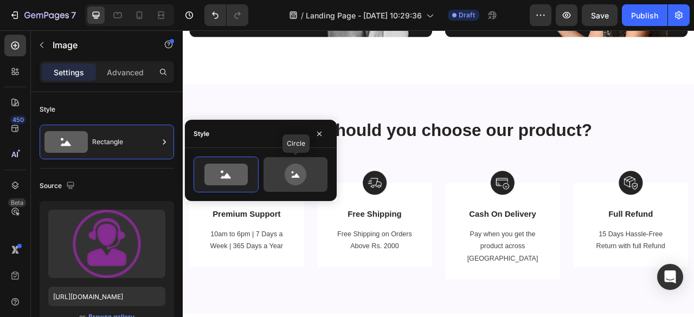
click at [284, 172] on icon at bounding box center [295, 175] width 51 height 22
type input "80"
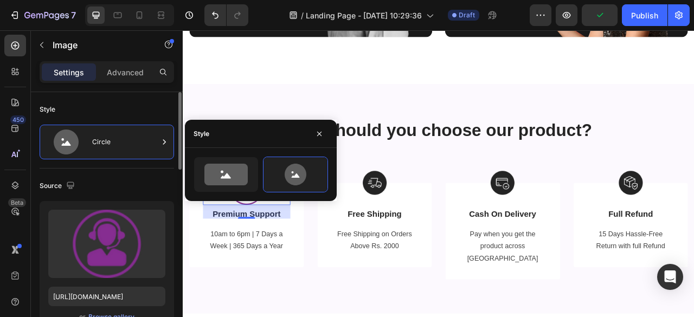
click at [145, 113] on div "Style" at bounding box center [107, 109] width 134 height 17
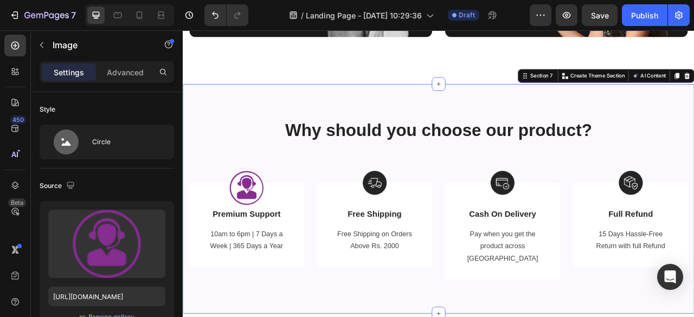
click at [351, 317] on div "Why should you choose our product? Heading Row Image Premium Support Text Block…" at bounding box center [508, 245] width 651 height 292
click at [224, 227] on div at bounding box center [263, 230] width 111 height 43
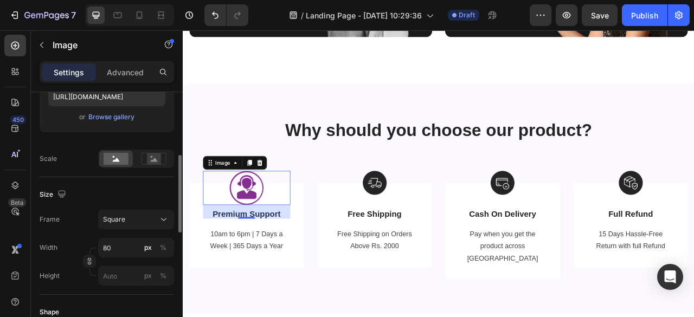
scroll to position [207, 0]
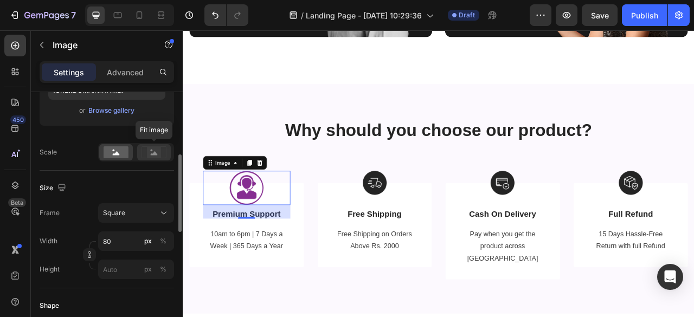
click at [152, 150] on rect at bounding box center [154, 152] width 14 height 11
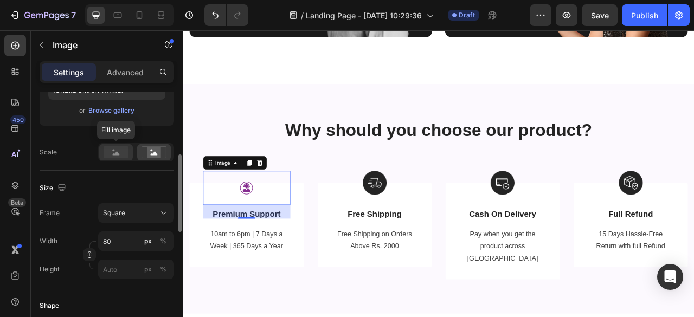
click at [124, 151] on rect at bounding box center [116, 152] width 25 height 12
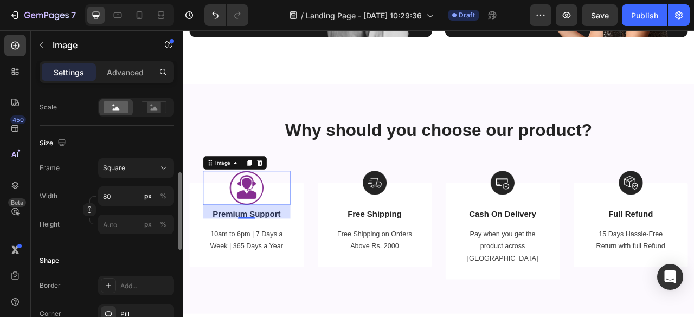
scroll to position [257, 0]
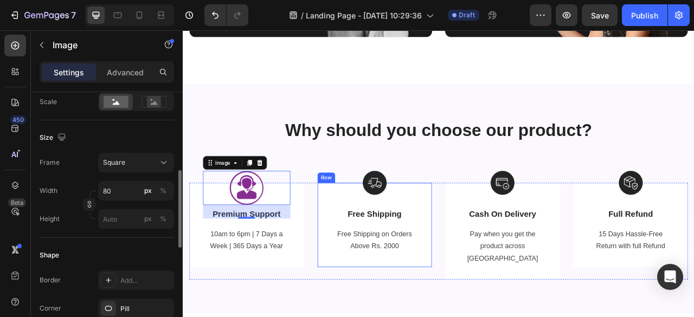
click at [366, 317] on div "Image Free Shipping Text Block Free Shipping on Orders Above Rs. 2000 Text bloc…" at bounding box center [427, 277] width 146 height 107
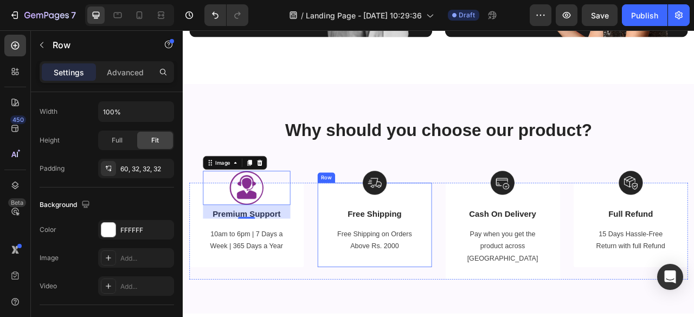
scroll to position [0, 0]
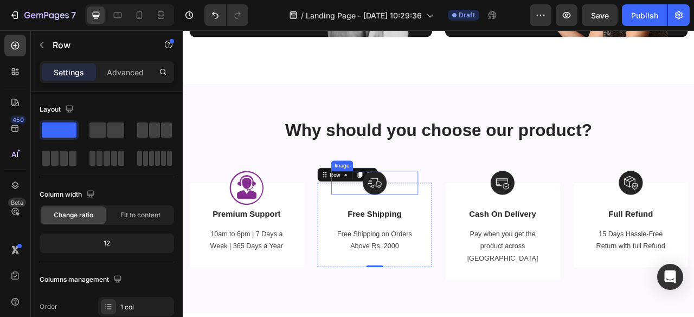
click at [427, 217] on img at bounding box center [427, 224] width 30 height 30
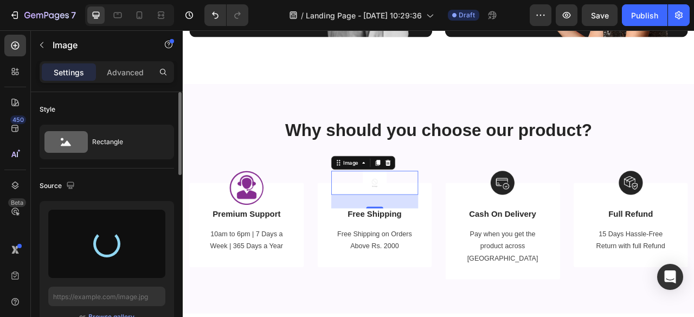
type input "[URL][DOMAIN_NAME]"
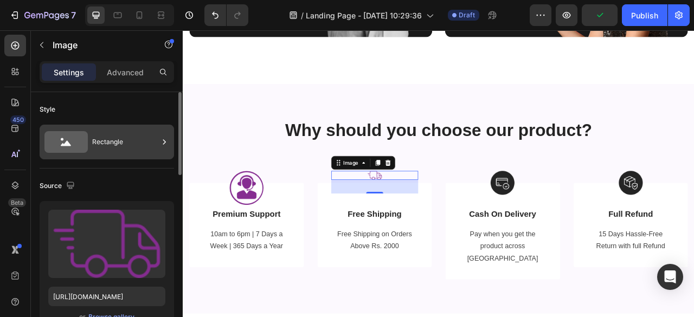
click at [112, 146] on div "Rectangle" at bounding box center [125, 142] width 66 height 25
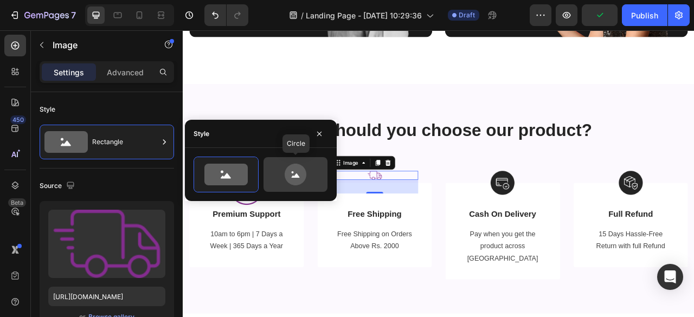
click at [281, 172] on icon at bounding box center [295, 175] width 51 height 22
type input "80"
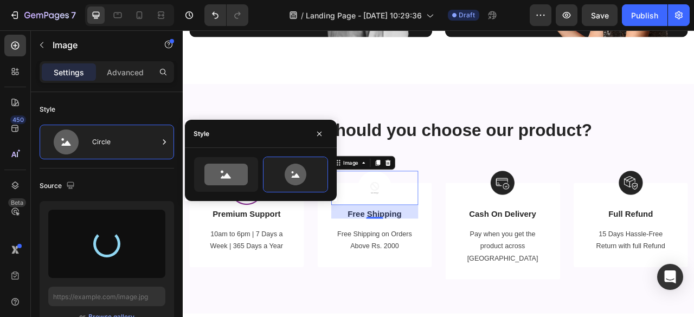
type input "[URL][DOMAIN_NAME]"
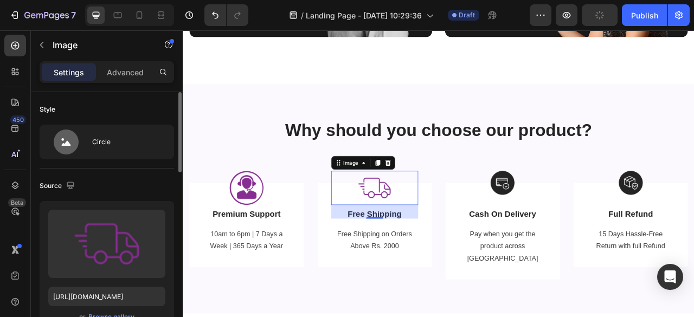
click at [132, 181] on div "Source" at bounding box center [107, 185] width 134 height 17
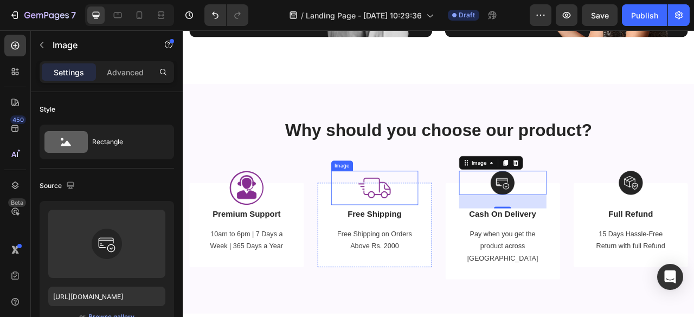
click at [416, 224] on img at bounding box center [426, 230] width 43 height 43
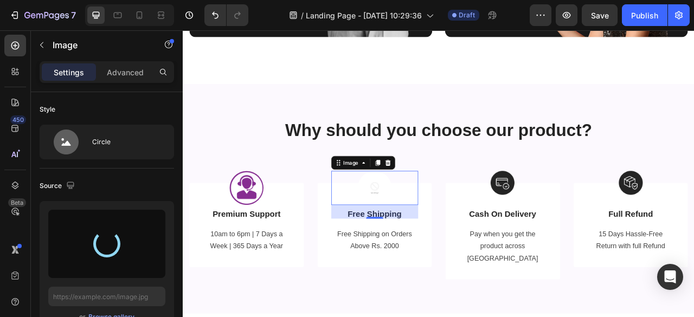
type input "[URL][DOMAIN_NAME]"
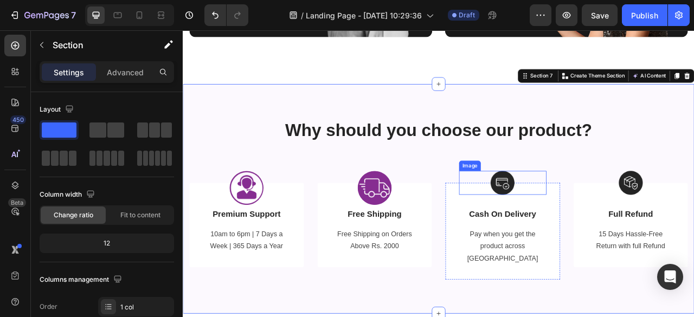
click at [595, 219] on img at bounding box center [589, 224] width 30 height 30
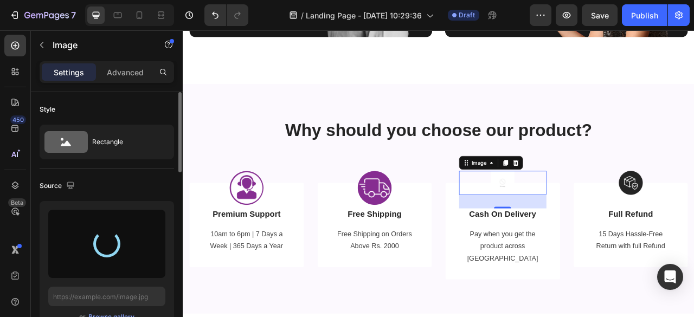
click at [144, 178] on div "Source" at bounding box center [107, 185] width 134 height 17
type input "[URL][DOMAIN_NAME]"
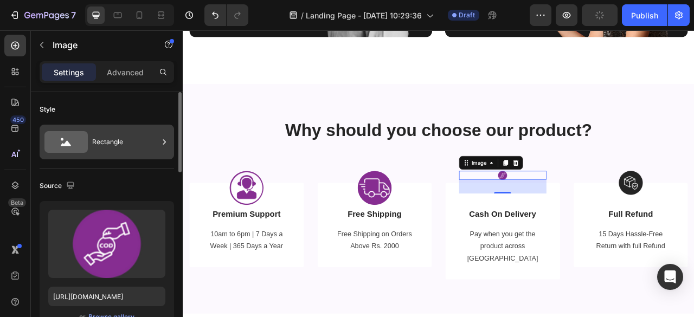
click at [134, 156] on div "Rectangle" at bounding box center [107, 142] width 134 height 35
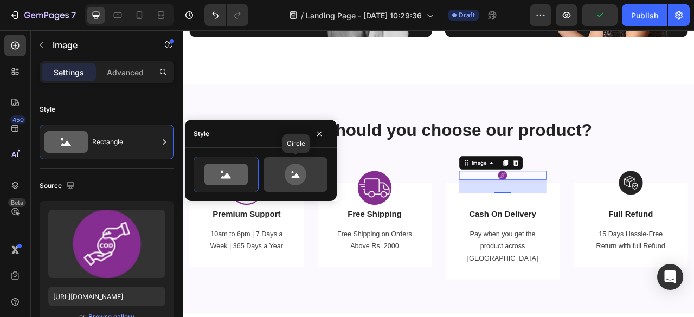
click at [290, 177] on icon at bounding box center [296, 175] width 22 height 22
type input "80"
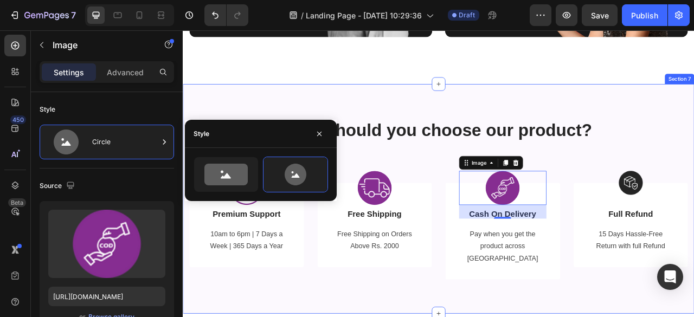
click at [688, 317] on div "Why should you choose our product? Heading Row Image Premium Support Text Block…" at bounding box center [508, 245] width 651 height 292
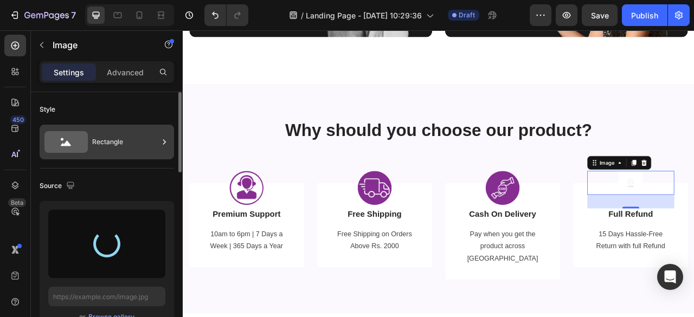
click at [130, 142] on div "Rectangle" at bounding box center [125, 142] width 66 height 25
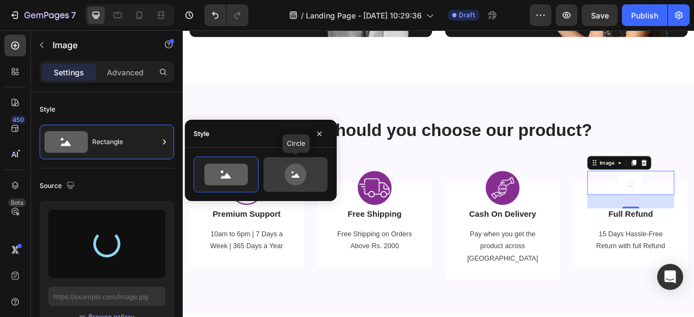
click at [277, 170] on icon at bounding box center [295, 175] width 51 height 22
type input "80"
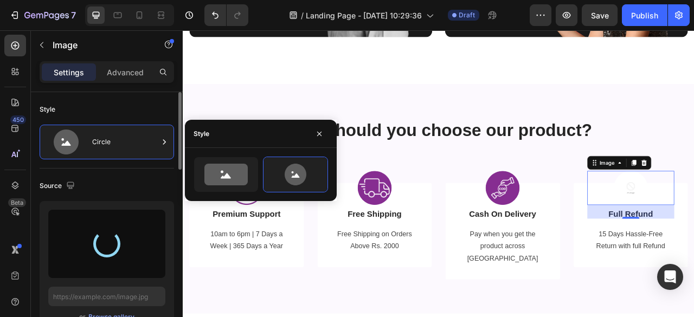
type input "[URL][DOMAIN_NAME]"
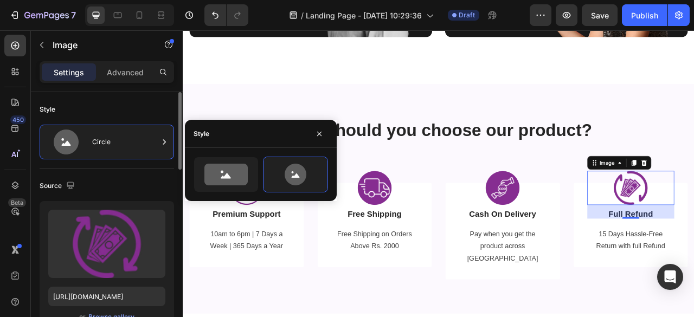
click at [139, 178] on div "Source" at bounding box center [107, 185] width 134 height 17
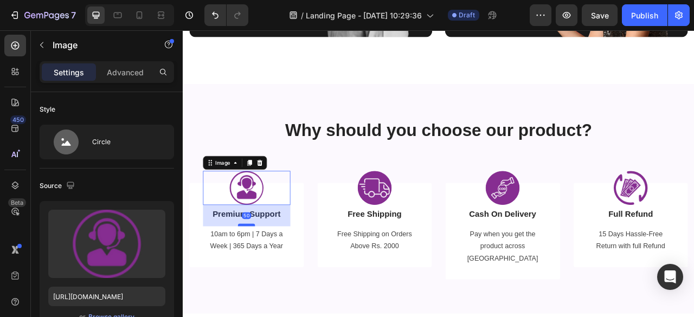
drag, startPoint x: 265, startPoint y: 268, endPoint x: 266, endPoint y: 278, distance: 9.8
click at [266, 278] on div at bounding box center [264, 278] width 22 height 3
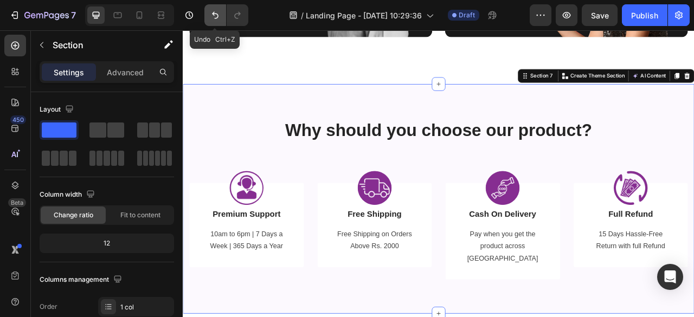
click at [214, 17] on icon "Undo/Redo" at bounding box center [215, 15] width 11 height 11
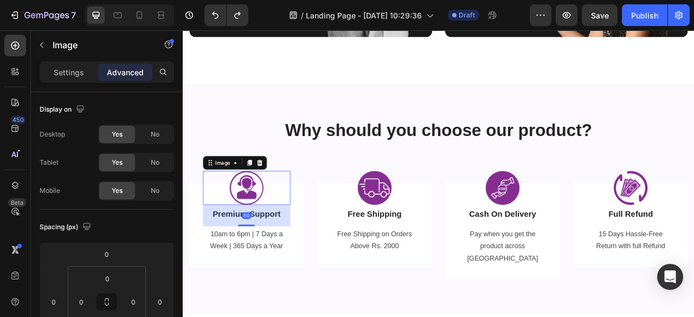
click at [290, 235] on div at bounding box center [263, 230] width 111 height 43
click at [216, 21] on button "Undo/Redo" at bounding box center [215, 15] width 22 height 22
drag, startPoint x: 266, startPoint y: 278, endPoint x: 266, endPoint y: 271, distance: 7.1
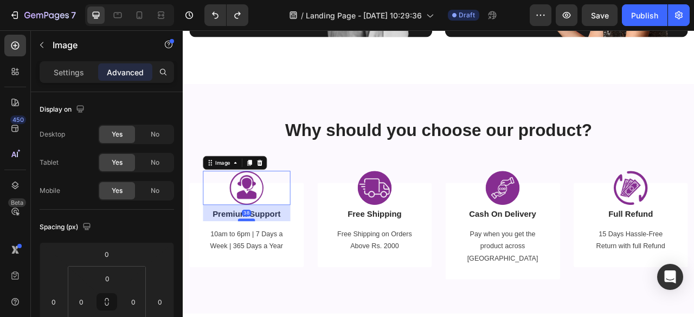
click at [266, 271] on div at bounding box center [264, 271] width 22 height 3
type input "38"
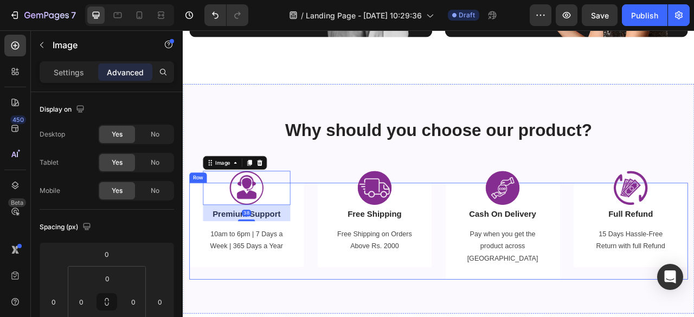
click at [342, 317] on div "Image 38 Premium Support Text Block 10am to 6pm | 7 Days a Week | 365 Days a Ye…" at bounding box center [508, 285] width 634 height 123
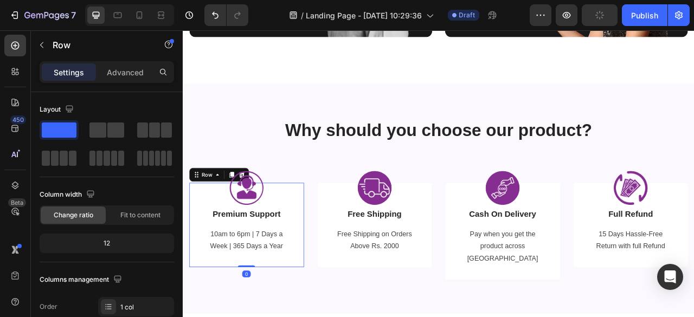
click at [326, 255] on div "Image Premium Support Text Block 10am to 6pm | 7 Days a Week | 365 Days a Year …" at bounding box center [264, 277] width 146 height 107
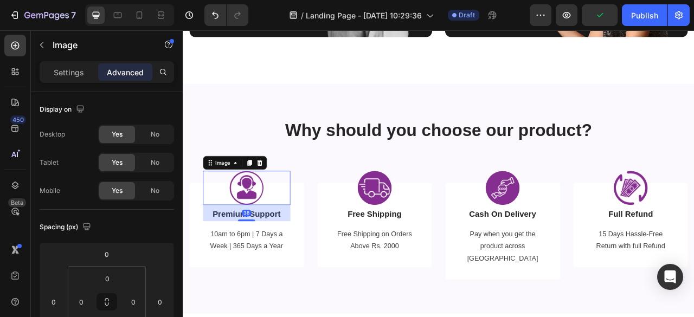
click at [303, 229] on div at bounding box center [263, 230] width 111 height 43
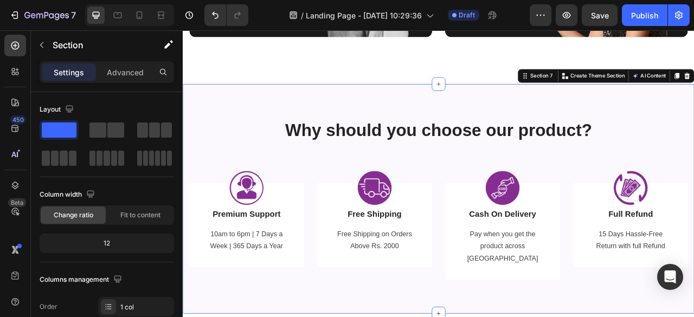
click at [314, 317] on div "Why should you choose our product? Heading Row Image Premium Support Text Block…" at bounding box center [508, 245] width 651 height 292
click at [299, 266] on p "Premium Support" at bounding box center [263, 265] width 109 height 14
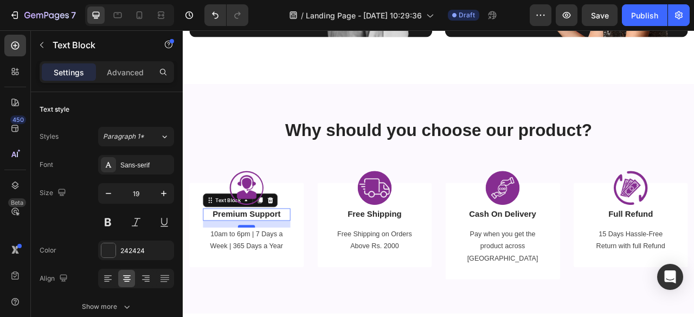
click at [270, 280] on div at bounding box center [264, 279] width 22 height 3
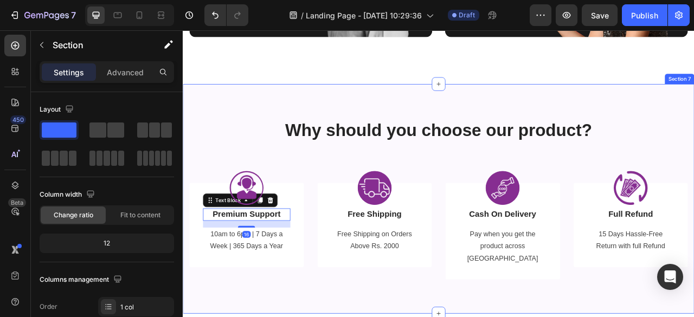
click at [320, 317] on div "Why should you choose our product? Heading Row Image Premium Support Text Block…" at bounding box center [508, 245] width 651 height 292
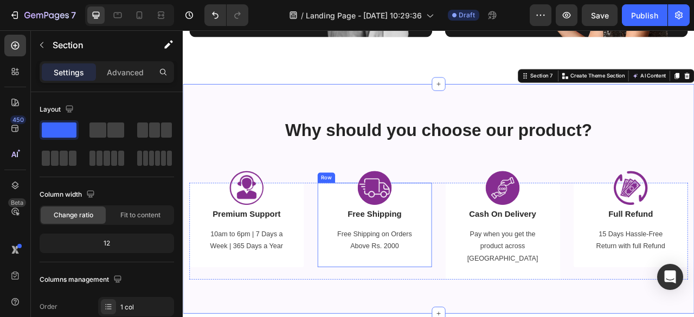
click at [483, 241] on div "Image Free Shipping Text Block Free Shipping on Orders Above Rs. 2000 Text bloc…" at bounding box center [427, 277] width 146 height 107
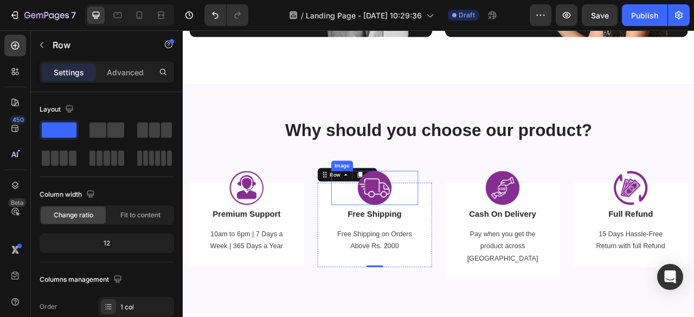
click at [402, 245] on div at bounding box center [426, 230] width 111 height 43
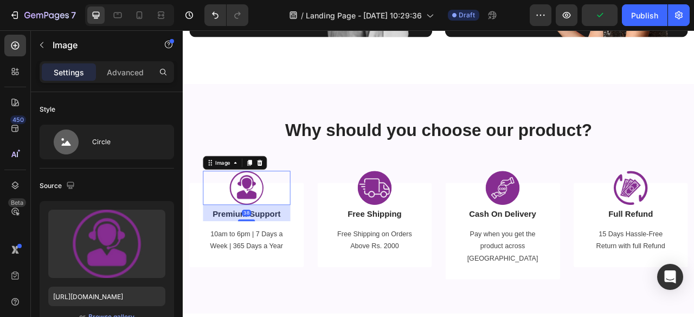
click at [297, 238] on div at bounding box center [263, 230] width 111 height 43
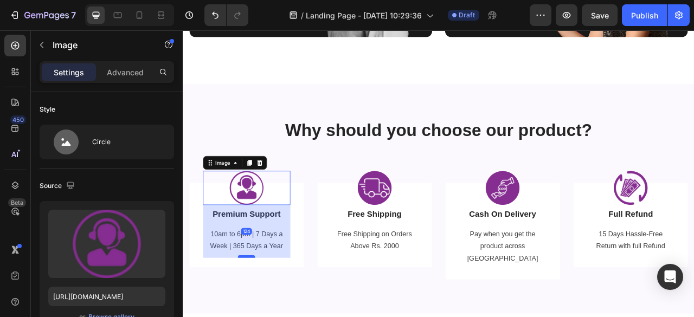
drag, startPoint x: 266, startPoint y: 271, endPoint x: 272, endPoint y: 318, distance: 47.1
click at [272, 317] on div at bounding box center [264, 318] width 22 height 3
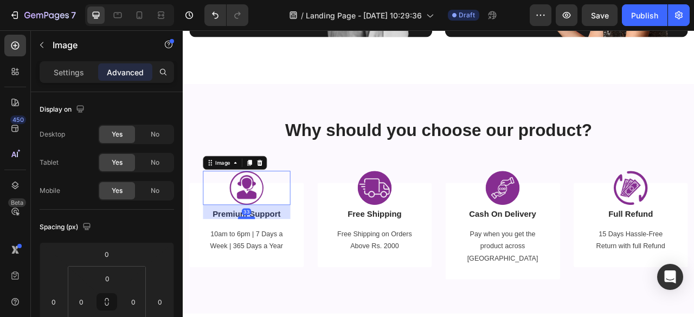
drag, startPoint x: 272, startPoint y: 290, endPoint x: 271, endPoint y: 267, distance: 22.2
click at [271, 267] on div at bounding box center [264, 268] width 22 height 3
type input "32"
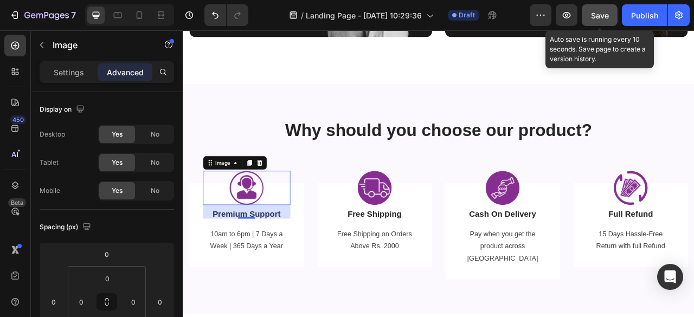
click at [601, 21] on button "Save" at bounding box center [600, 15] width 36 height 22
